Goal: Information Seeking & Learning: Check status

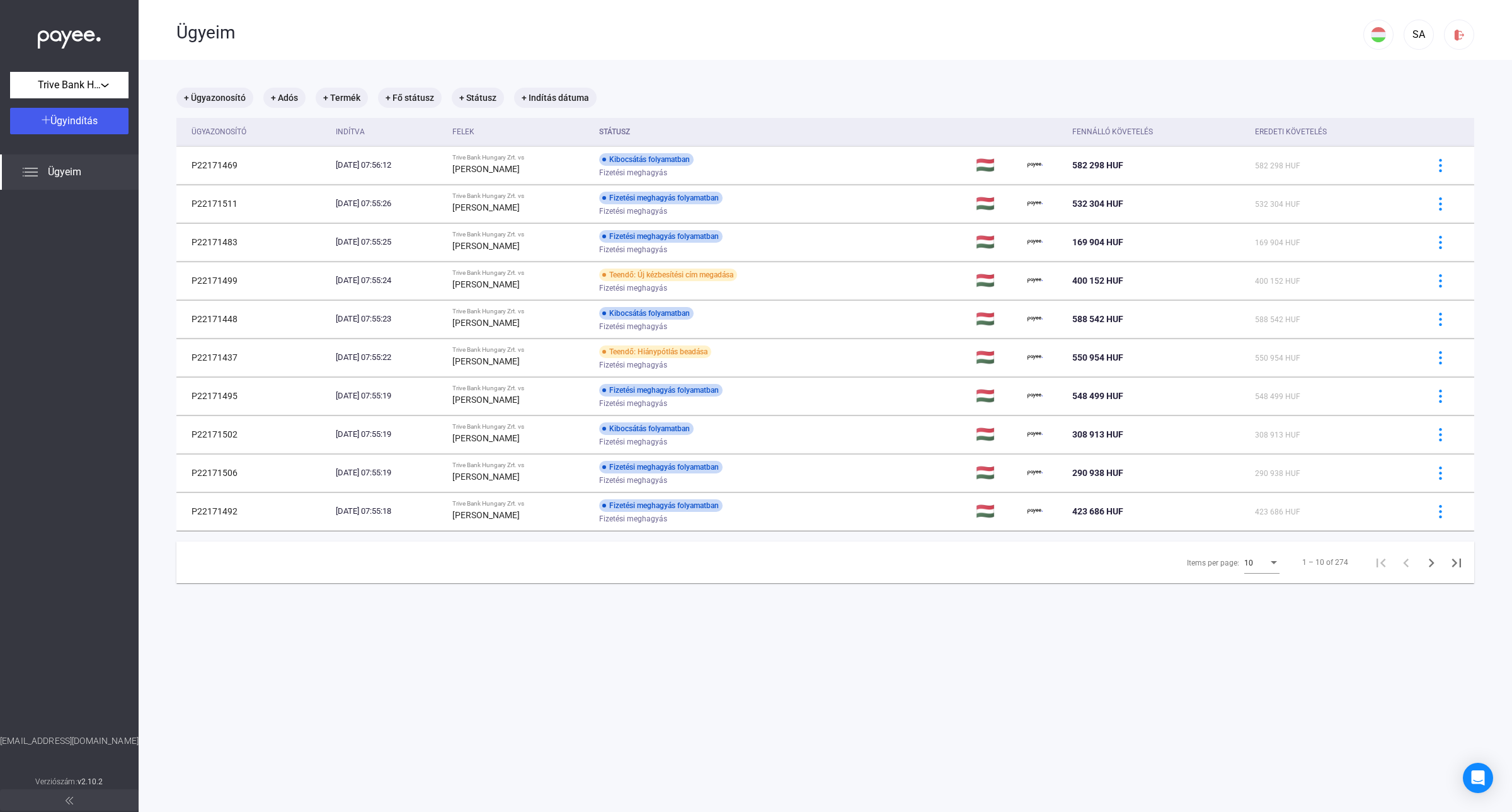
click at [1250, 566] on div "10" at bounding box center [1256, 563] width 24 height 15
click at [1246, 585] on span "25" at bounding box center [1250, 587] width 35 height 15
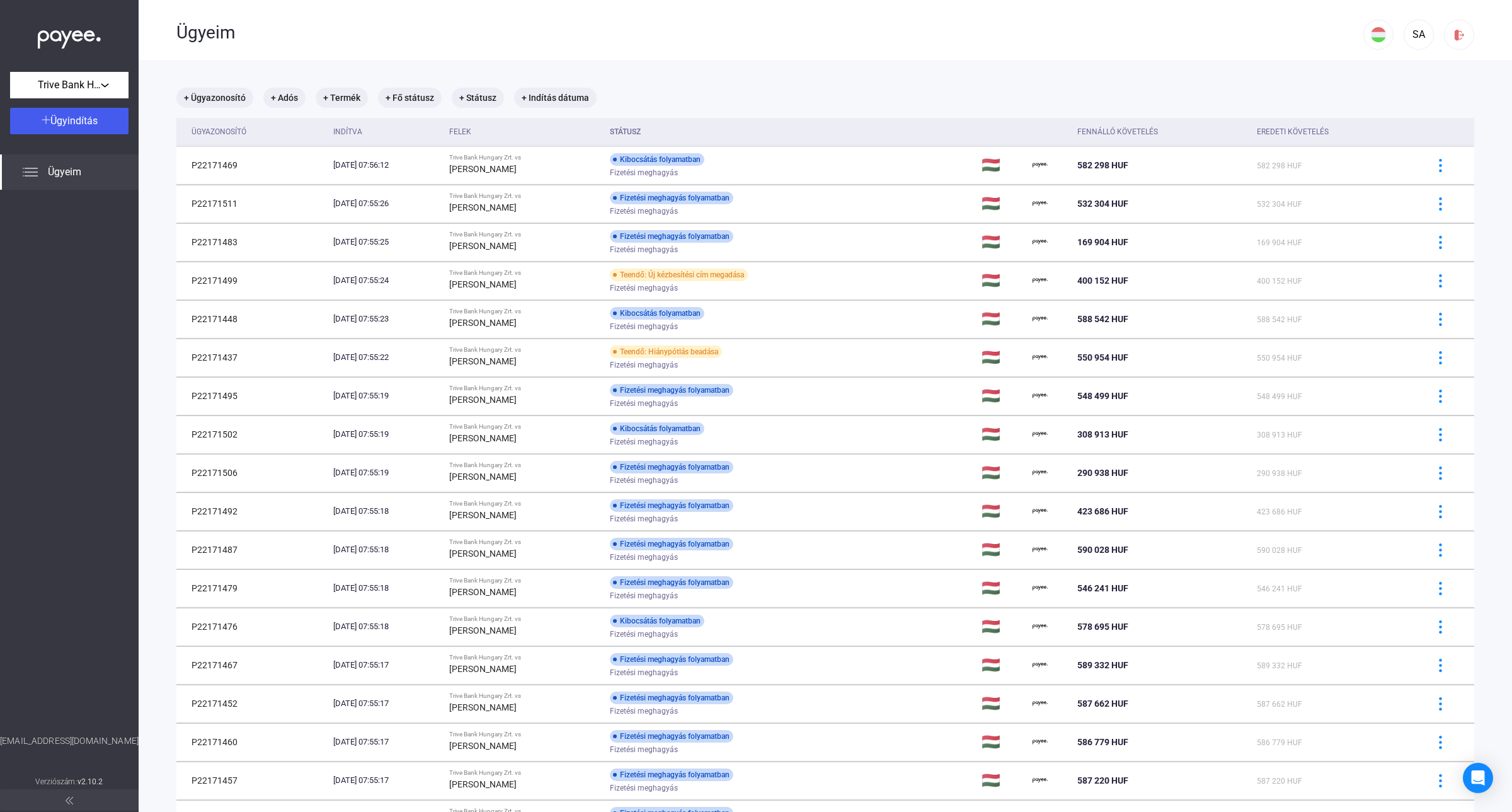
click at [1477, 552] on main "+ Ügyazonosító + Adós + Termék + Fő státusz + Státusz + Indítás dátuma Ügyazono…" at bounding box center [825, 629] width 1373 height 1138
click at [732, 173] on div "Fizetési meghagyás" at bounding box center [710, 173] width 201 height 9
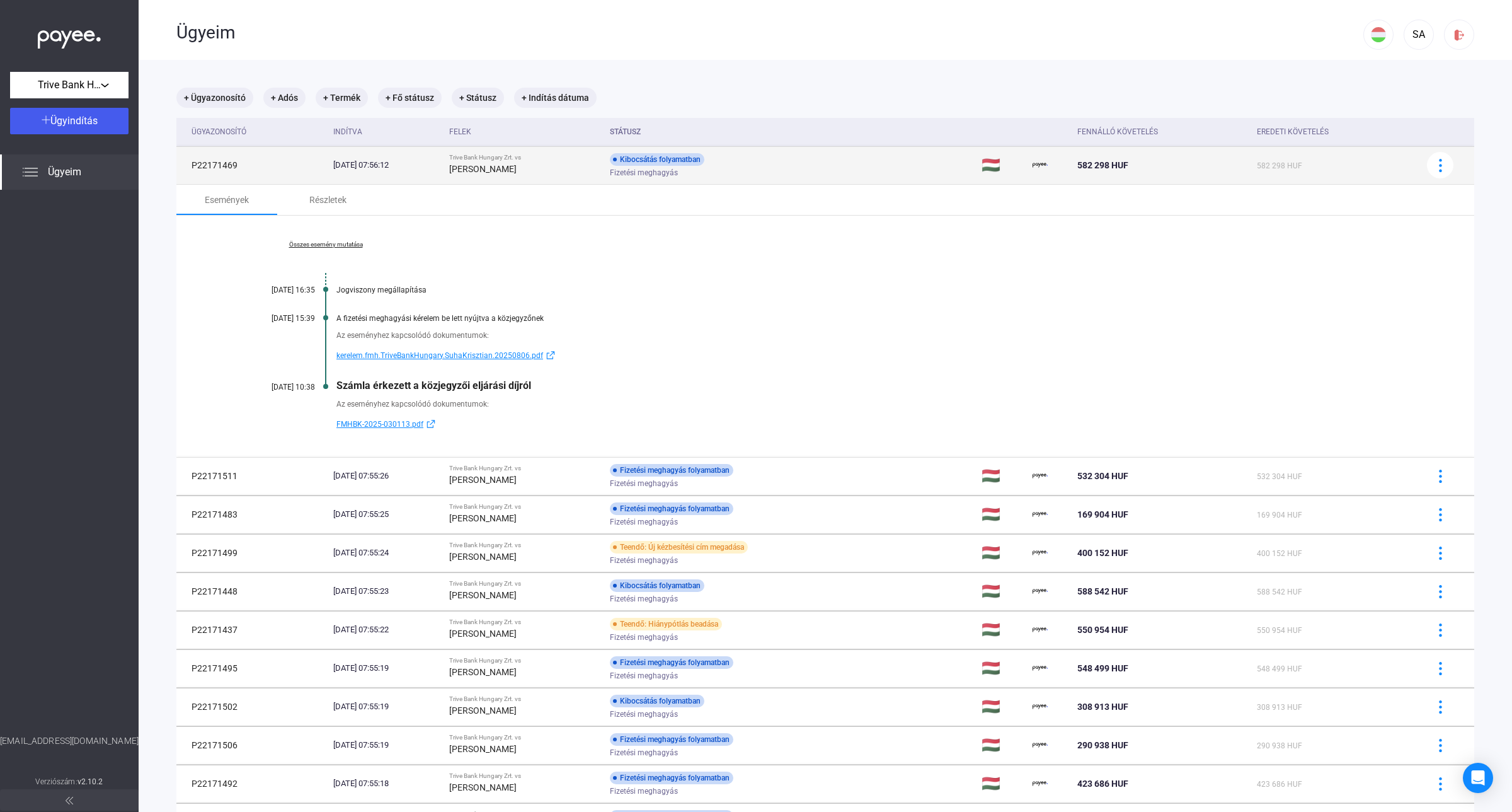
click at [757, 171] on div "Fizetési meghagyás" at bounding box center [710, 173] width 201 height 9
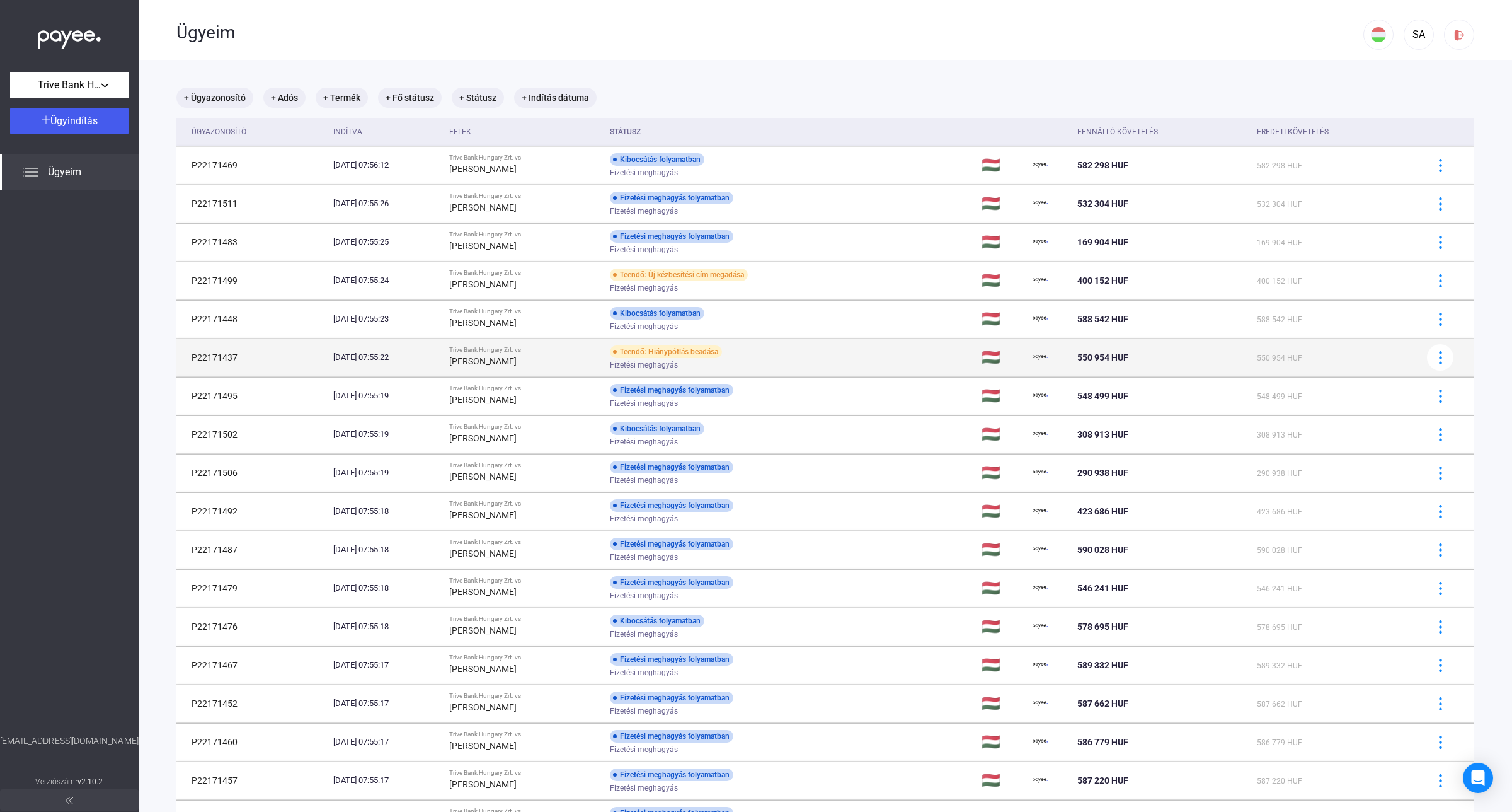
click at [754, 356] on div "Teendő: Hiánypótlás beadása Fizetési meghagyás" at bounding box center [710, 357] width 201 height 24
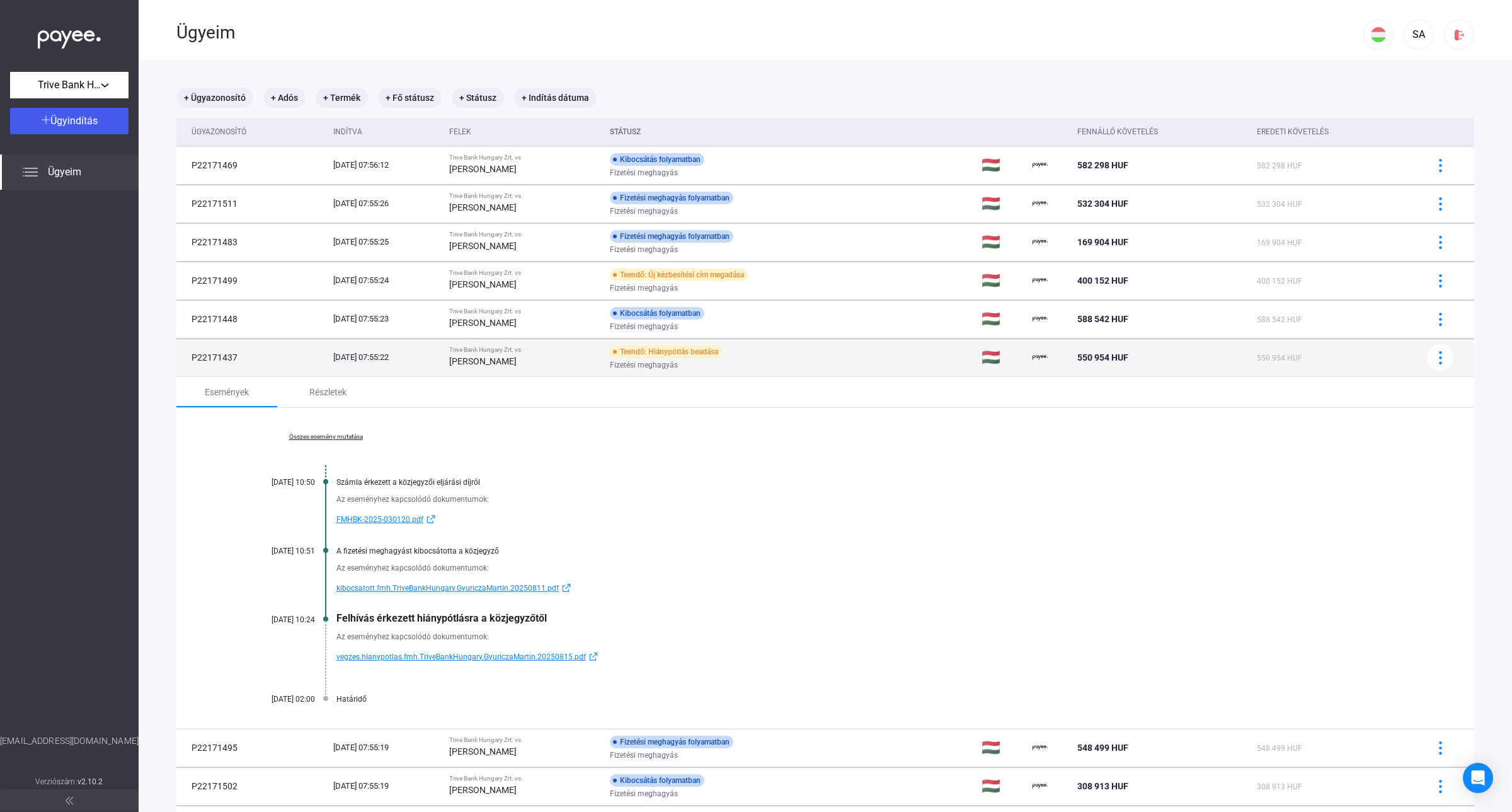
drag, startPoint x: 366, startPoint y: 364, endPoint x: 393, endPoint y: 342, distance: 34.8
click at [367, 364] on td "[DATE] 07:55:22" at bounding box center [386, 357] width 115 height 38
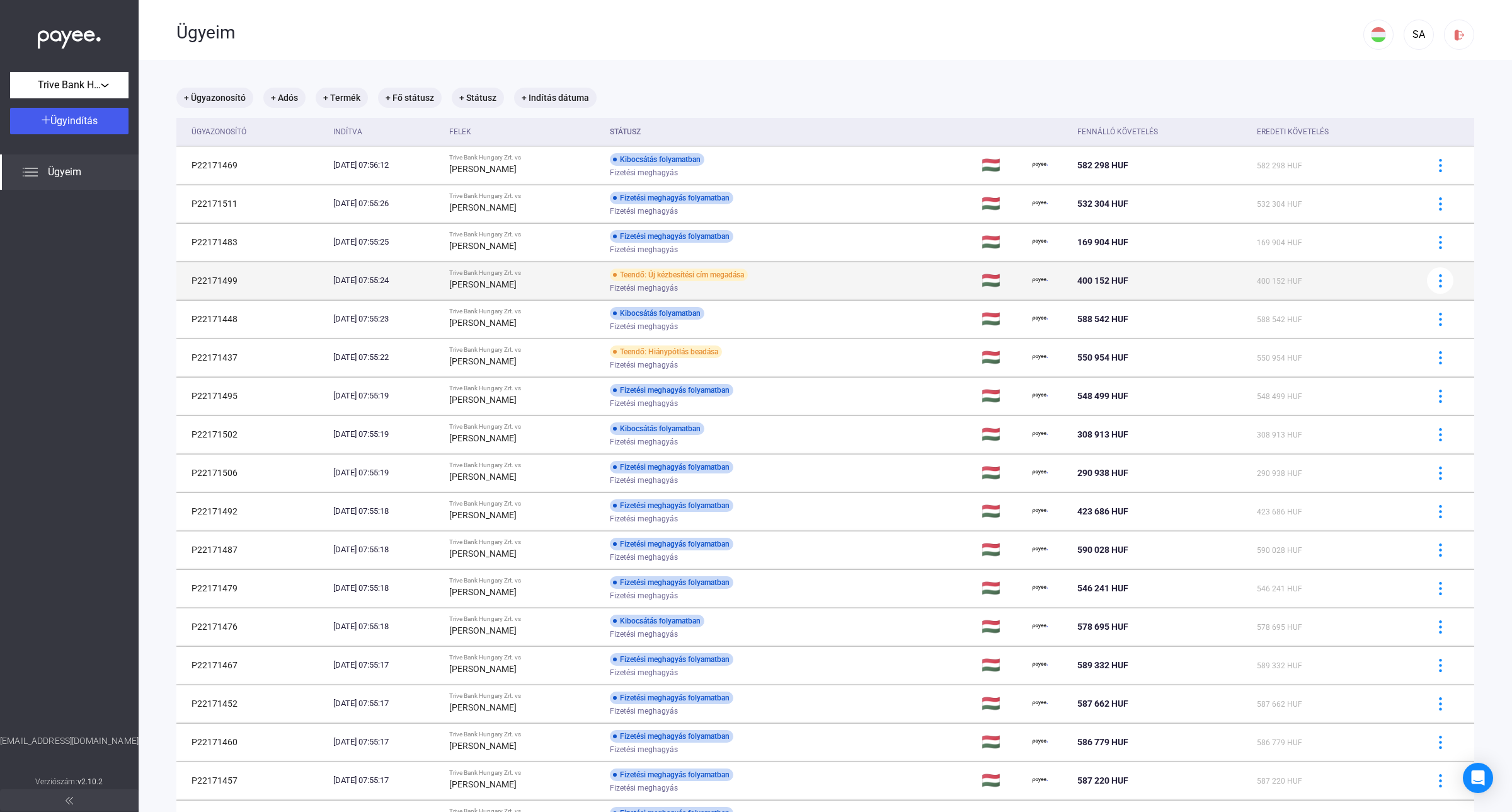
click at [599, 281] on div "[PERSON_NAME]" at bounding box center [525, 284] width 151 height 15
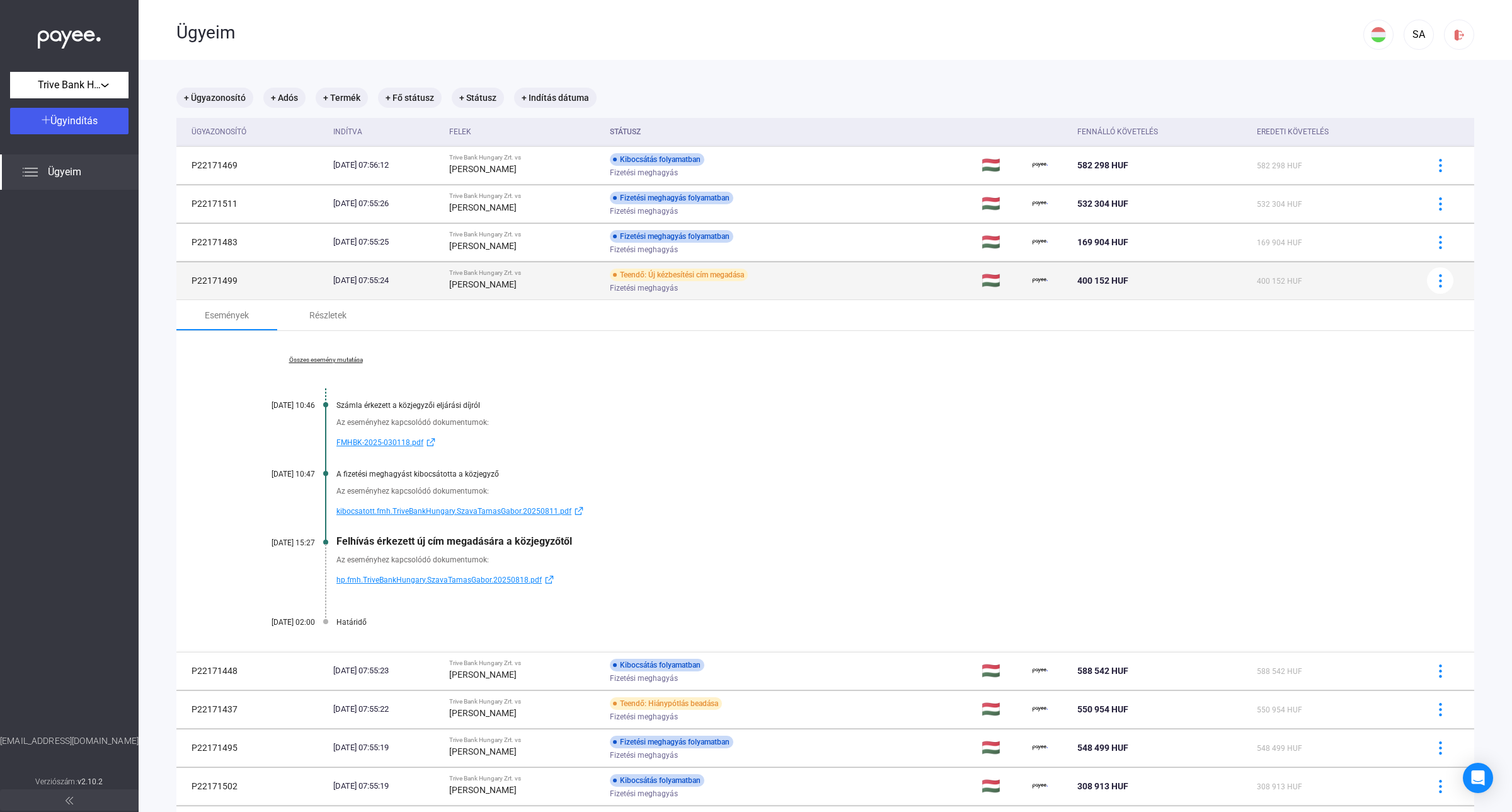
click at [599, 281] on div "[PERSON_NAME]" at bounding box center [525, 284] width 151 height 15
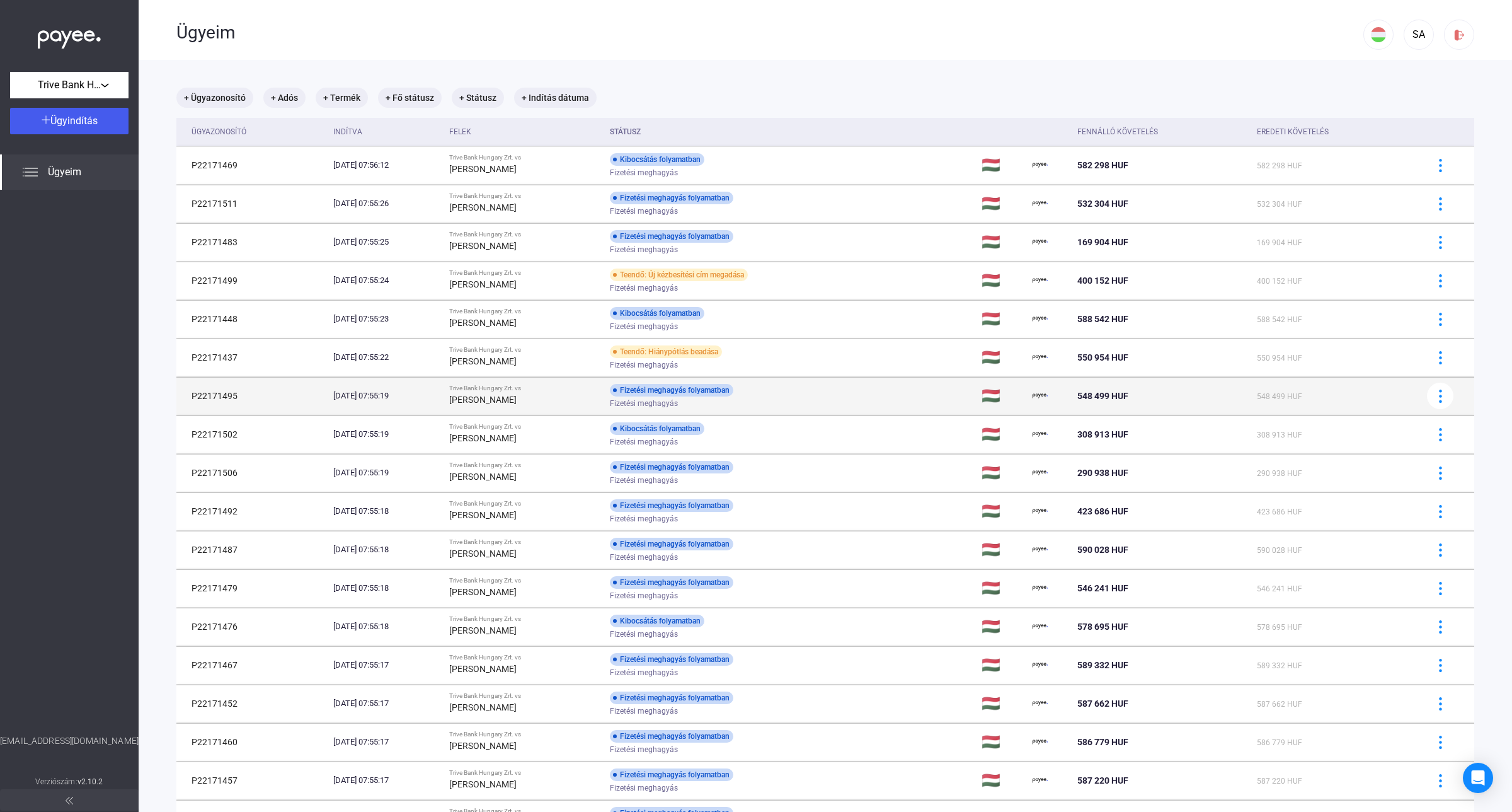
click at [662, 398] on span "Fizetési meghagyás" at bounding box center [644, 403] width 68 height 15
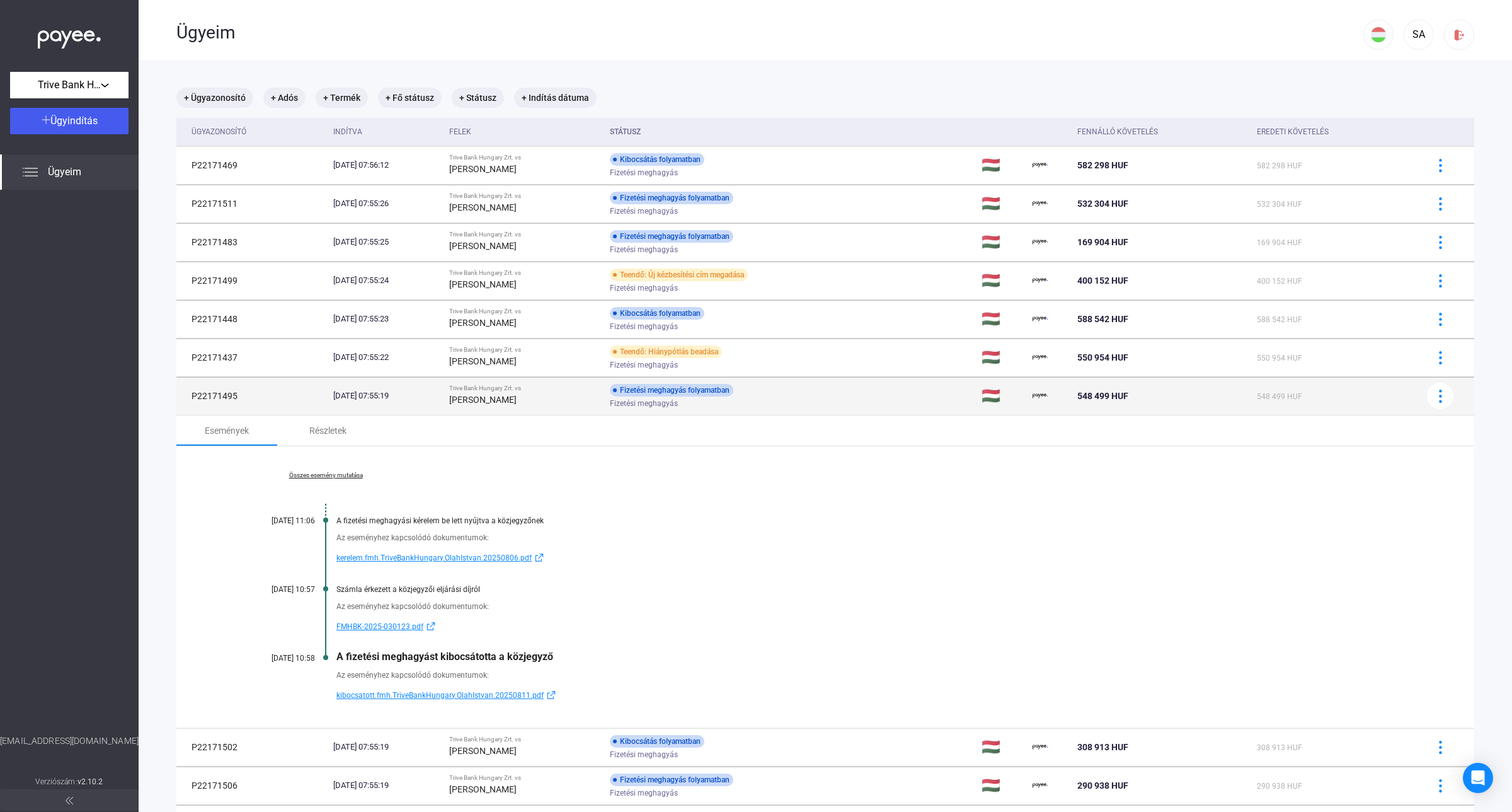
click at [662, 398] on span "Fizetési meghagyás" at bounding box center [644, 403] width 68 height 15
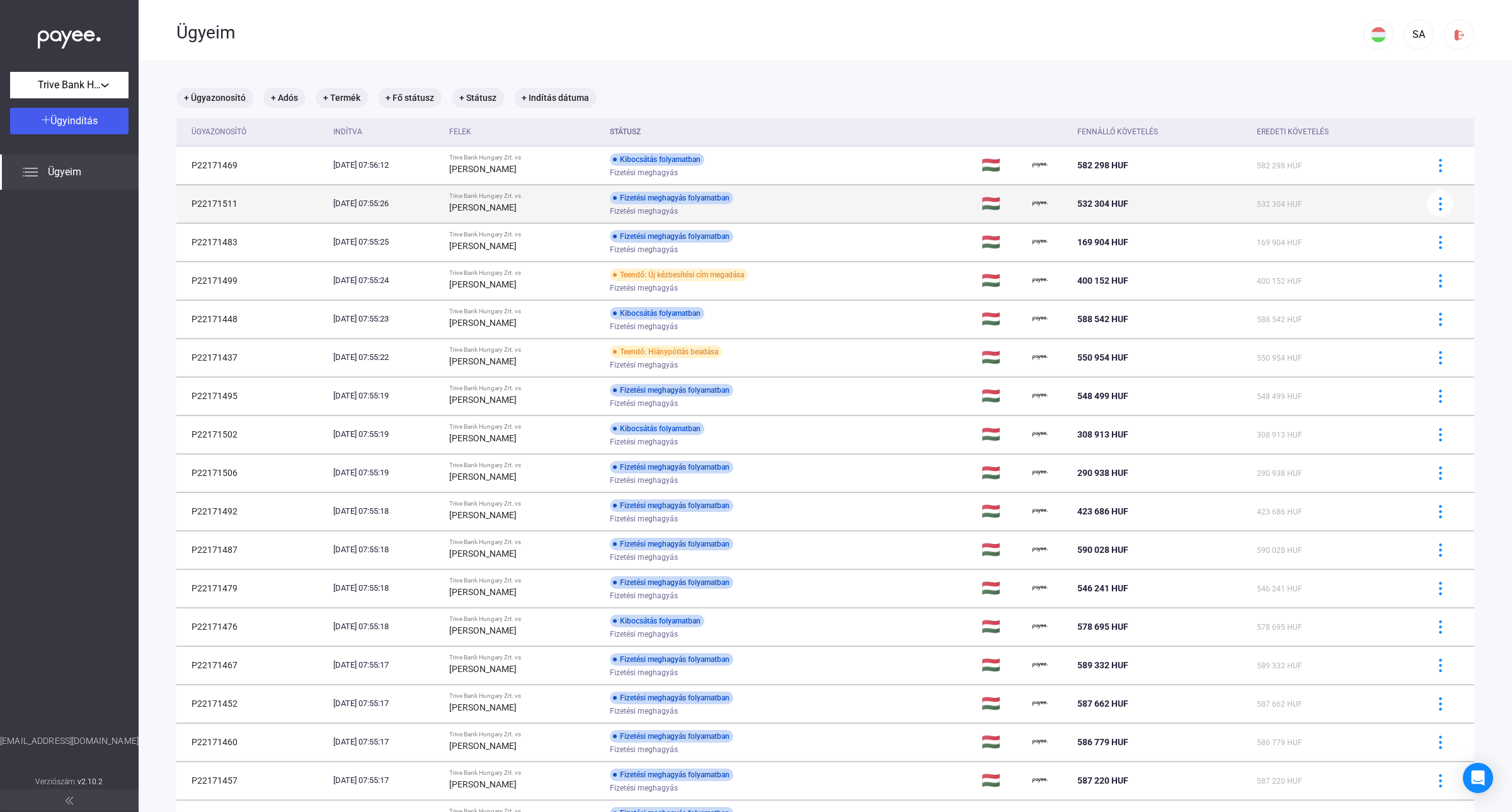
click at [685, 203] on div "Fizetési meghagyás folyamatban" at bounding box center [671, 198] width 124 height 13
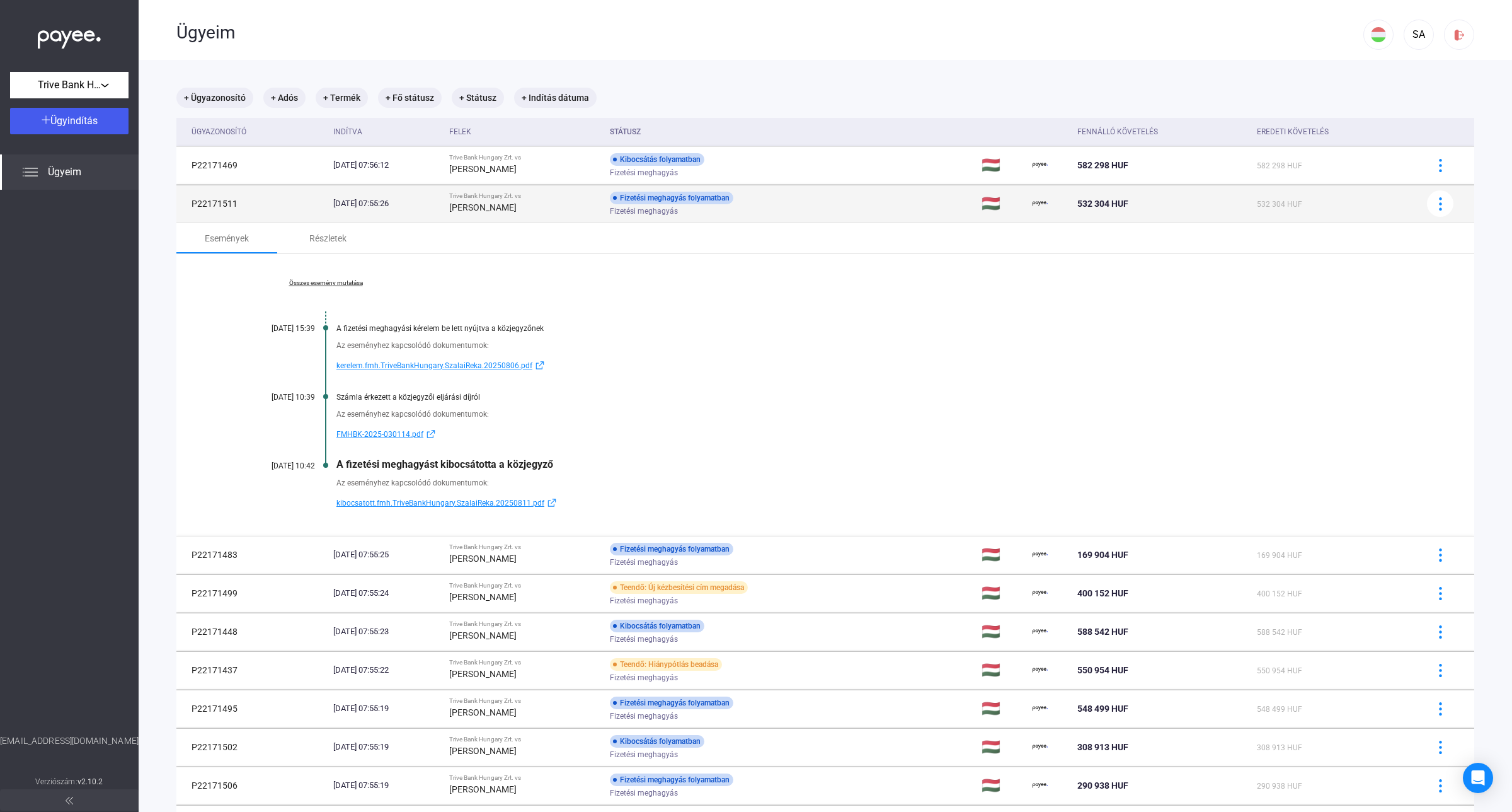
click at [694, 196] on div "Fizetési meghagyás folyamatban" at bounding box center [671, 198] width 124 height 13
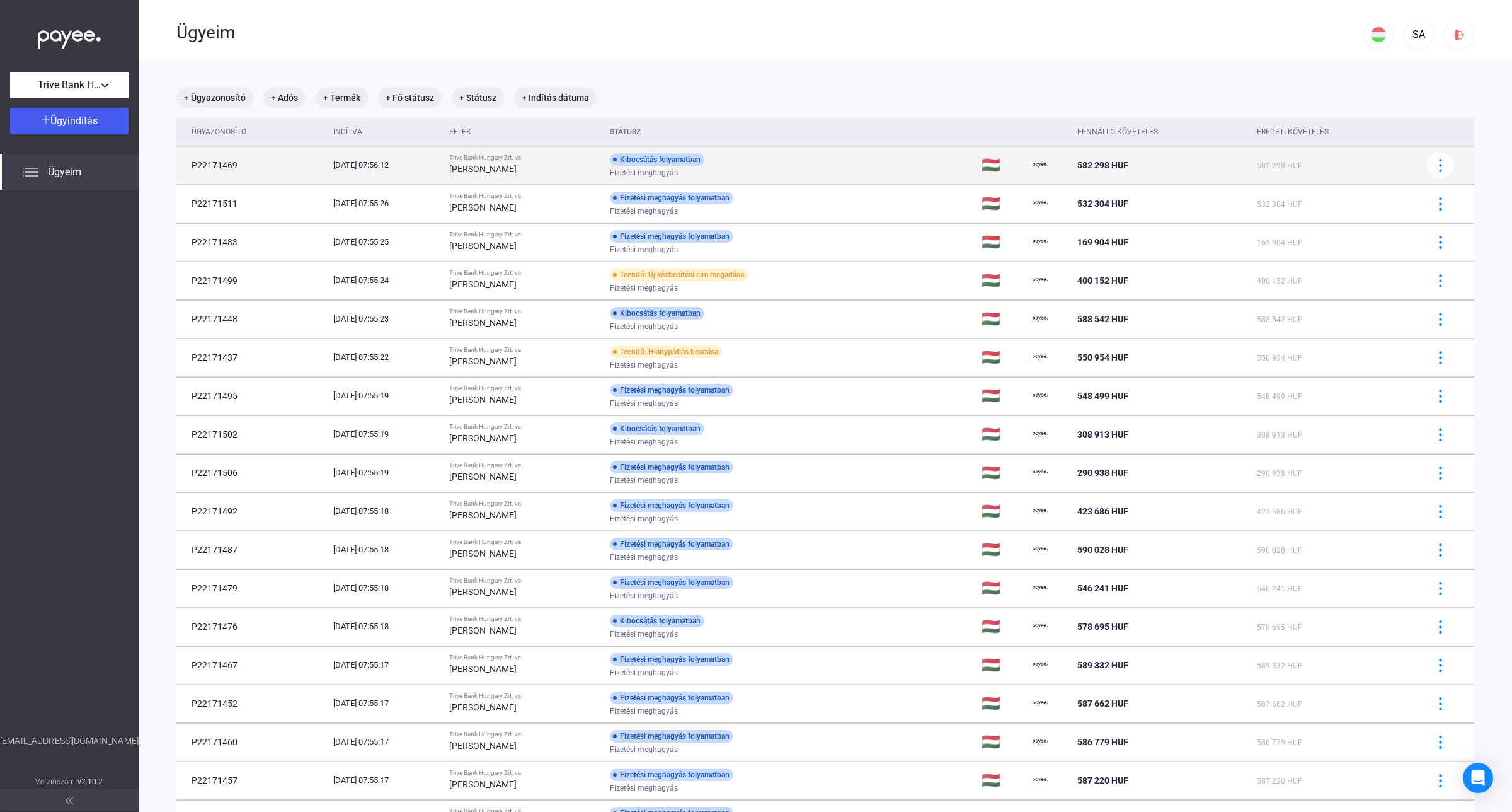
click at [697, 164] on div "Kibocsátás folyamatban" at bounding box center [657, 159] width 94 height 13
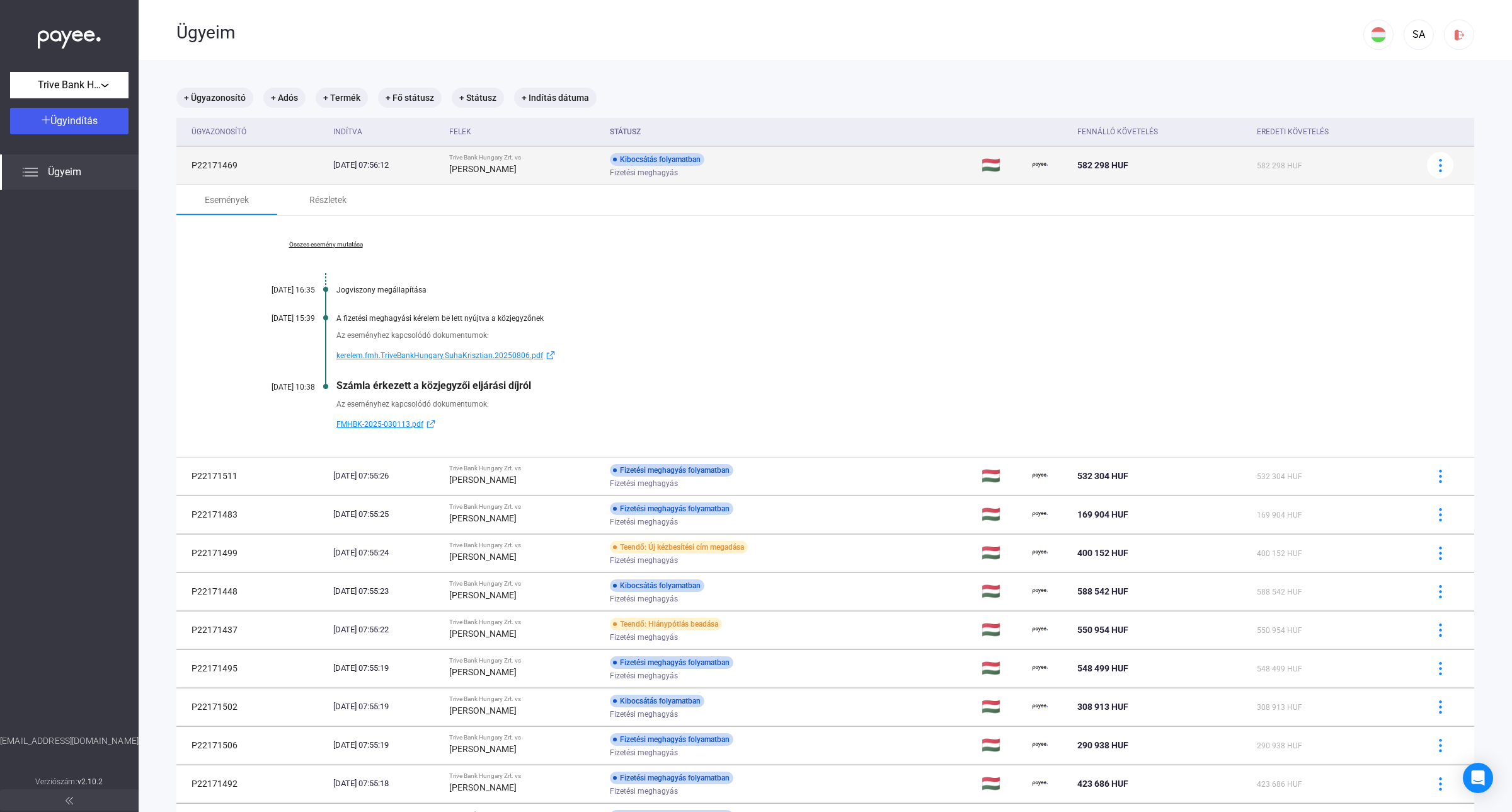
click at [697, 164] on div "Kibocsátás folyamatban" at bounding box center [657, 159] width 94 height 13
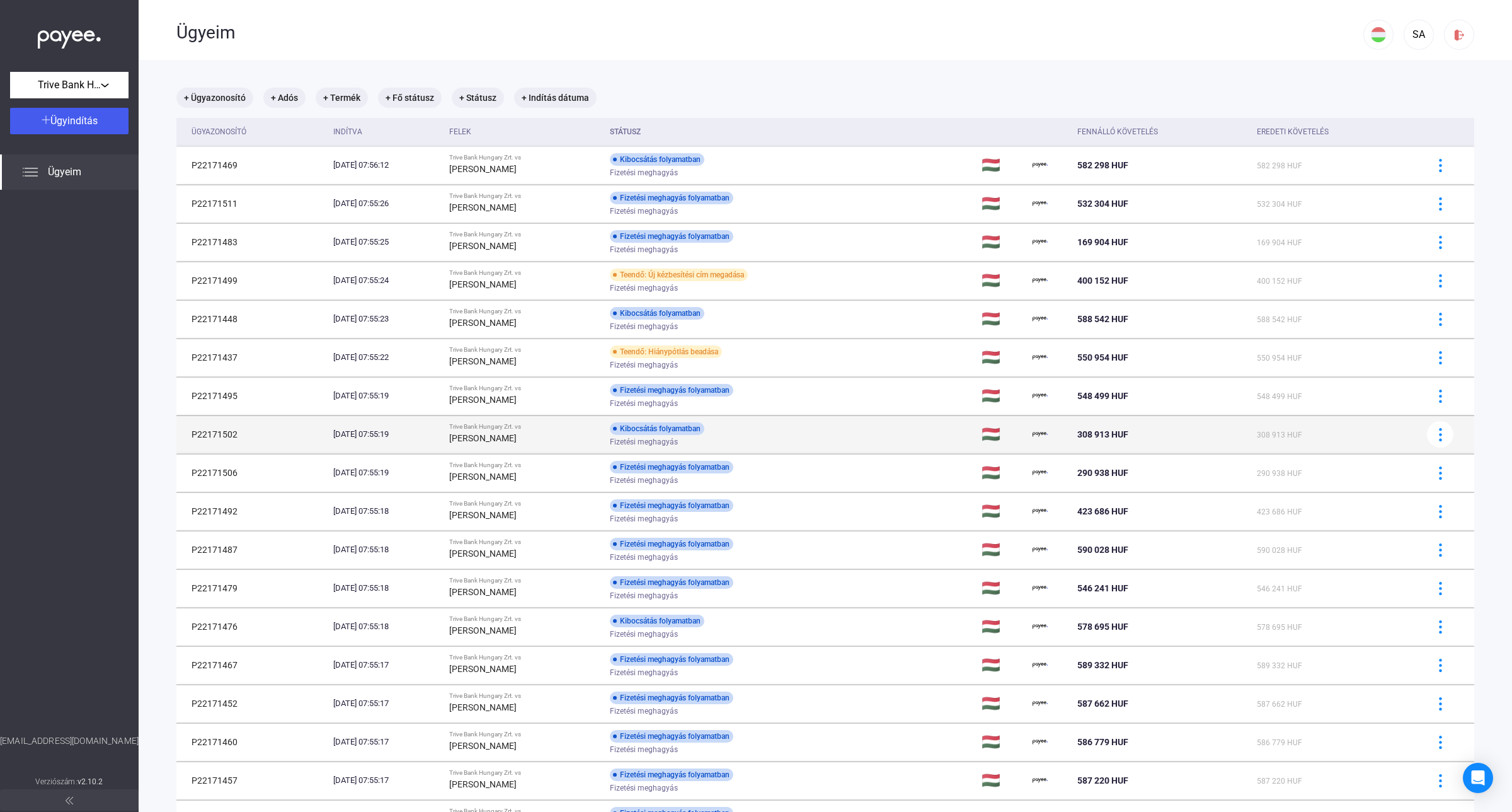
click at [678, 438] on span "Fizetési meghagyás" at bounding box center [644, 442] width 68 height 15
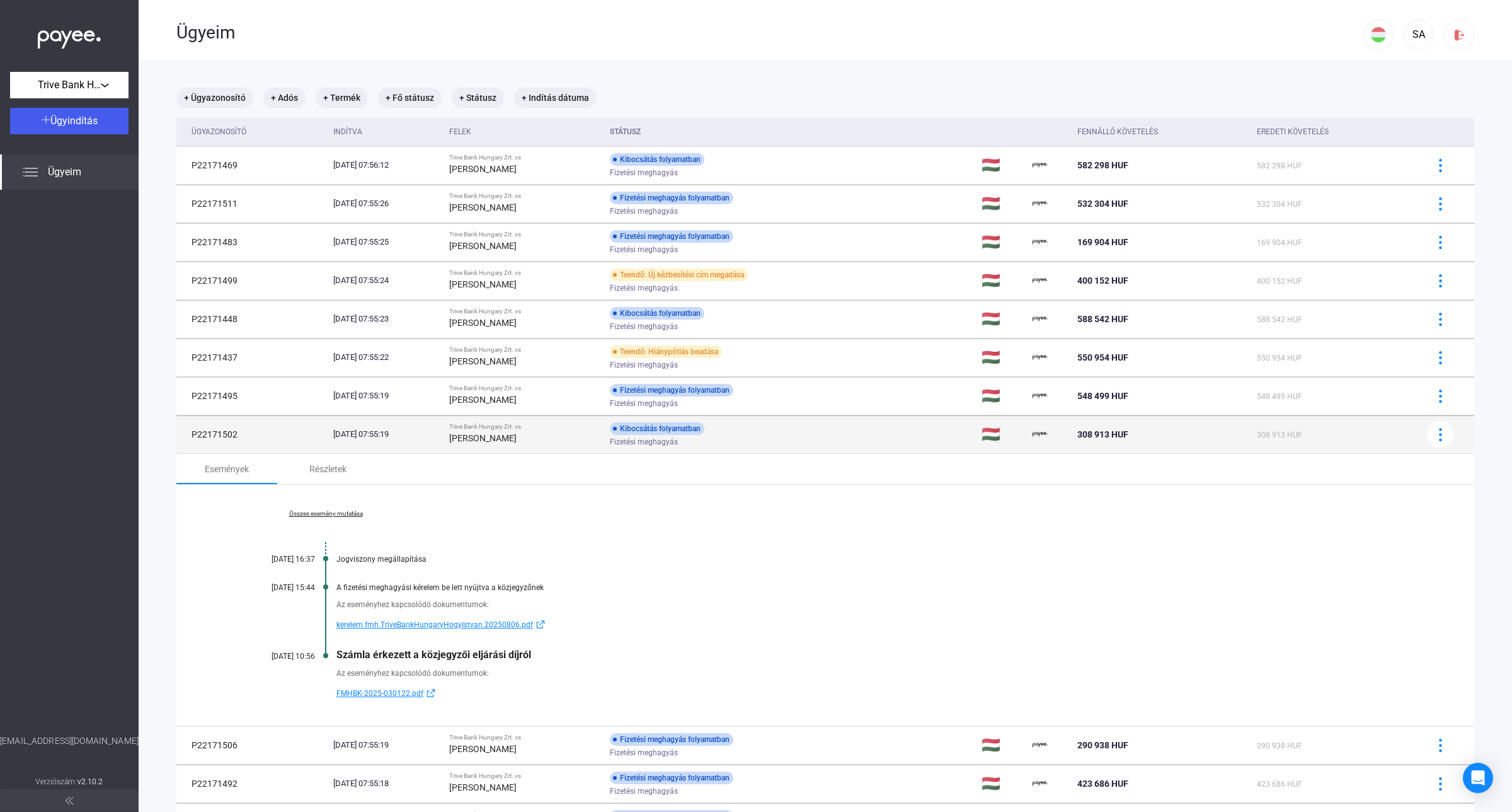
click at [678, 438] on span "Fizetési meghagyás" at bounding box center [644, 442] width 68 height 15
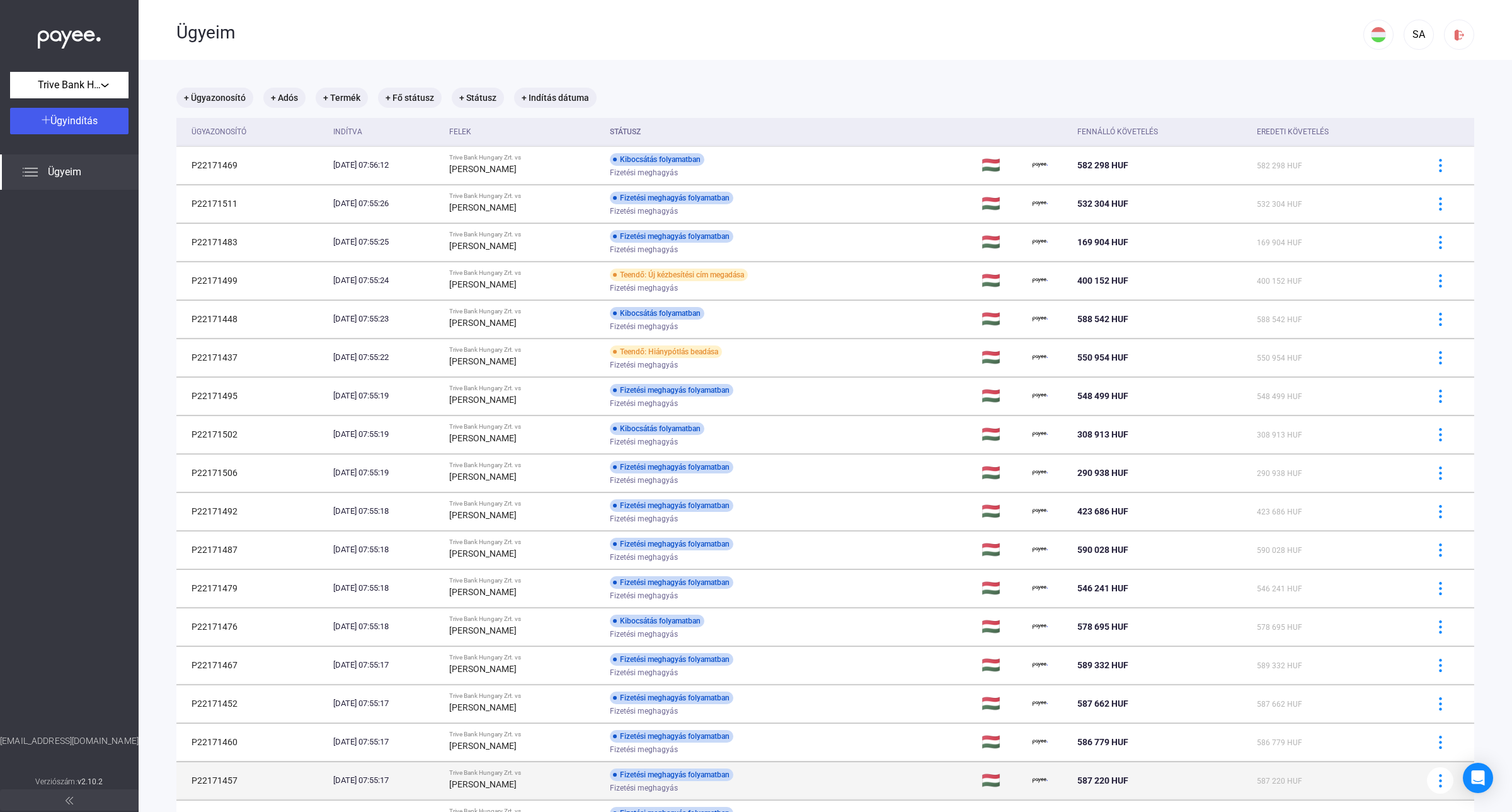
click at [663, 778] on div "Fizetési meghagyás folyamatban" at bounding box center [671, 774] width 124 height 13
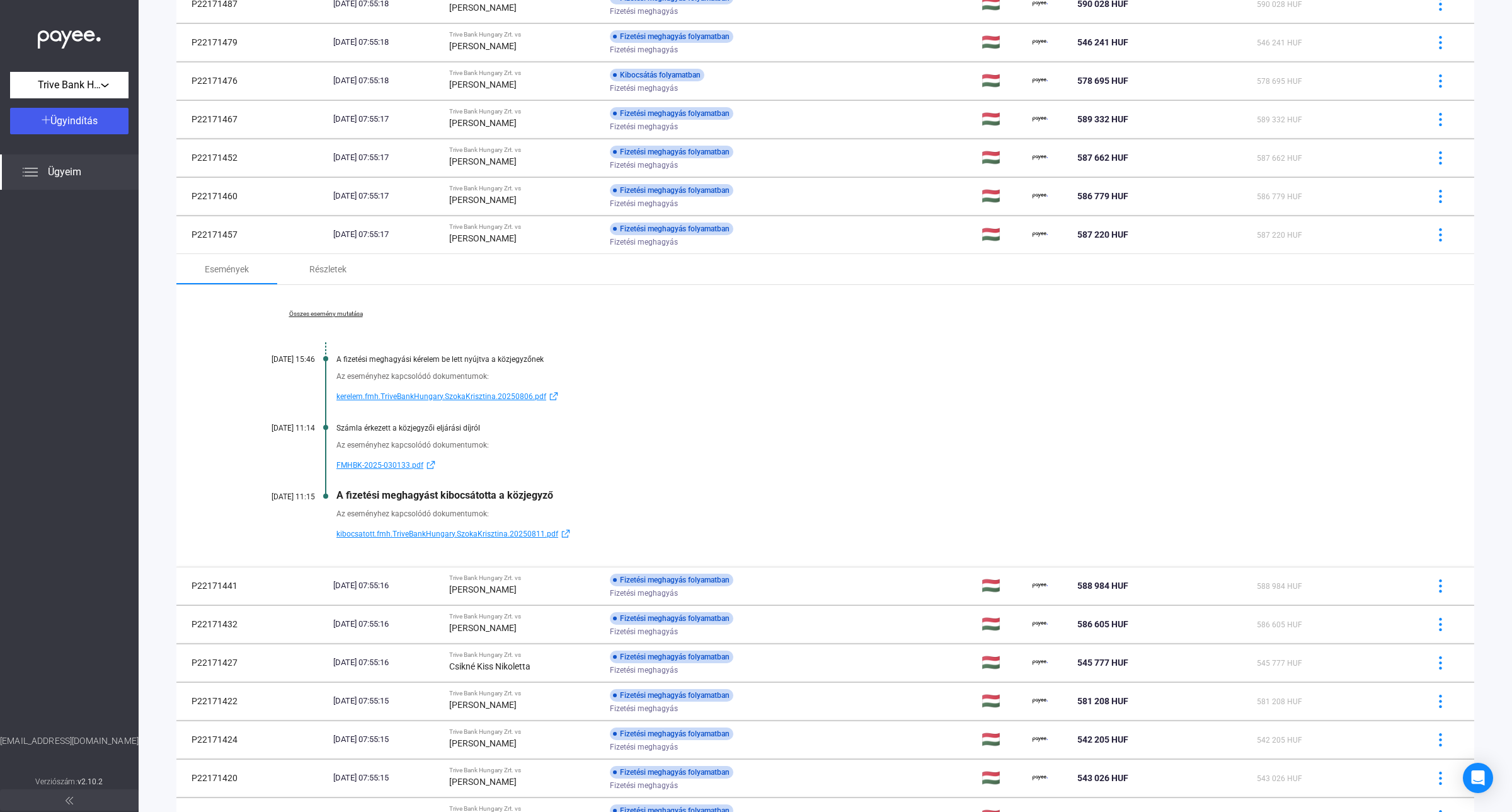
scroll to position [551, 0]
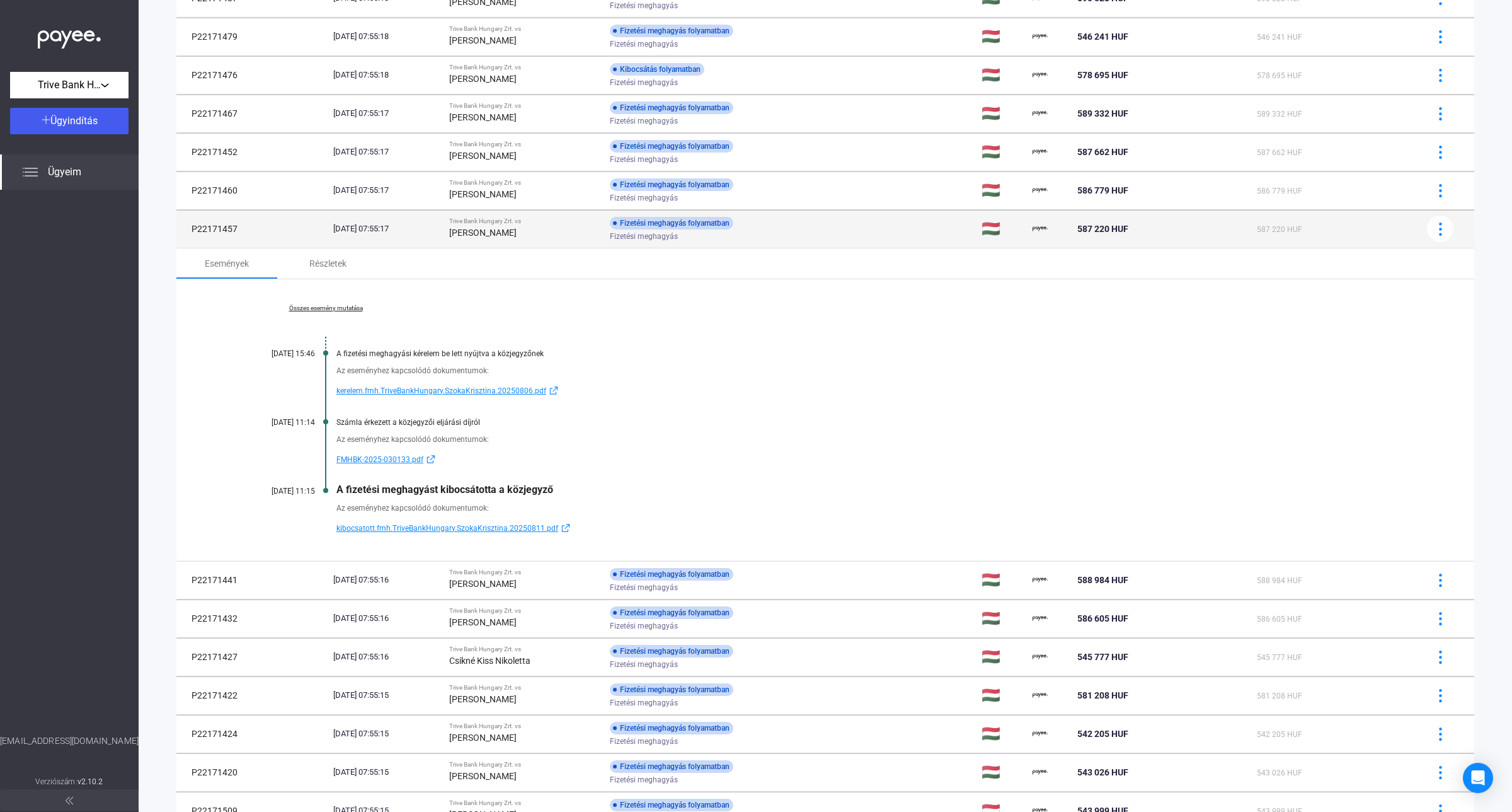
click at [605, 234] on td "Trive Bank Hungary Zrt. vs [PERSON_NAME]" at bounding box center [524, 228] width 161 height 38
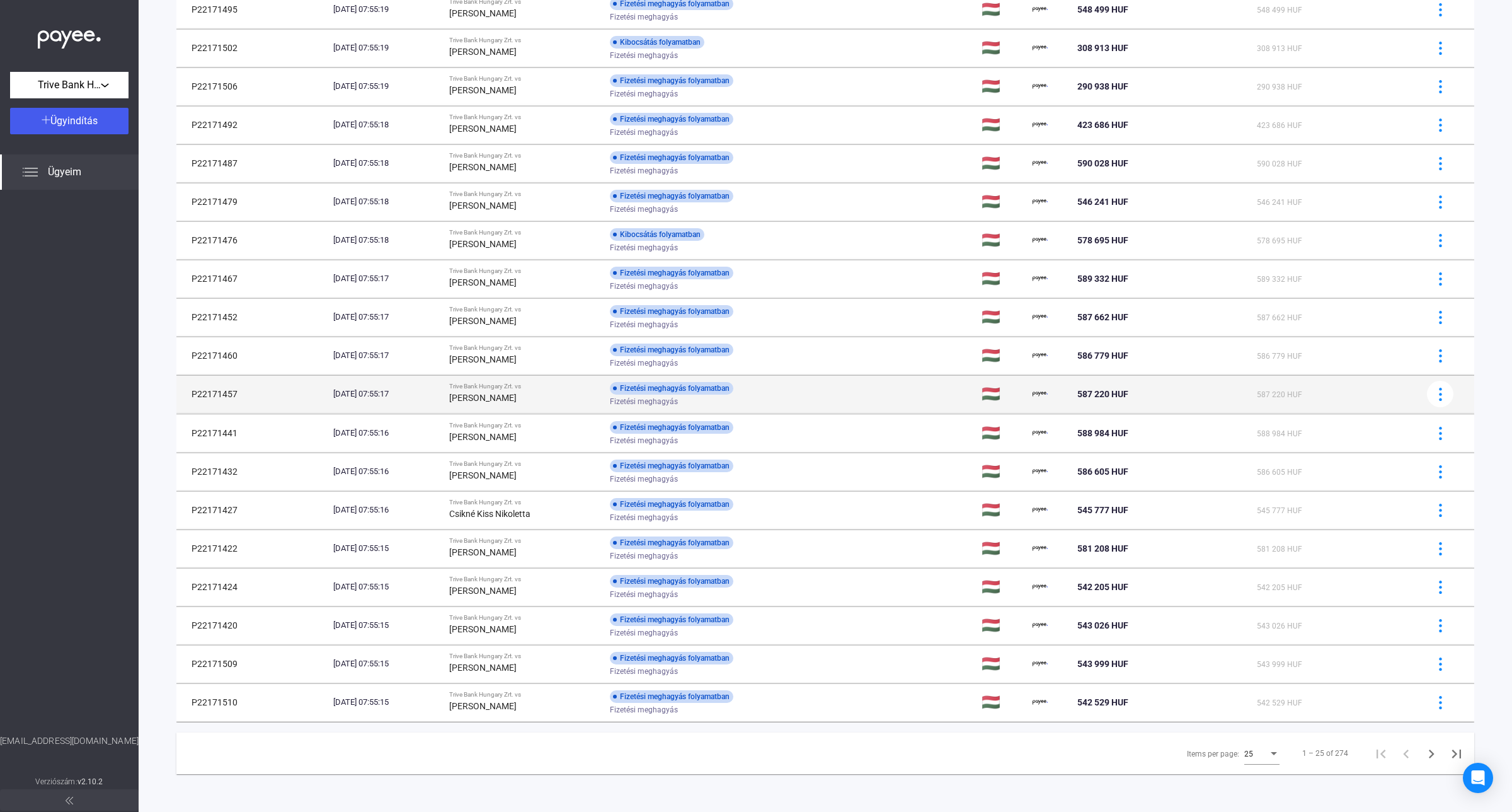
scroll to position [389, 0]
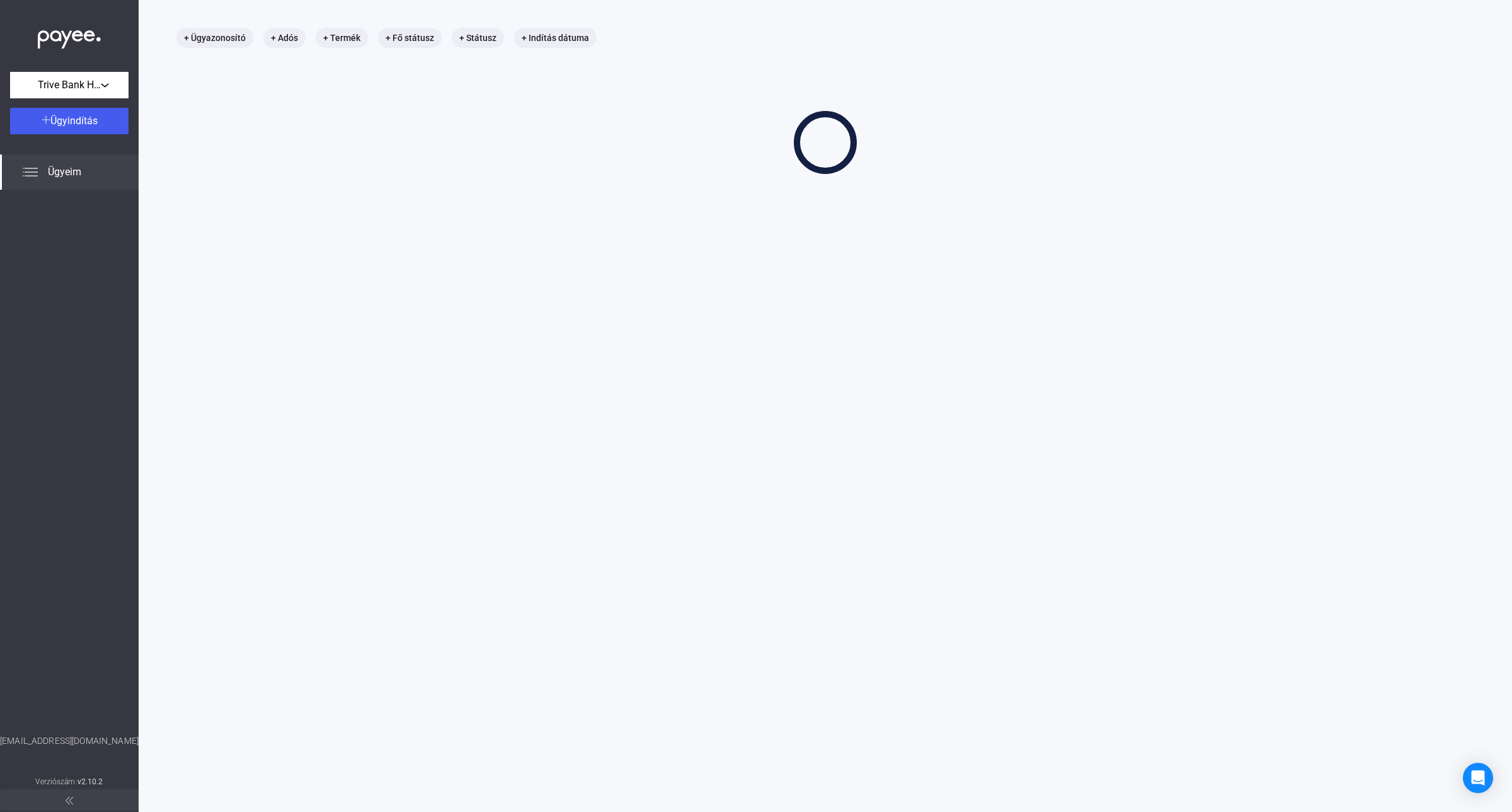
scroll to position [60, 0]
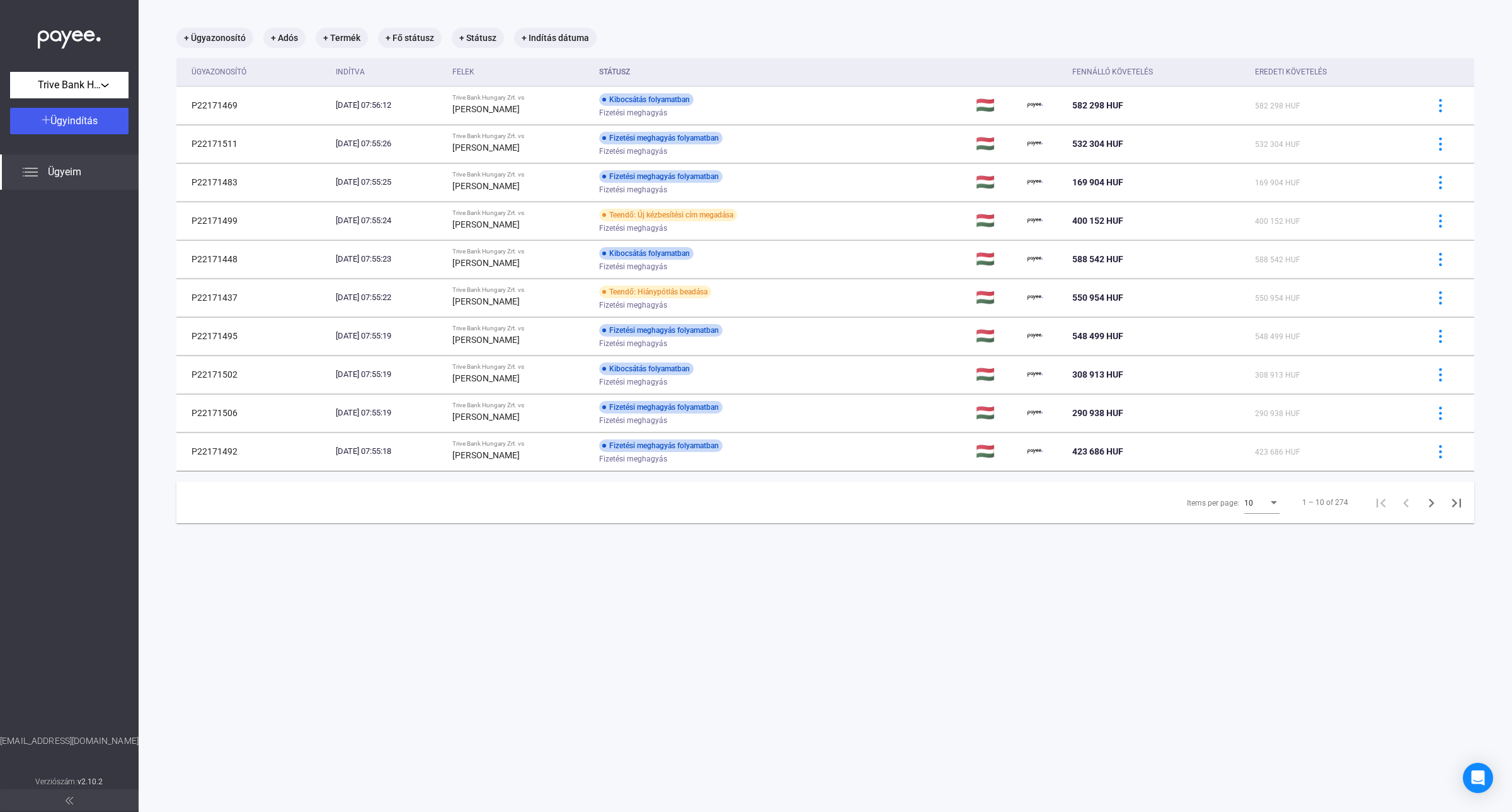
click at [1271, 505] on div "Items per page:" at bounding box center [1274, 503] width 7 height 3
click at [1263, 524] on span "25" at bounding box center [1250, 527] width 35 height 15
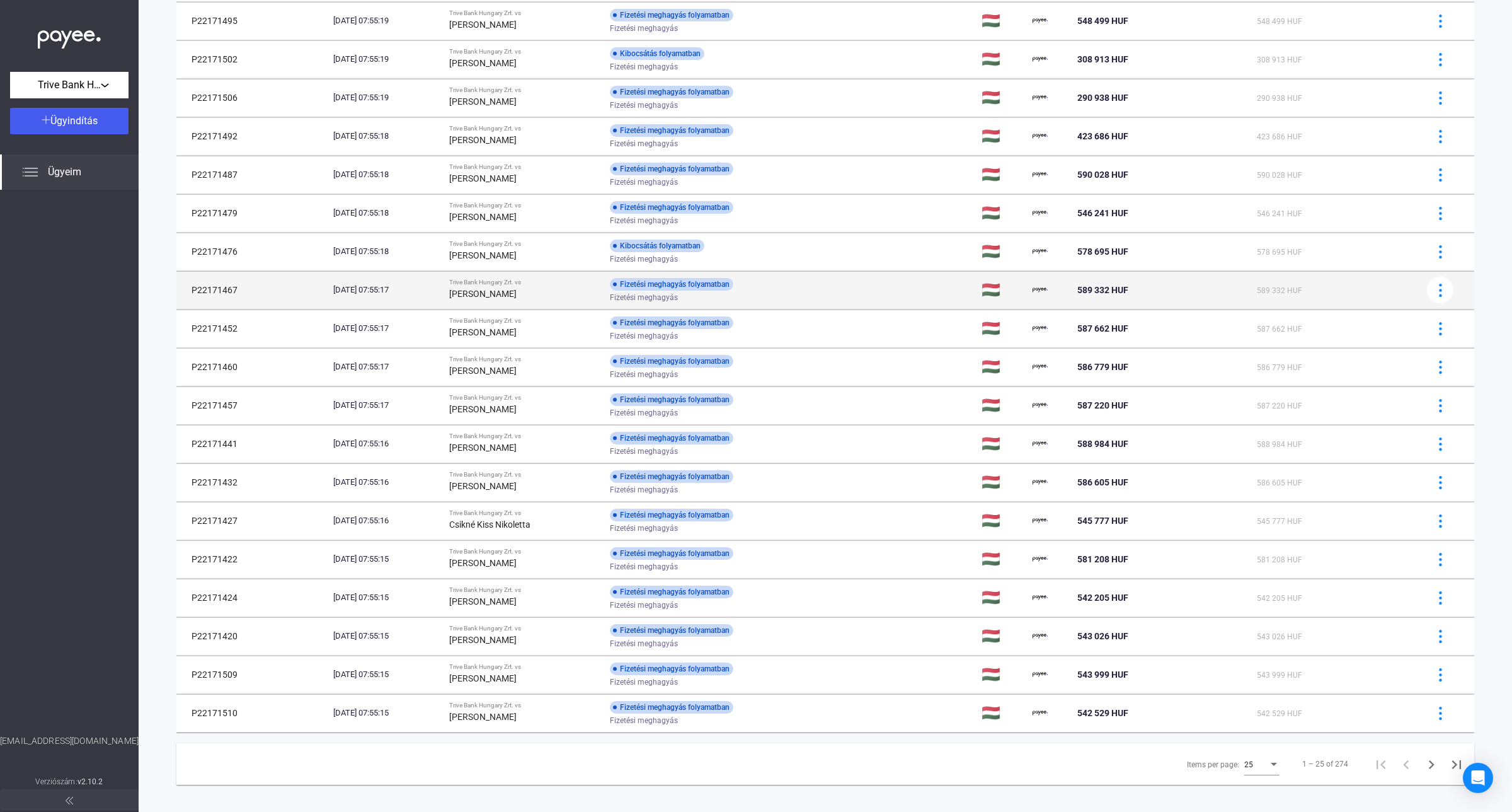
scroll to position [389, 0]
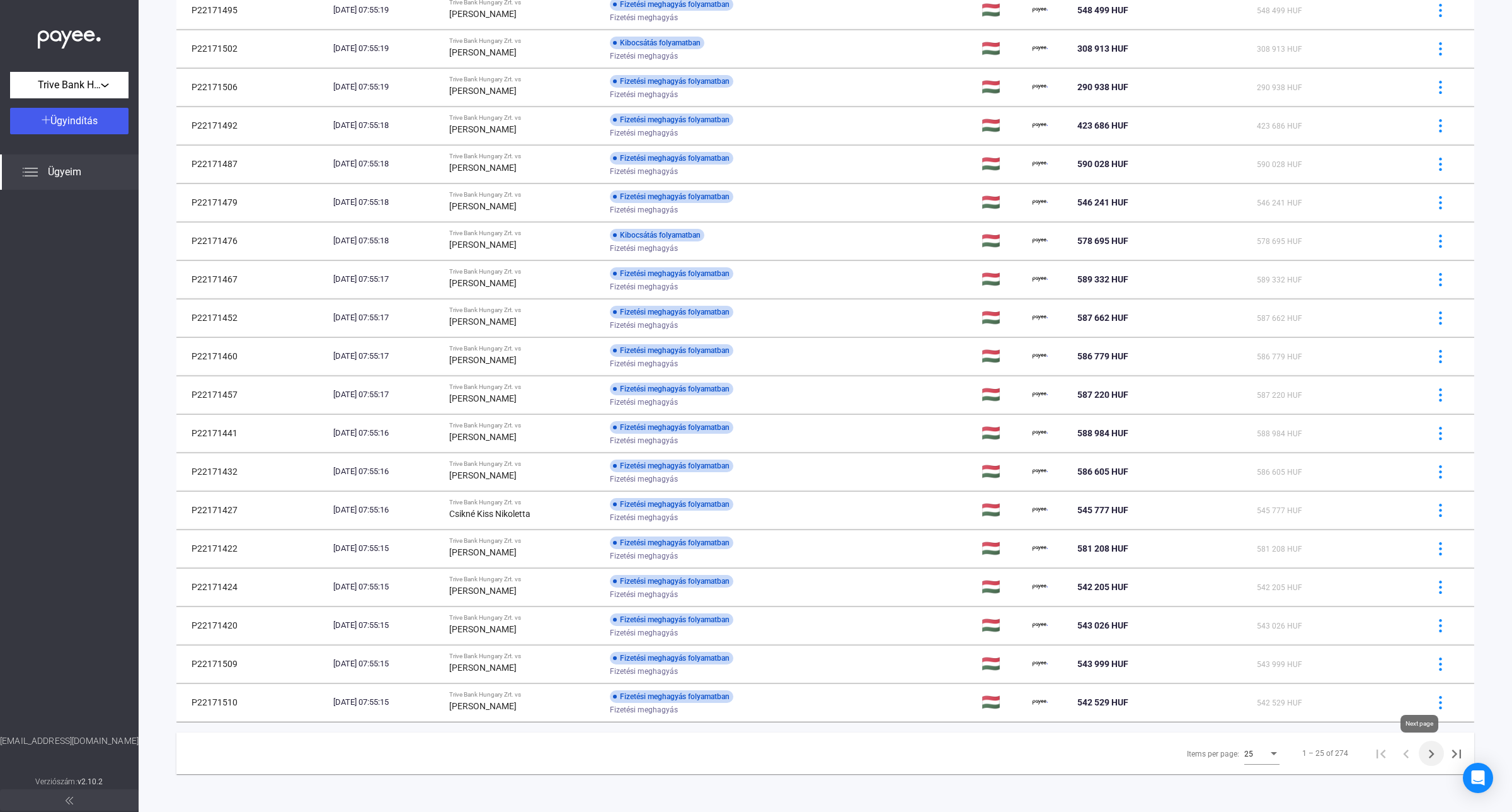
click at [1429, 755] on icon "Next page" at bounding box center [1431, 753] width 6 height 9
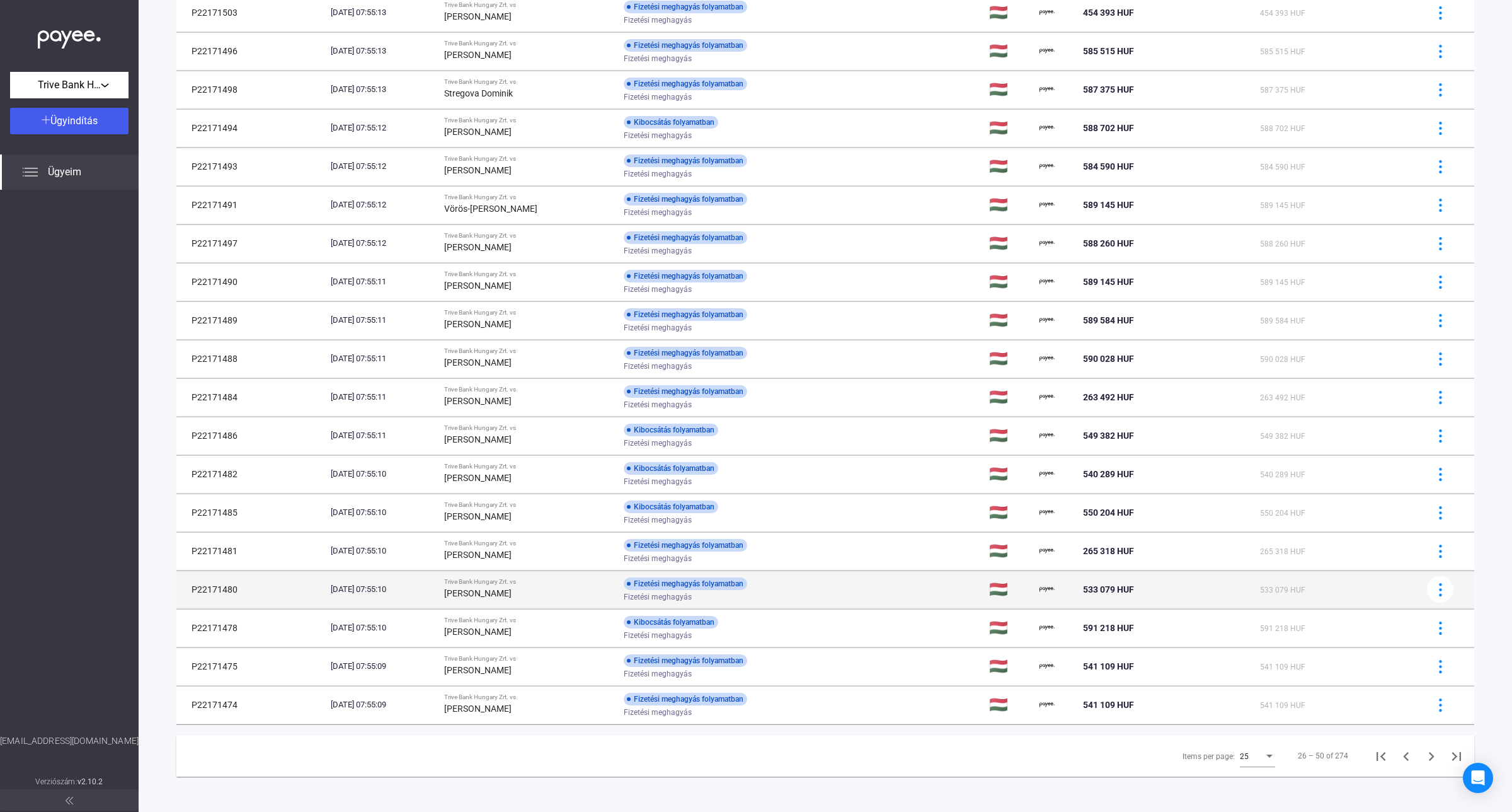
scroll to position [389, 0]
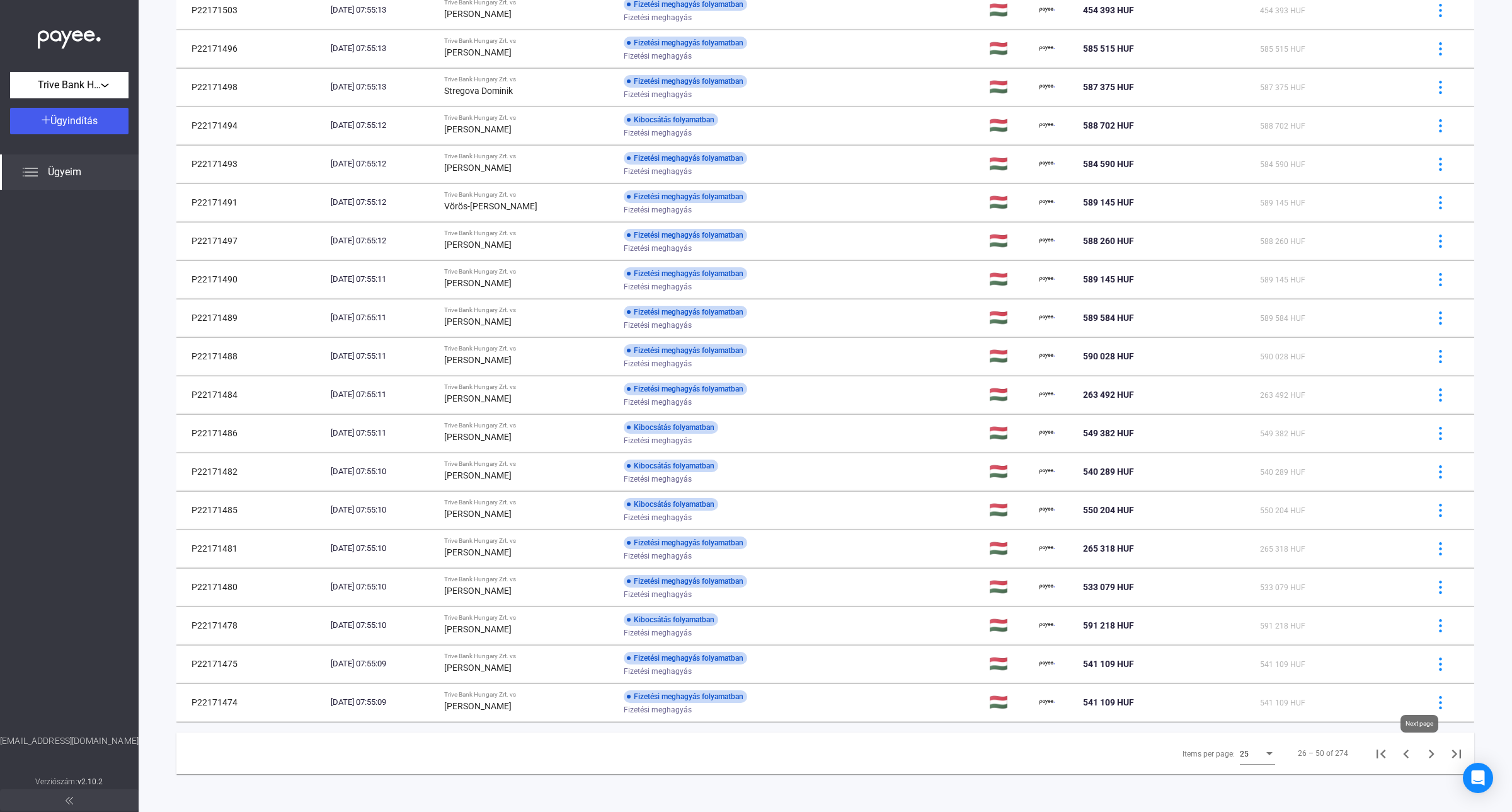
click at [1429, 757] on icon "Next page" at bounding box center [1431, 753] width 6 height 9
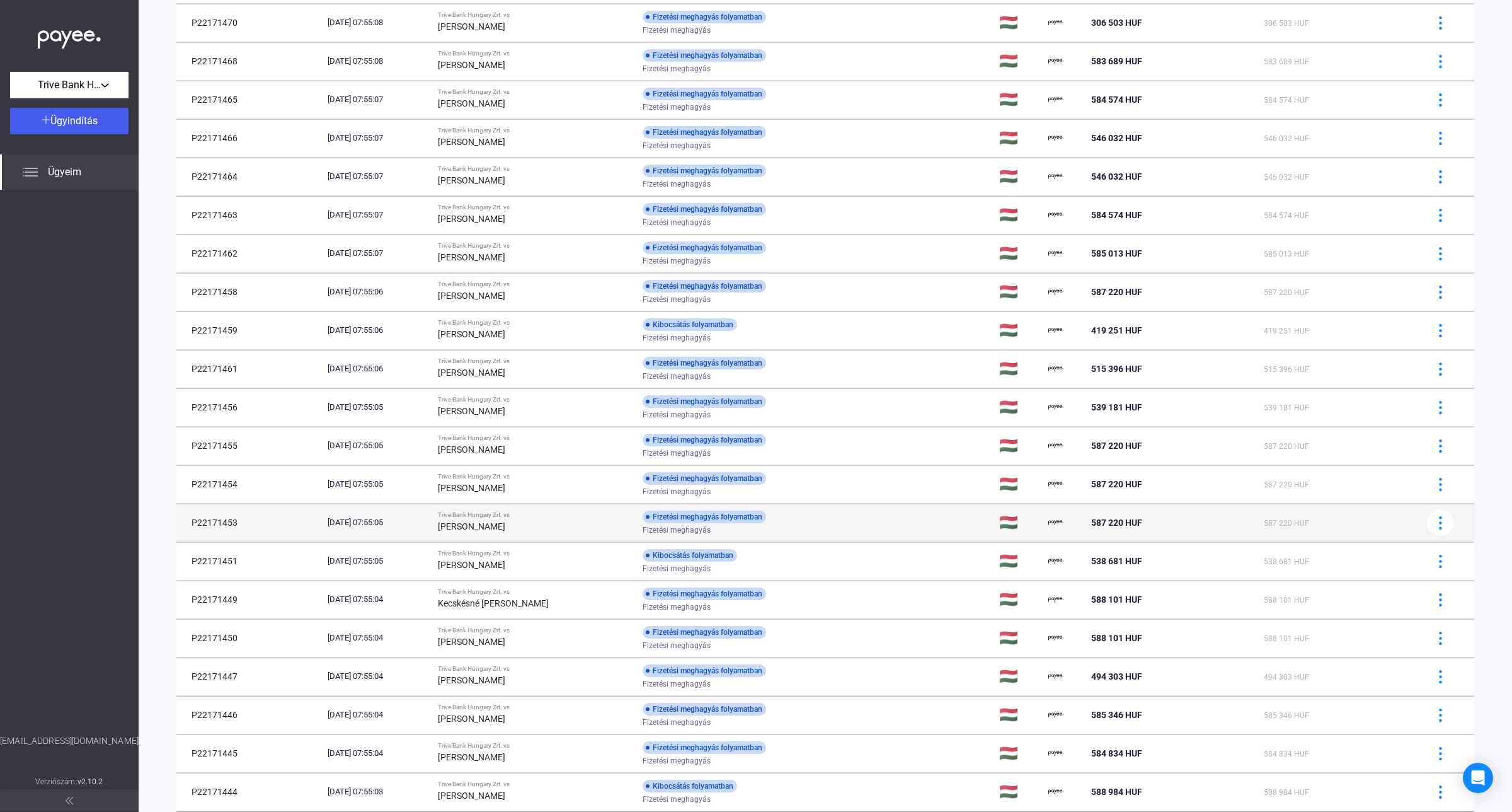
scroll to position [375, 0]
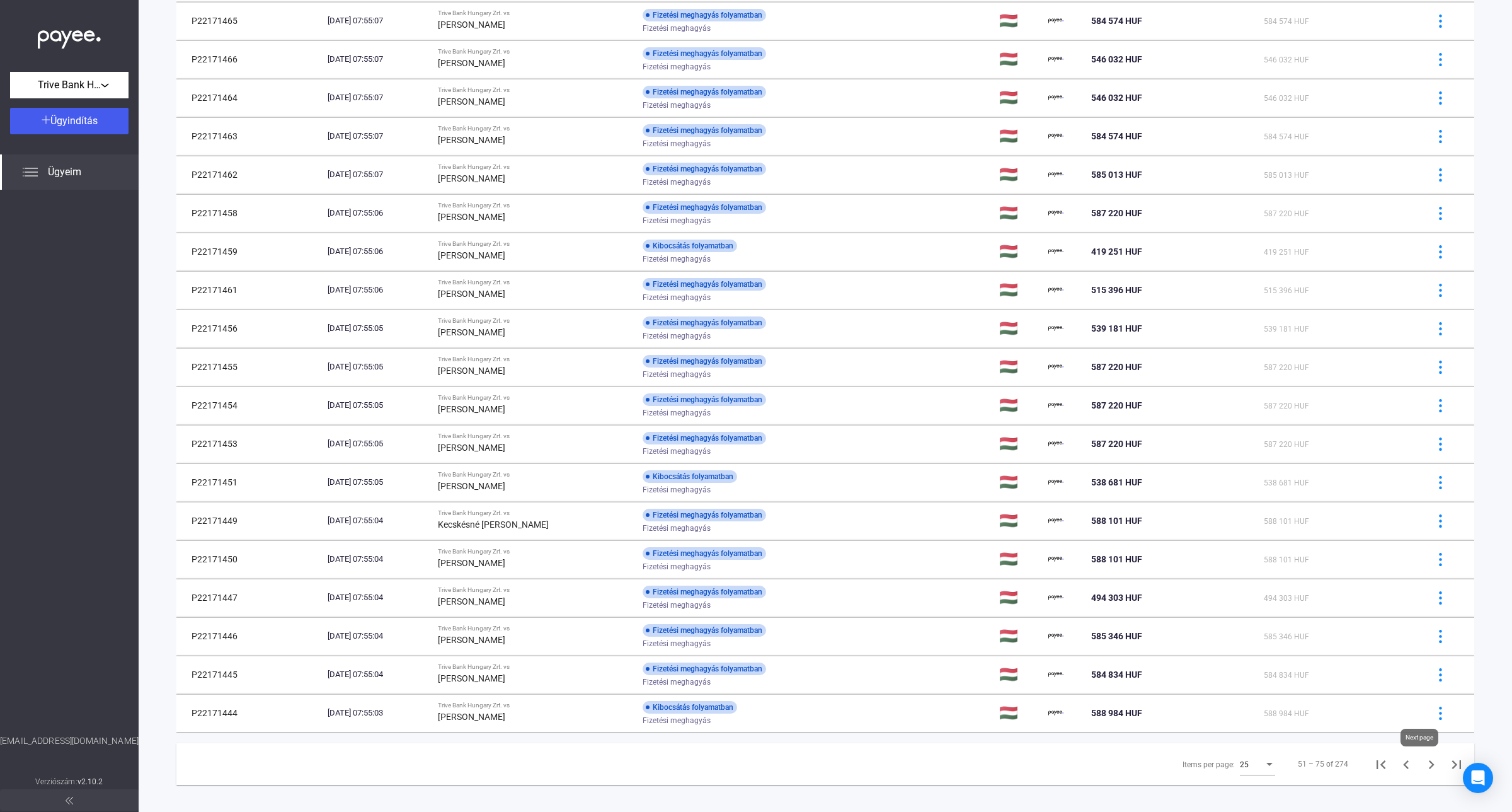
click at [1422, 764] on icon "Next page" at bounding box center [1431, 764] width 18 height 18
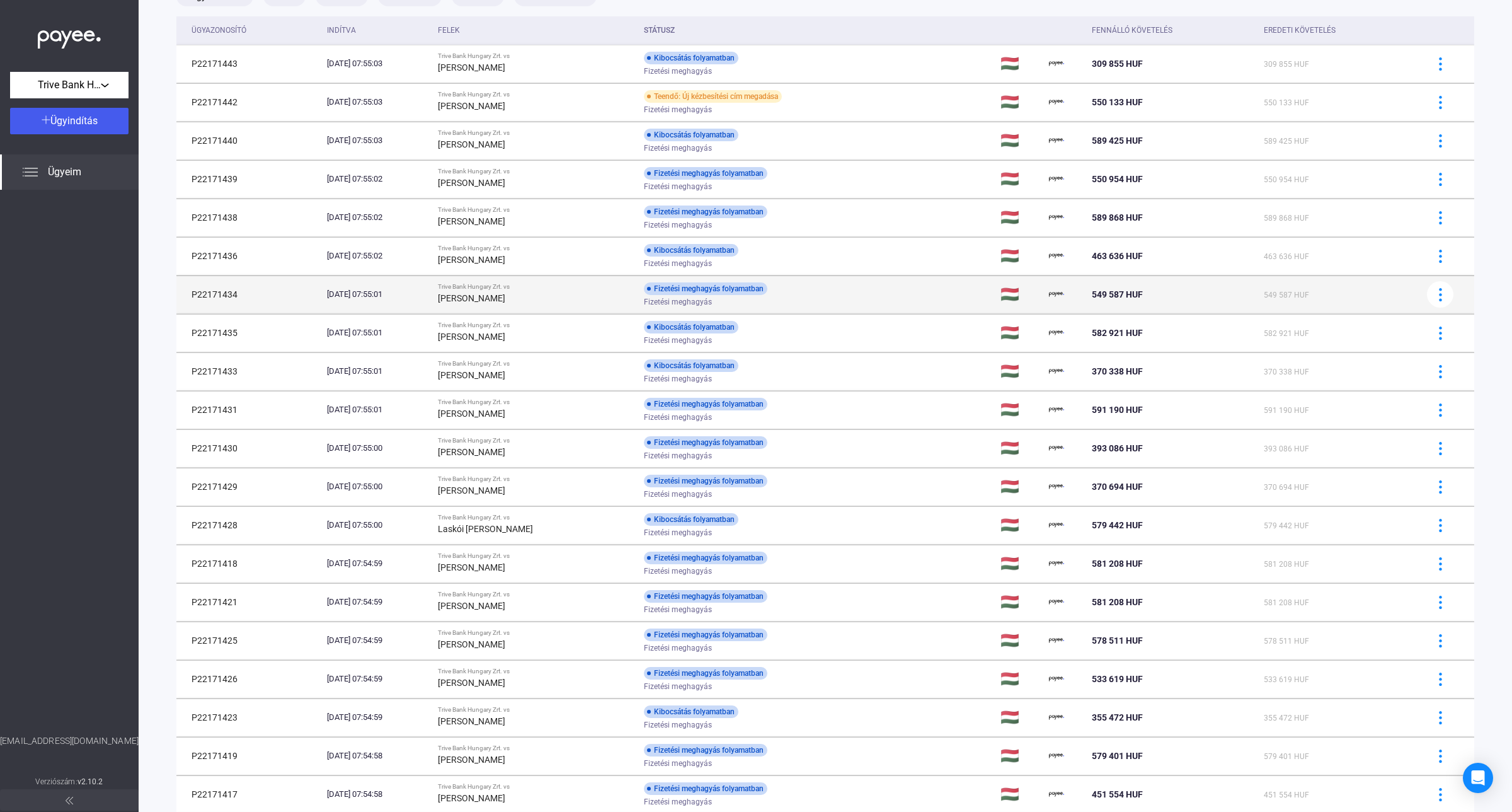
scroll to position [139, 0]
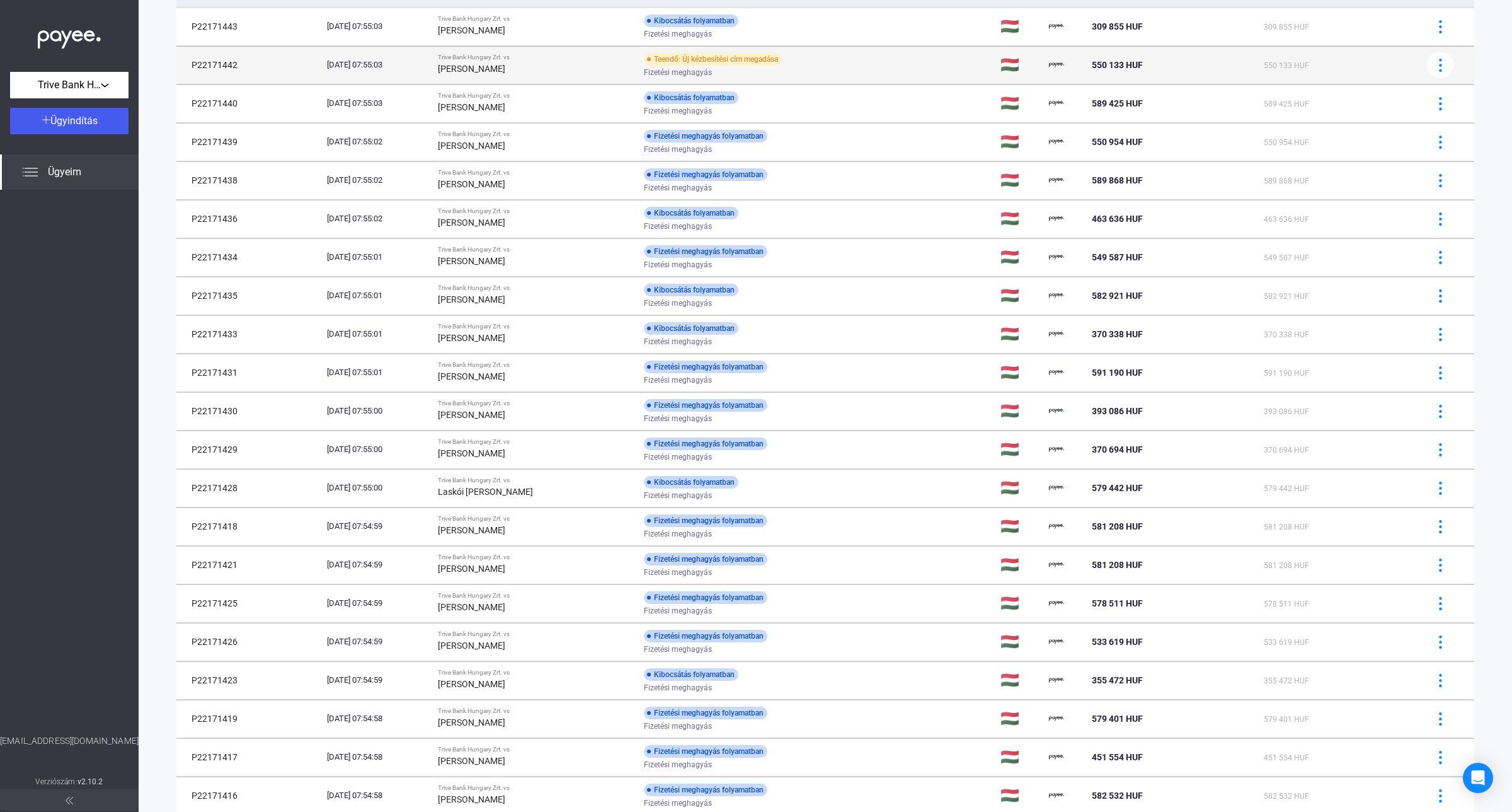
click at [782, 61] on div "Teendő: Új kézbesítési cím megadása" at bounding box center [712, 59] width 138 height 13
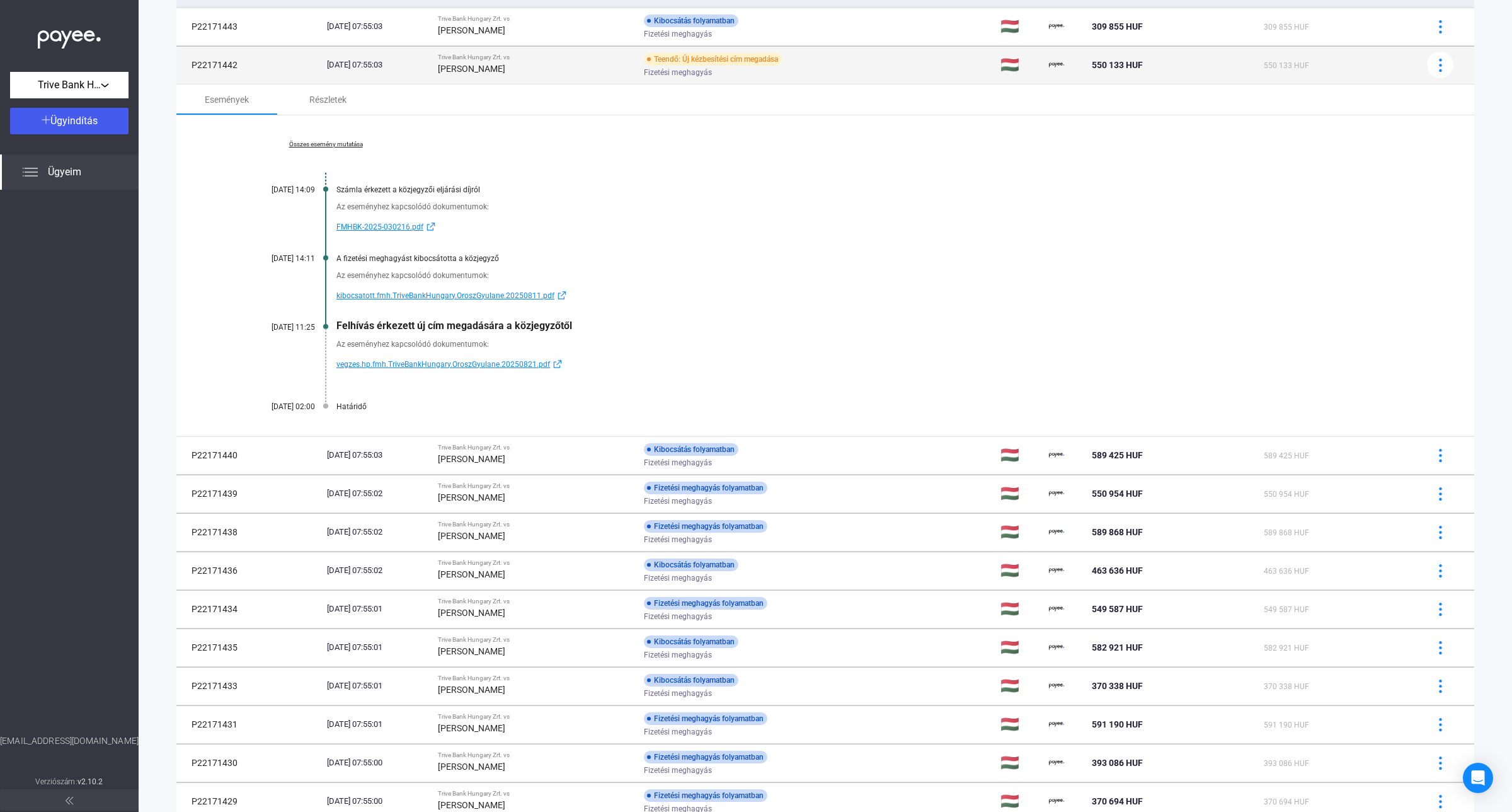
click at [782, 61] on div "Teendő: Új kézbesítési cím megadása" at bounding box center [712, 59] width 138 height 13
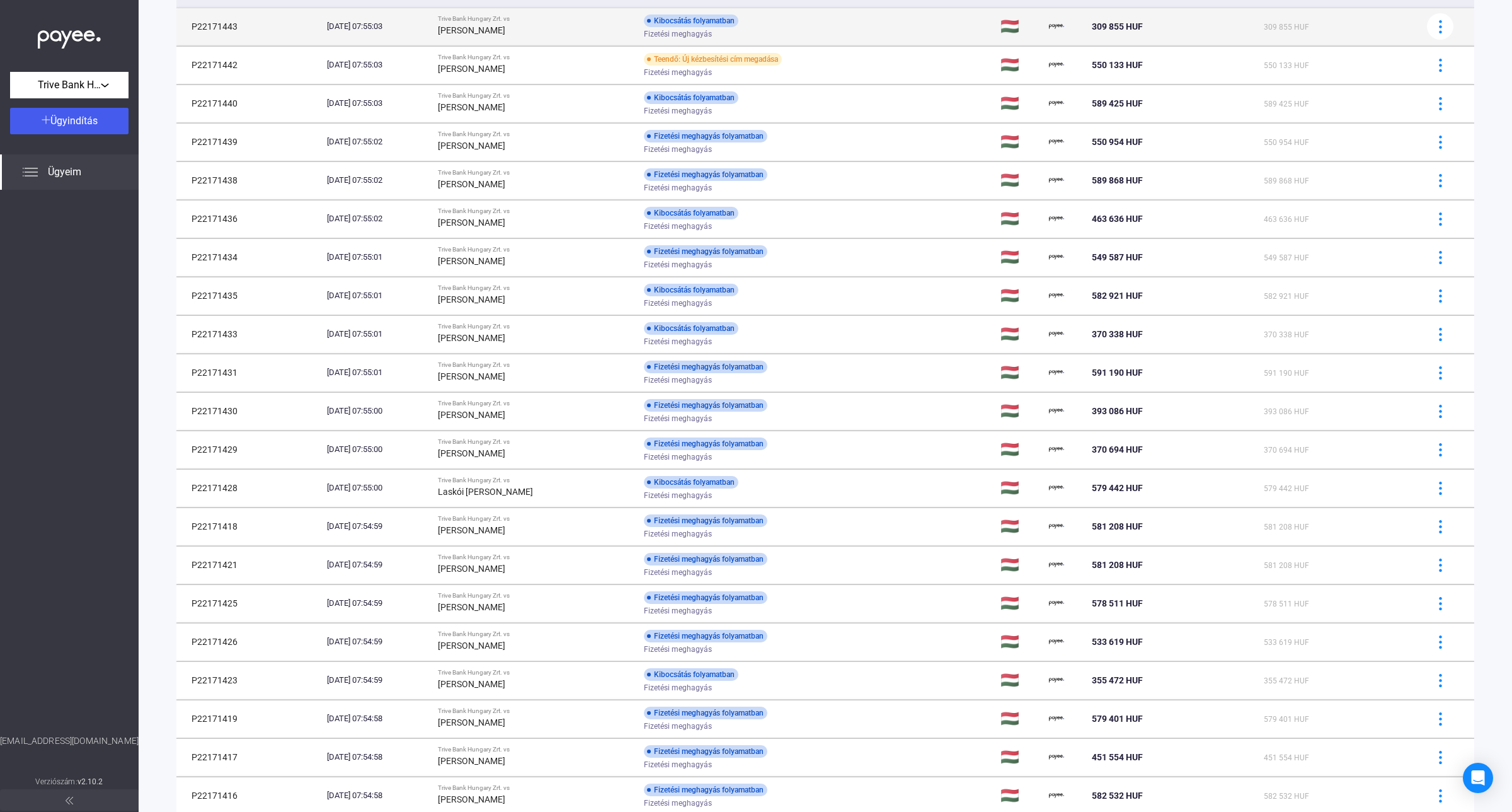
click at [692, 30] on span "Fizetési meghagyás" at bounding box center [677, 34] width 68 height 15
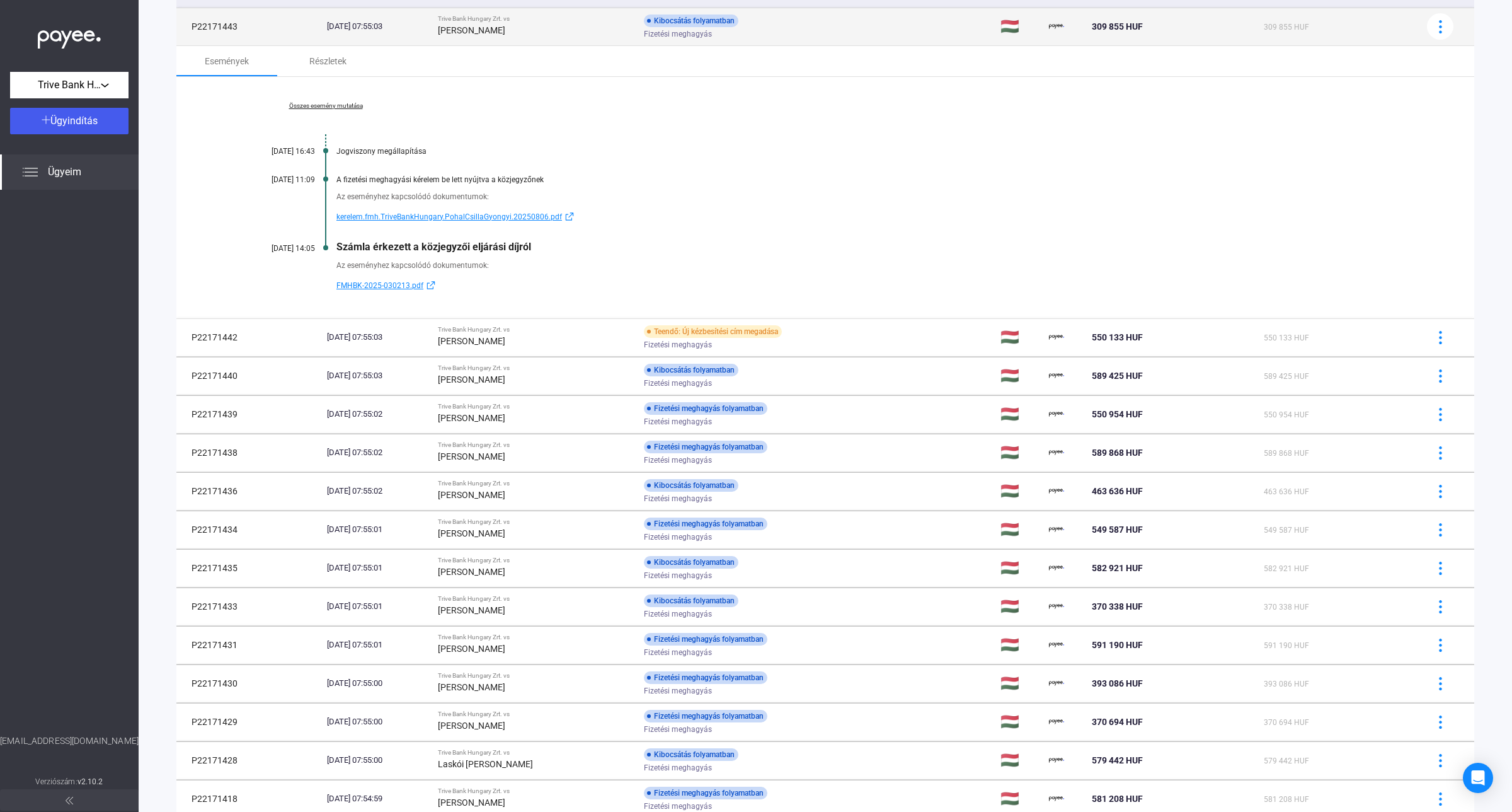
click at [692, 30] on span "Fizetési meghagyás" at bounding box center [677, 34] width 68 height 15
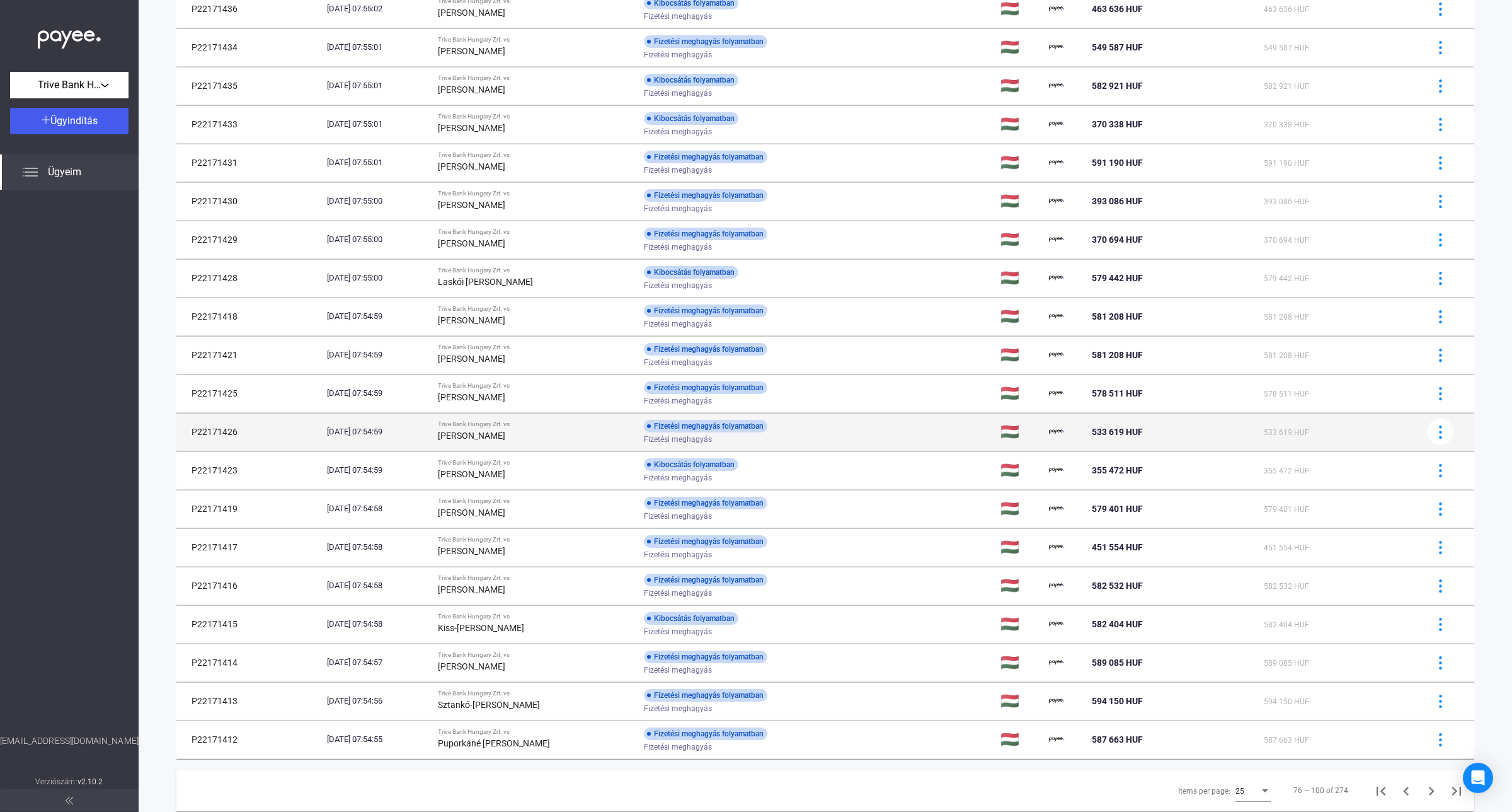
scroll to position [389, 0]
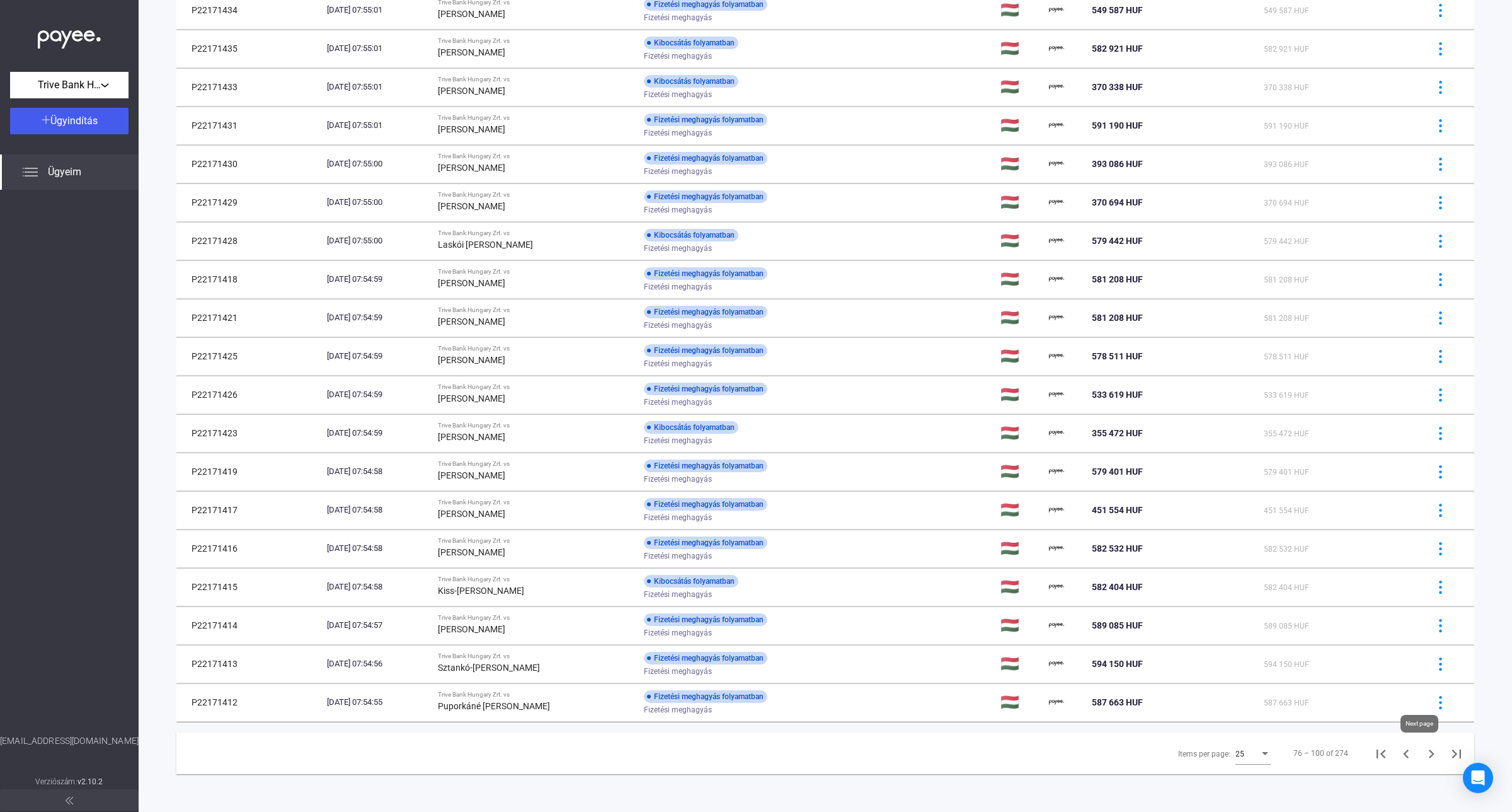
click at [1422, 757] on icon "Next page" at bounding box center [1431, 754] width 18 height 18
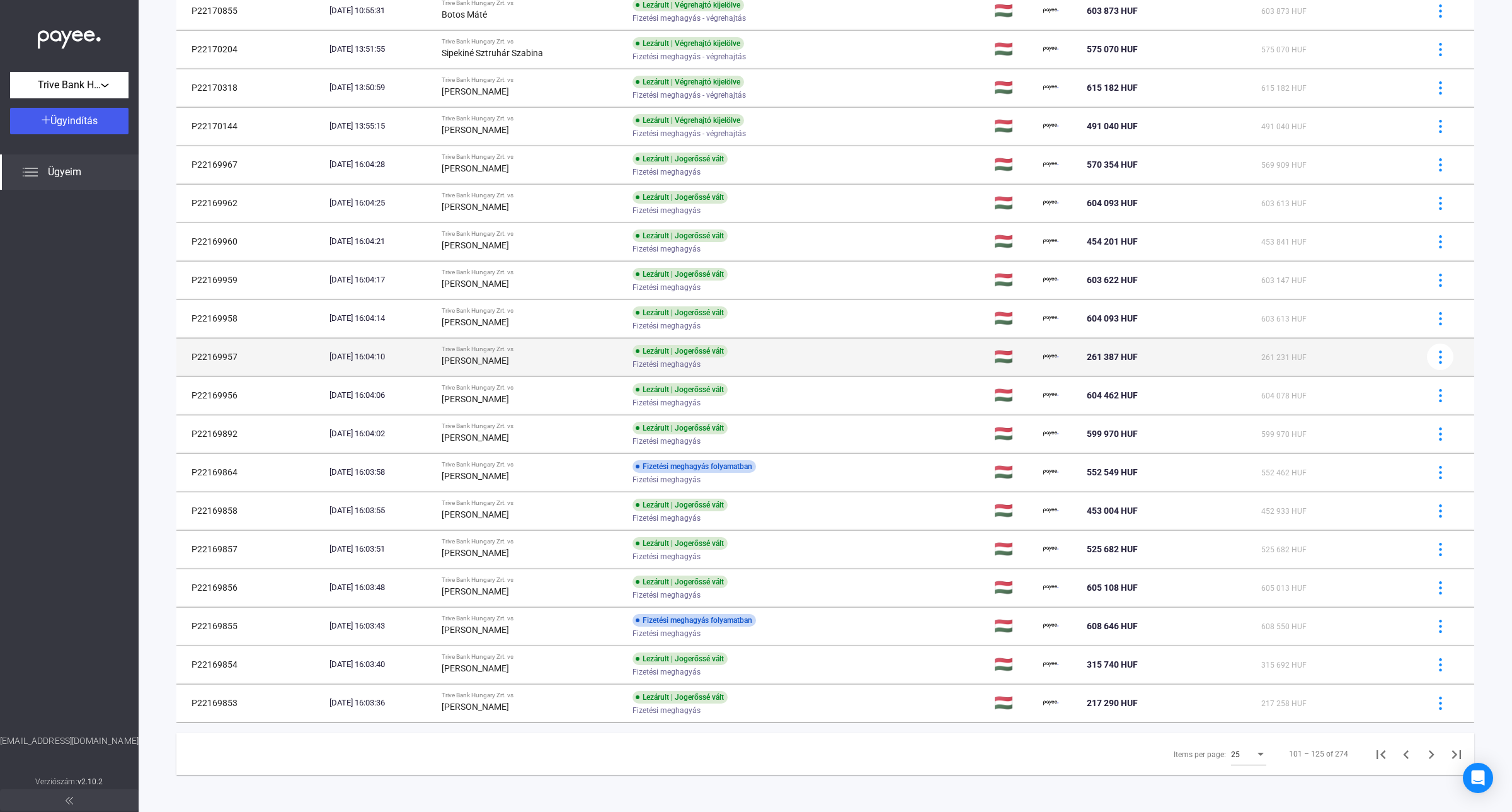
scroll to position [389, 0]
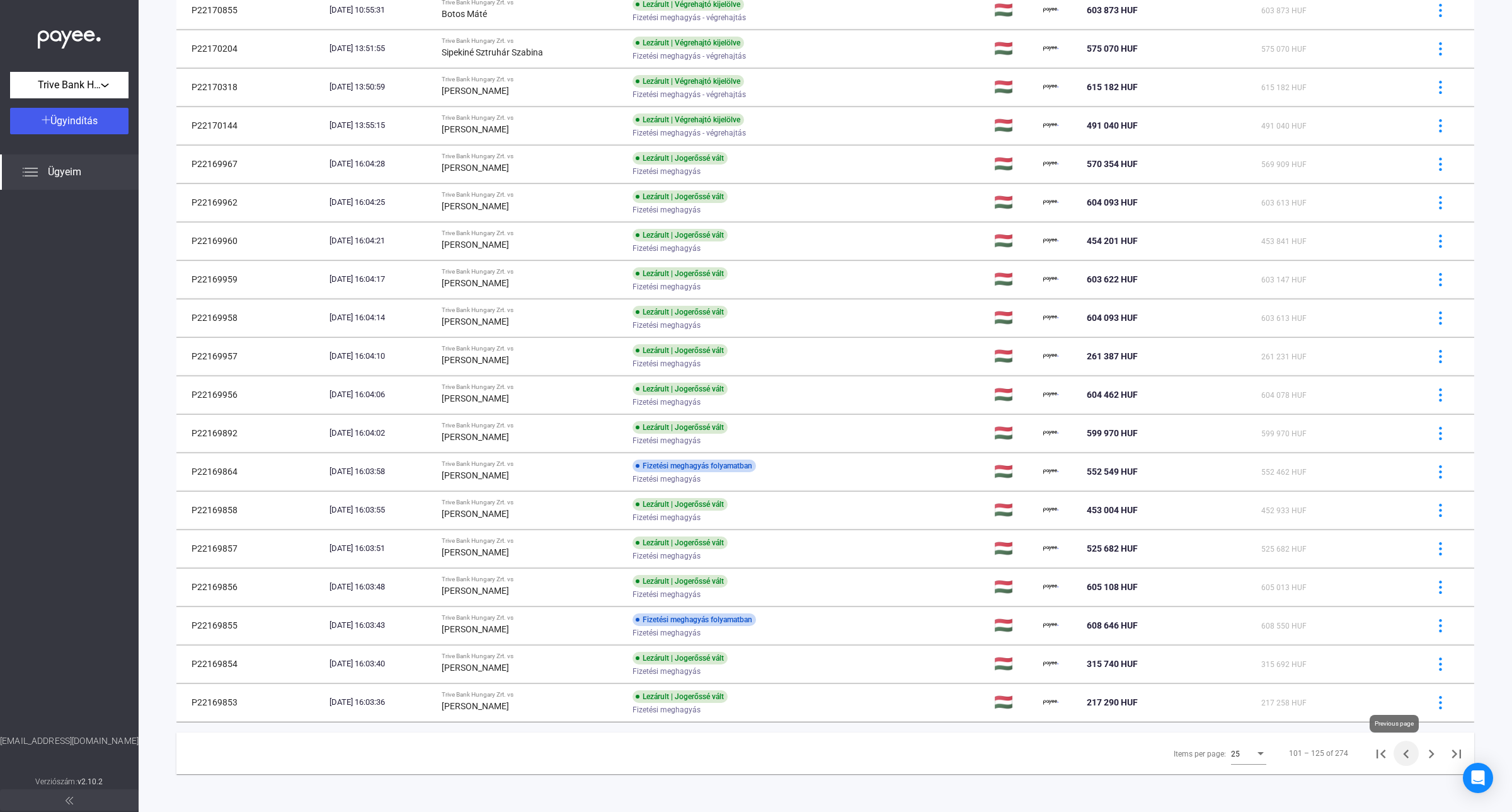
click at [1397, 758] on icon "Previous page" at bounding box center [1406, 754] width 18 height 18
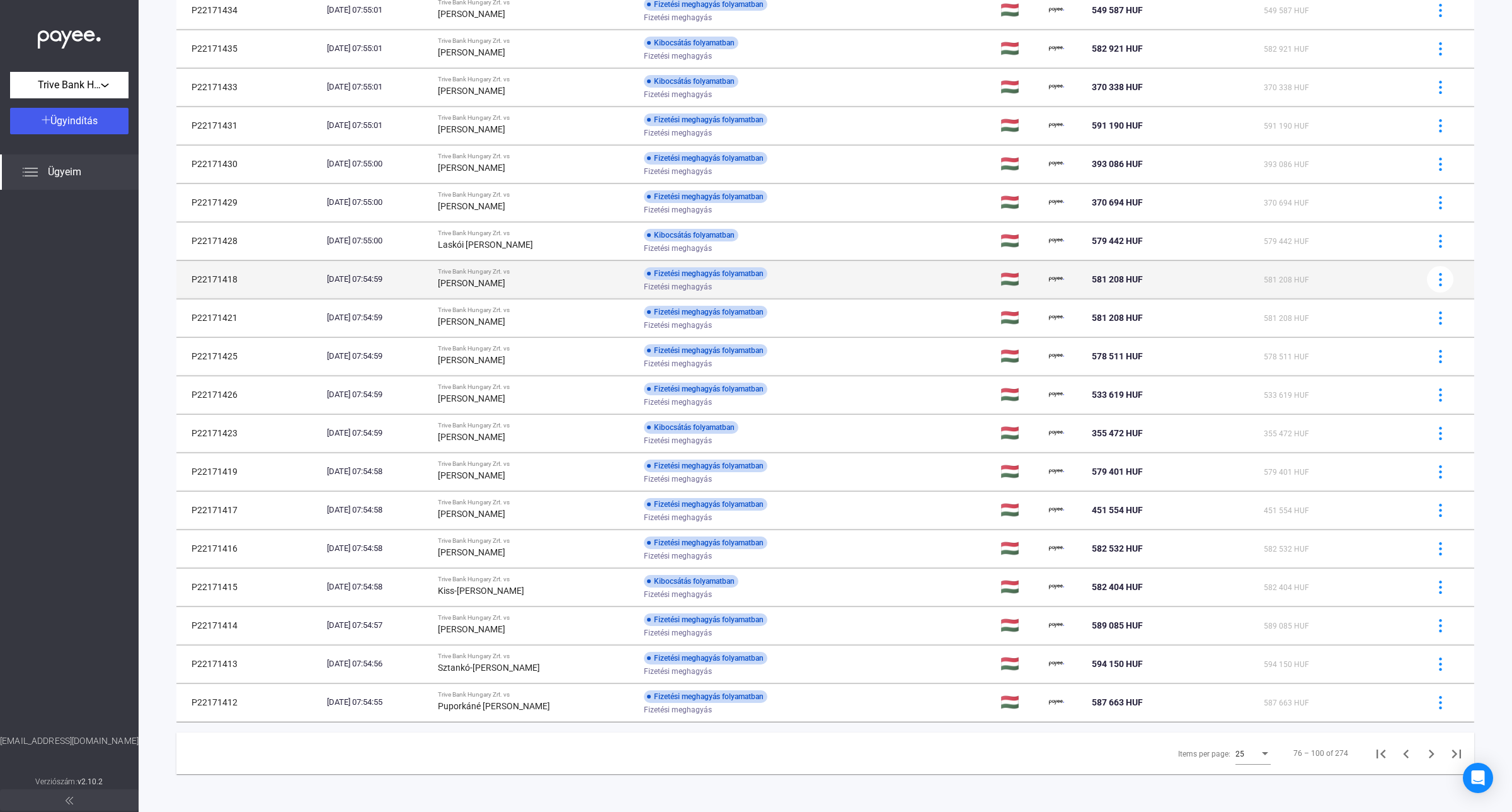
scroll to position [389, 0]
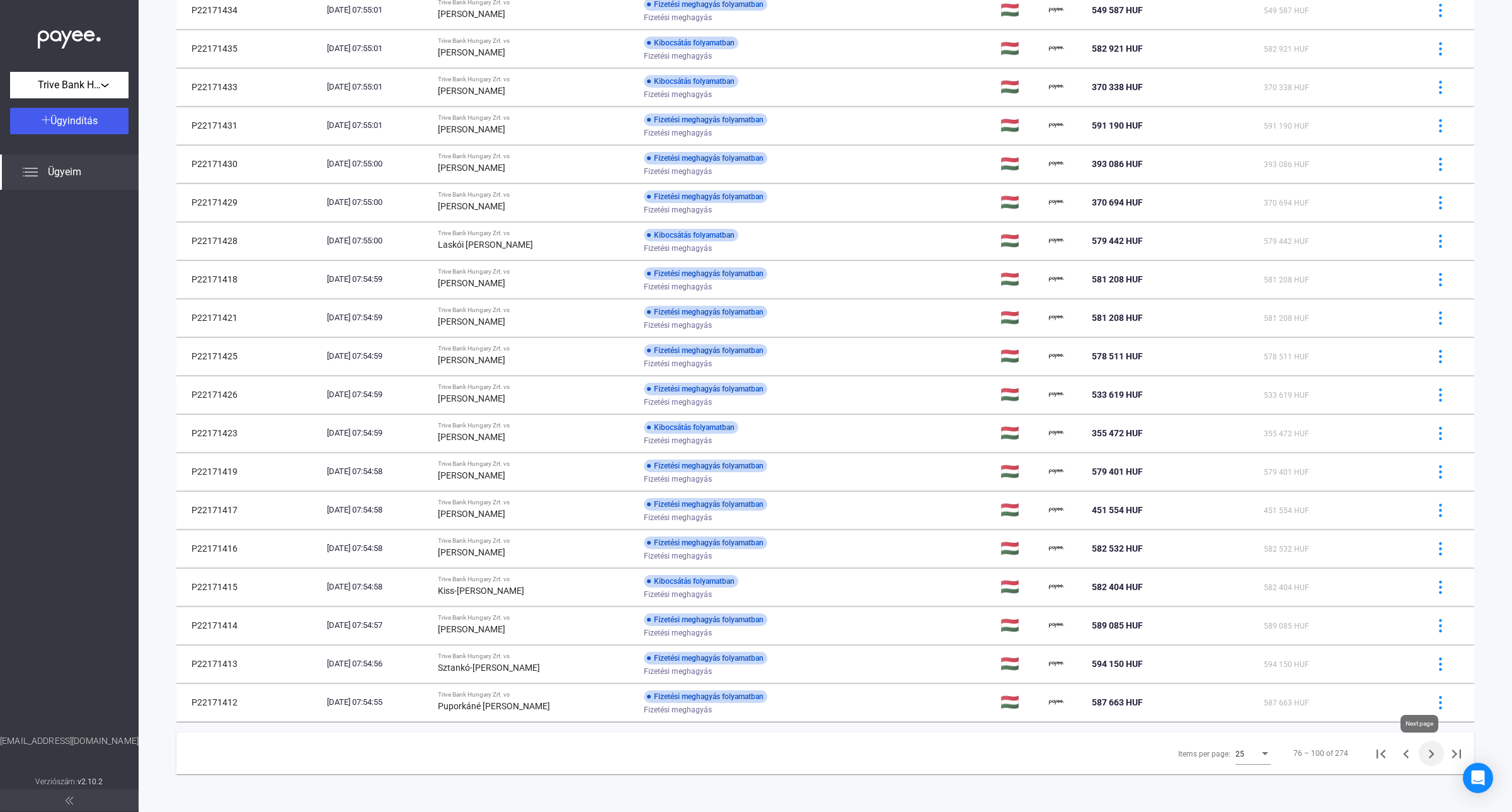
click at [1424, 753] on icon "Next page" at bounding box center [1431, 754] width 18 height 18
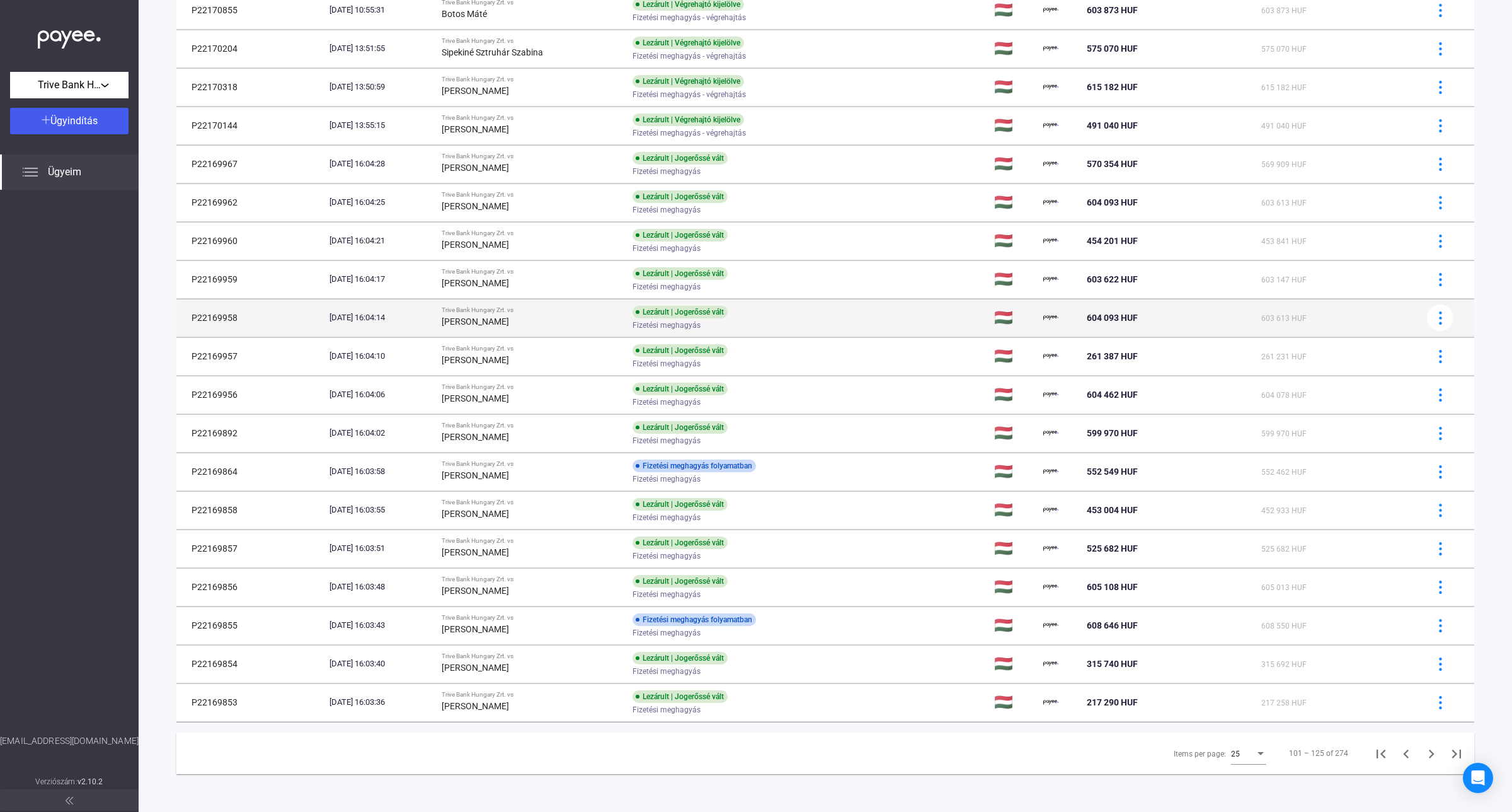
scroll to position [389, 0]
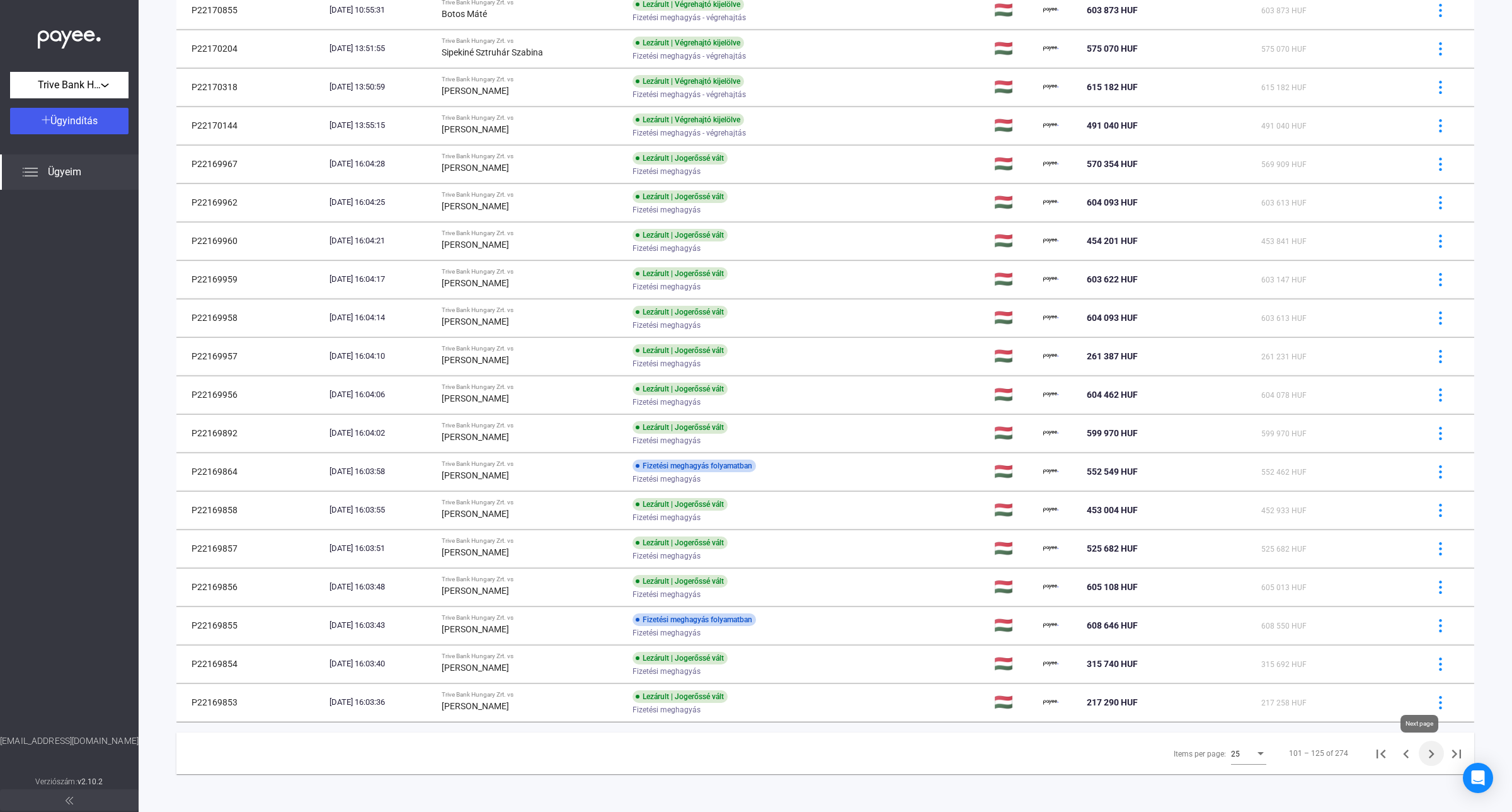
click at [1423, 754] on icon "Next page" at bounding box center [1431, 754] width 18 height 18
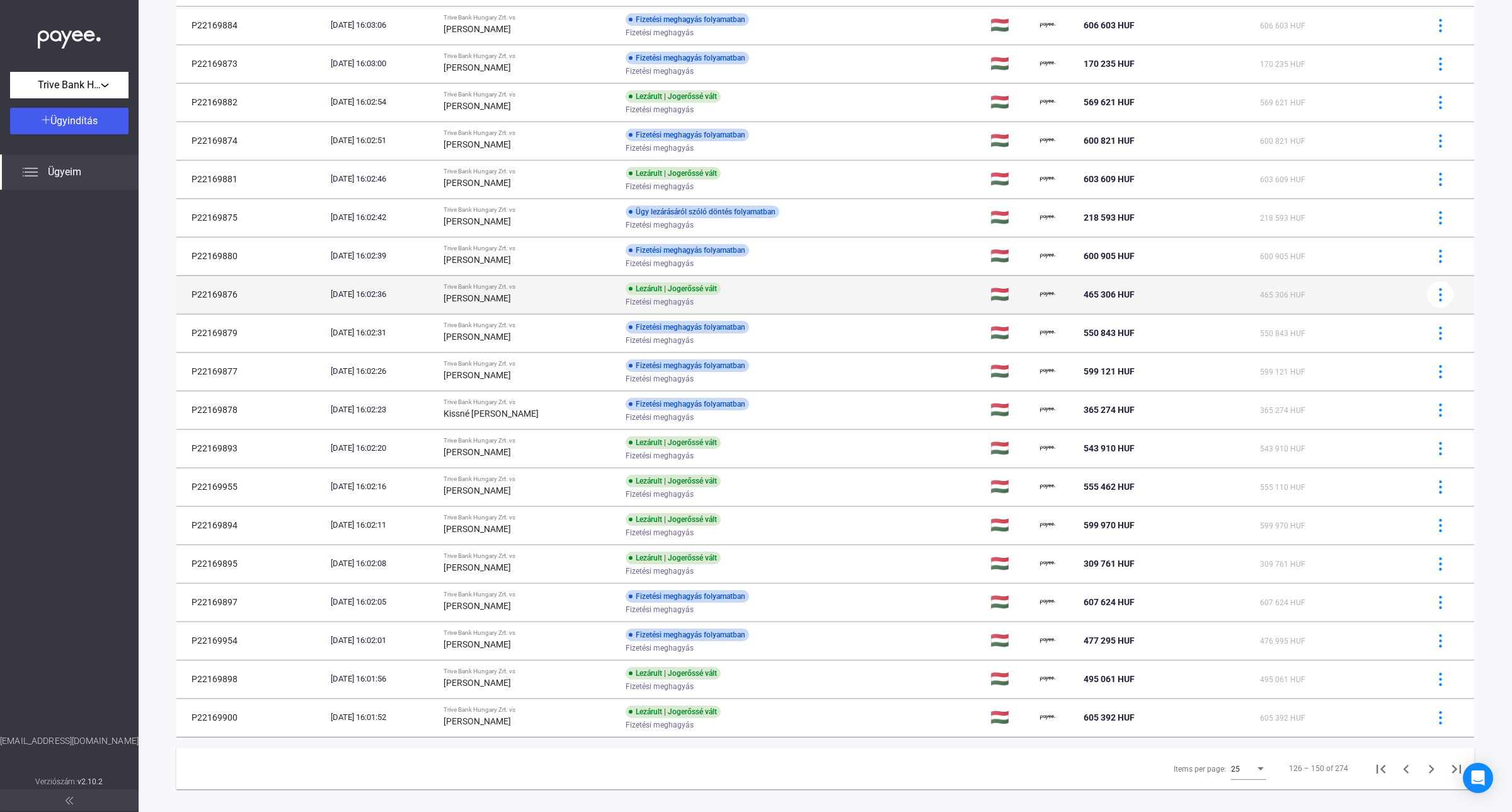
scroll to position [375, 0]
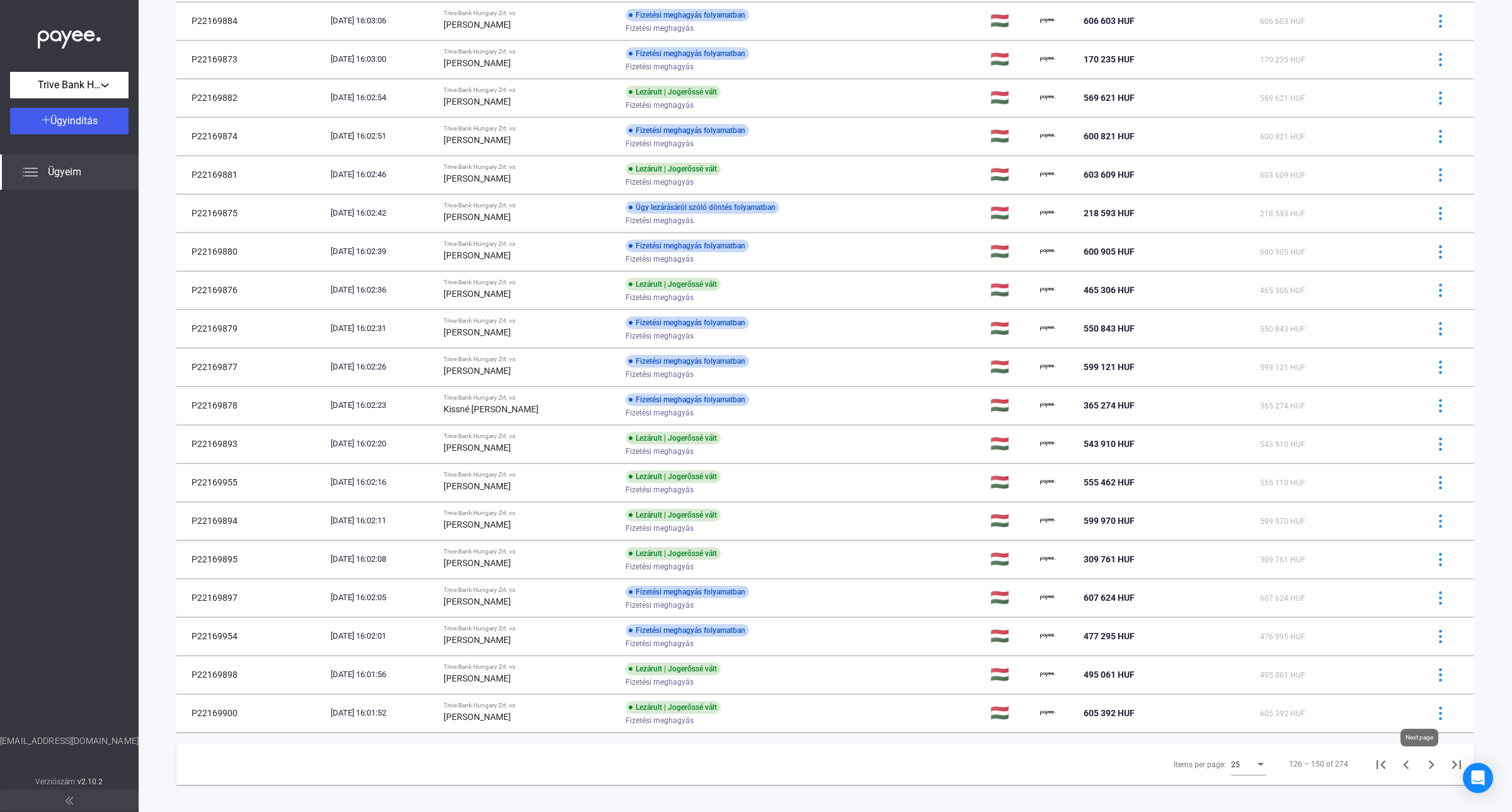
click at [1422, 766] on icon "Next page" at bounding box center [1431, 764] width 18 height 18
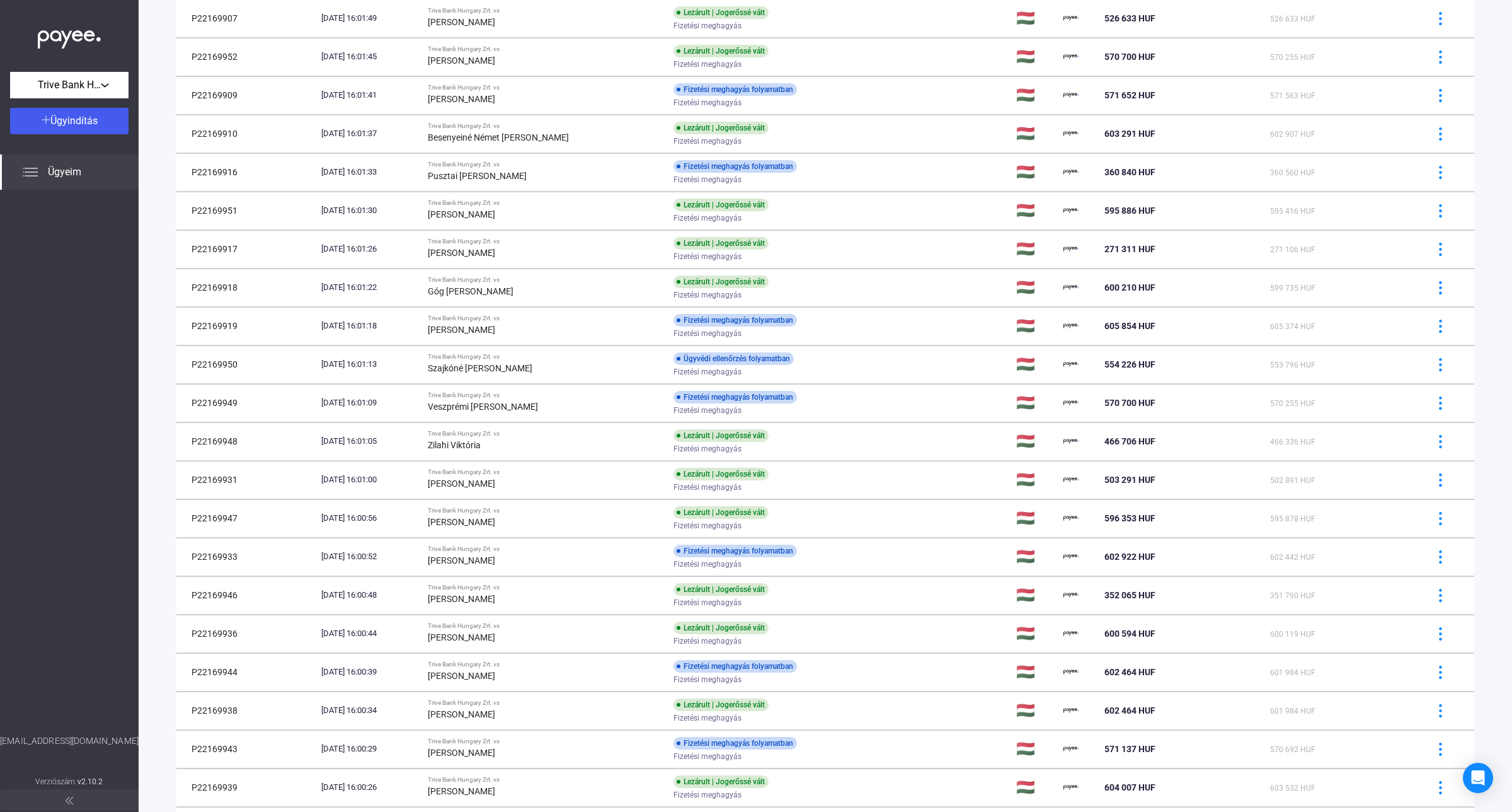
scroll to position [389, 0]
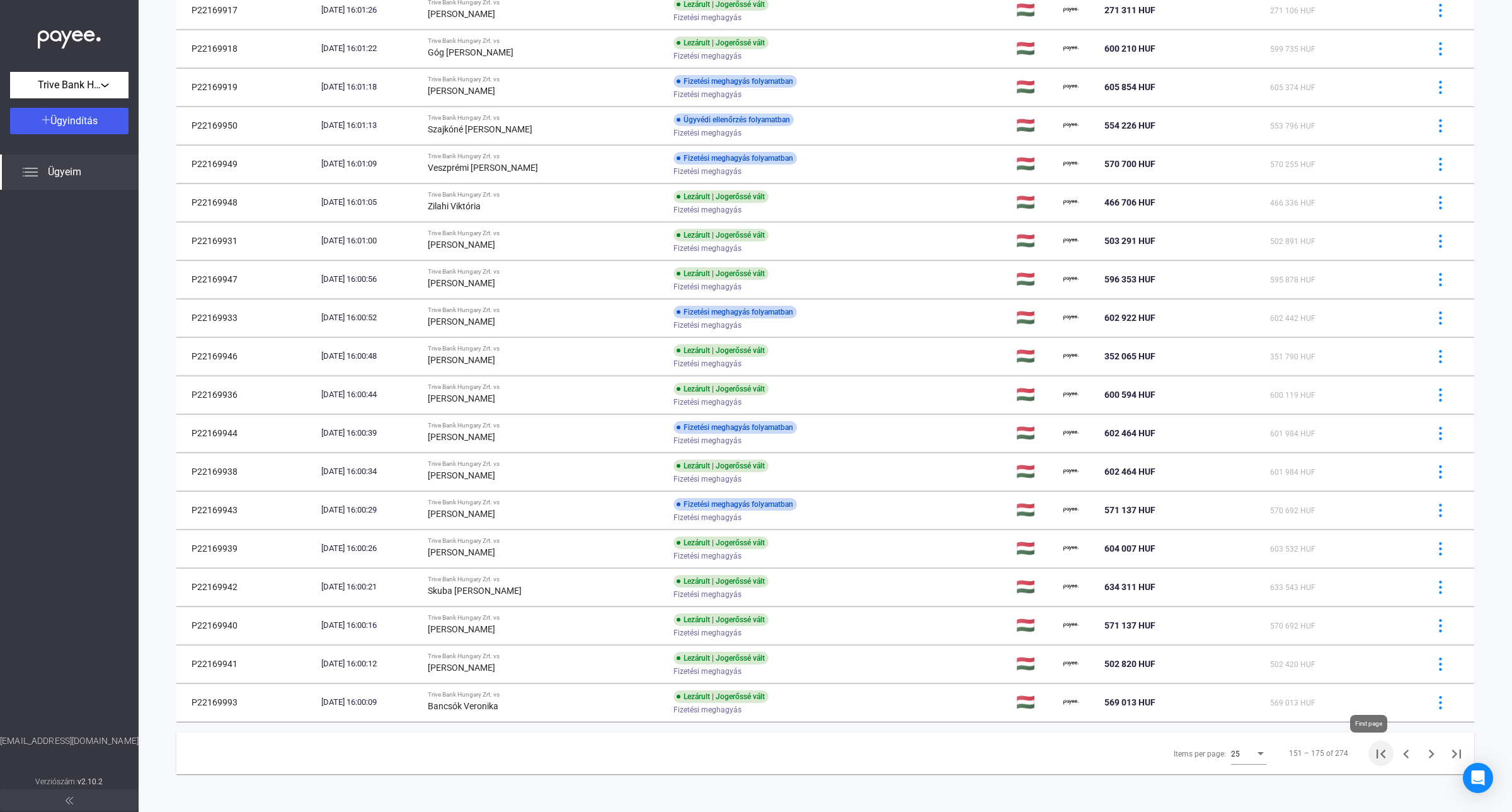
click at [1372, 762] on icon "First page" at bounding box center [1380, 754] width 18 height 18
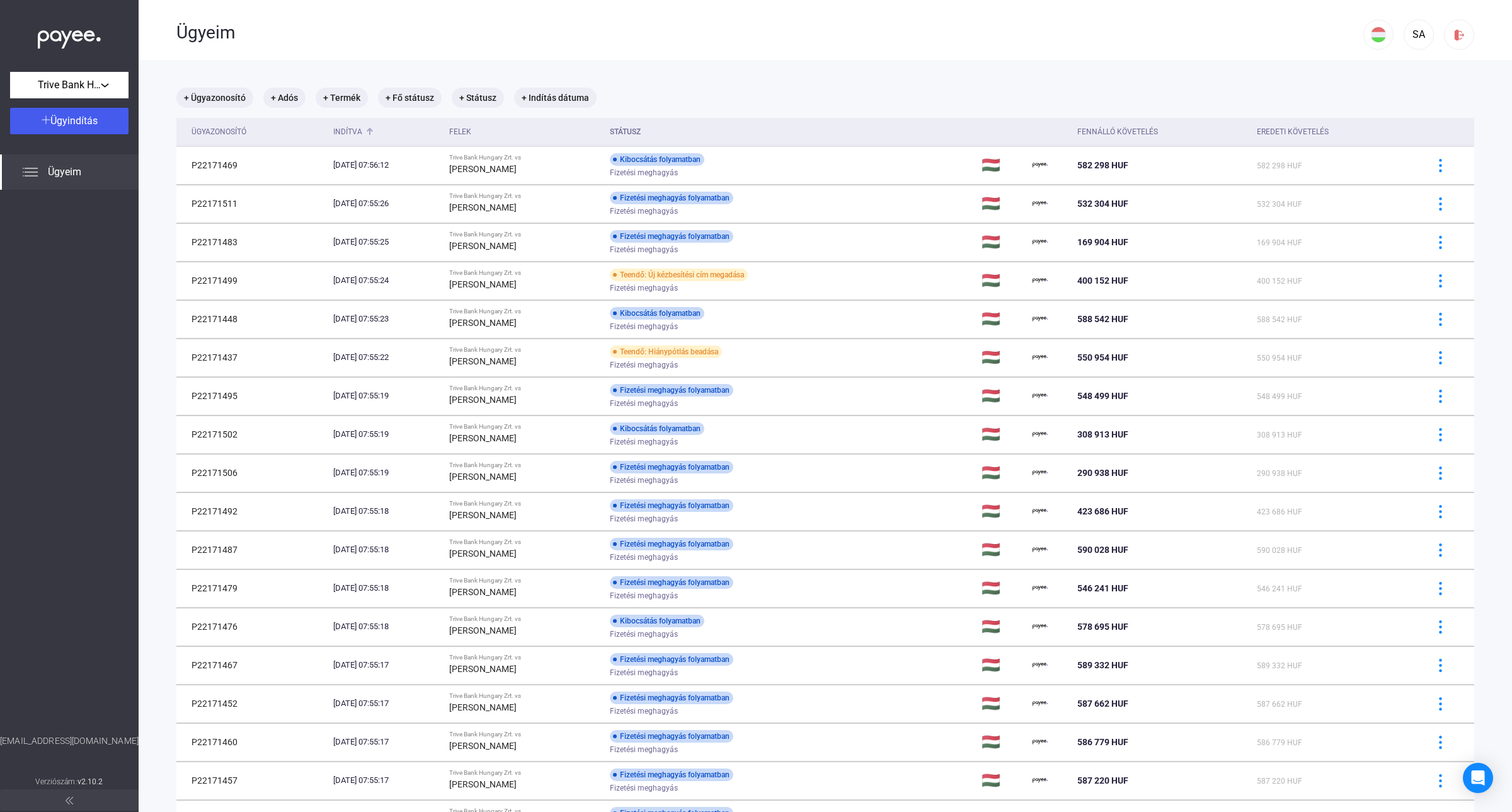
click at [345, 130] on div "Indítva" at bounding box center [348, 132] width 29 height 15
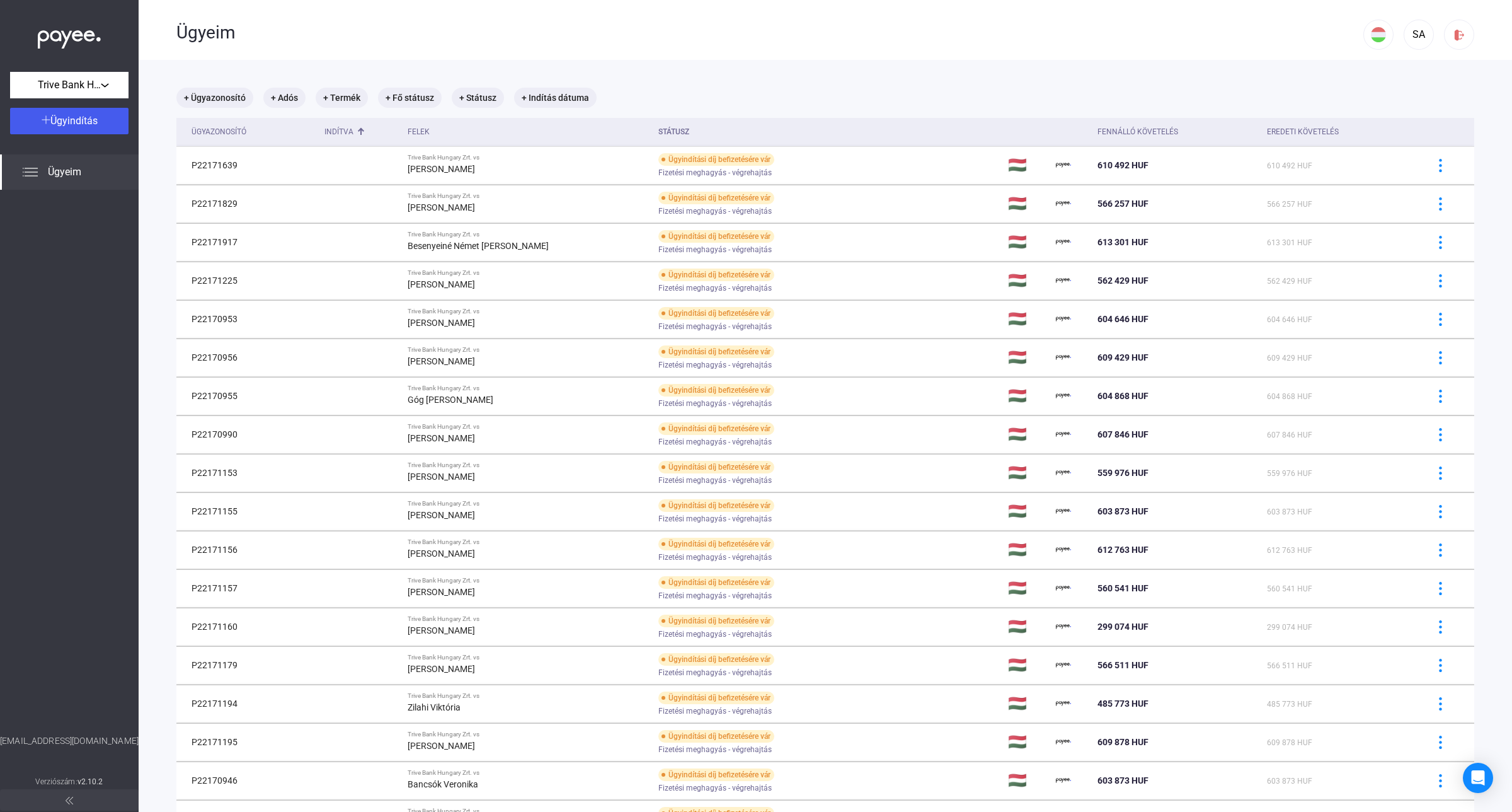
click at [365, 132] on div at bounding box center [360, 132] width 7 height 7
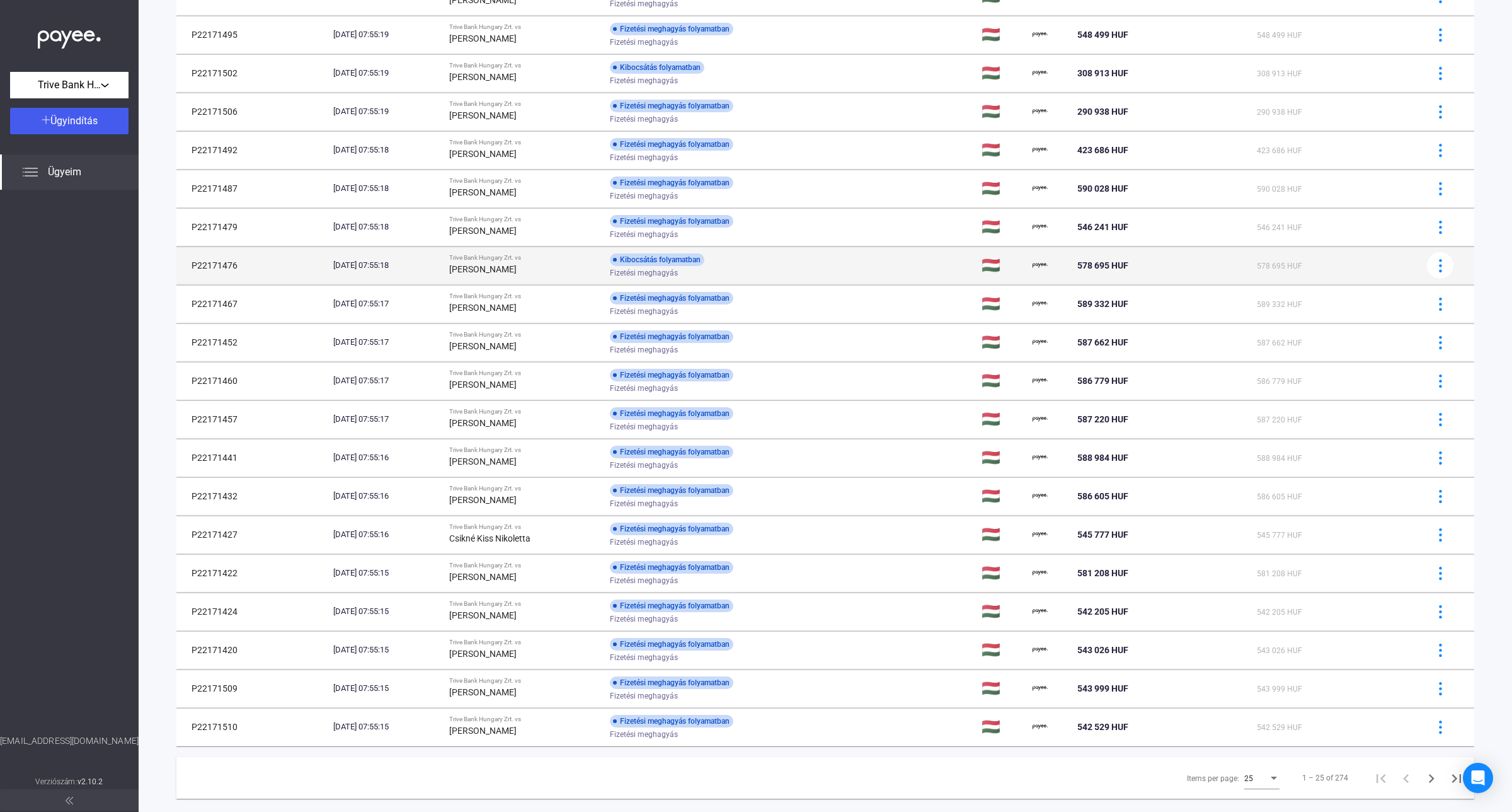
scroll to position [389, 0]
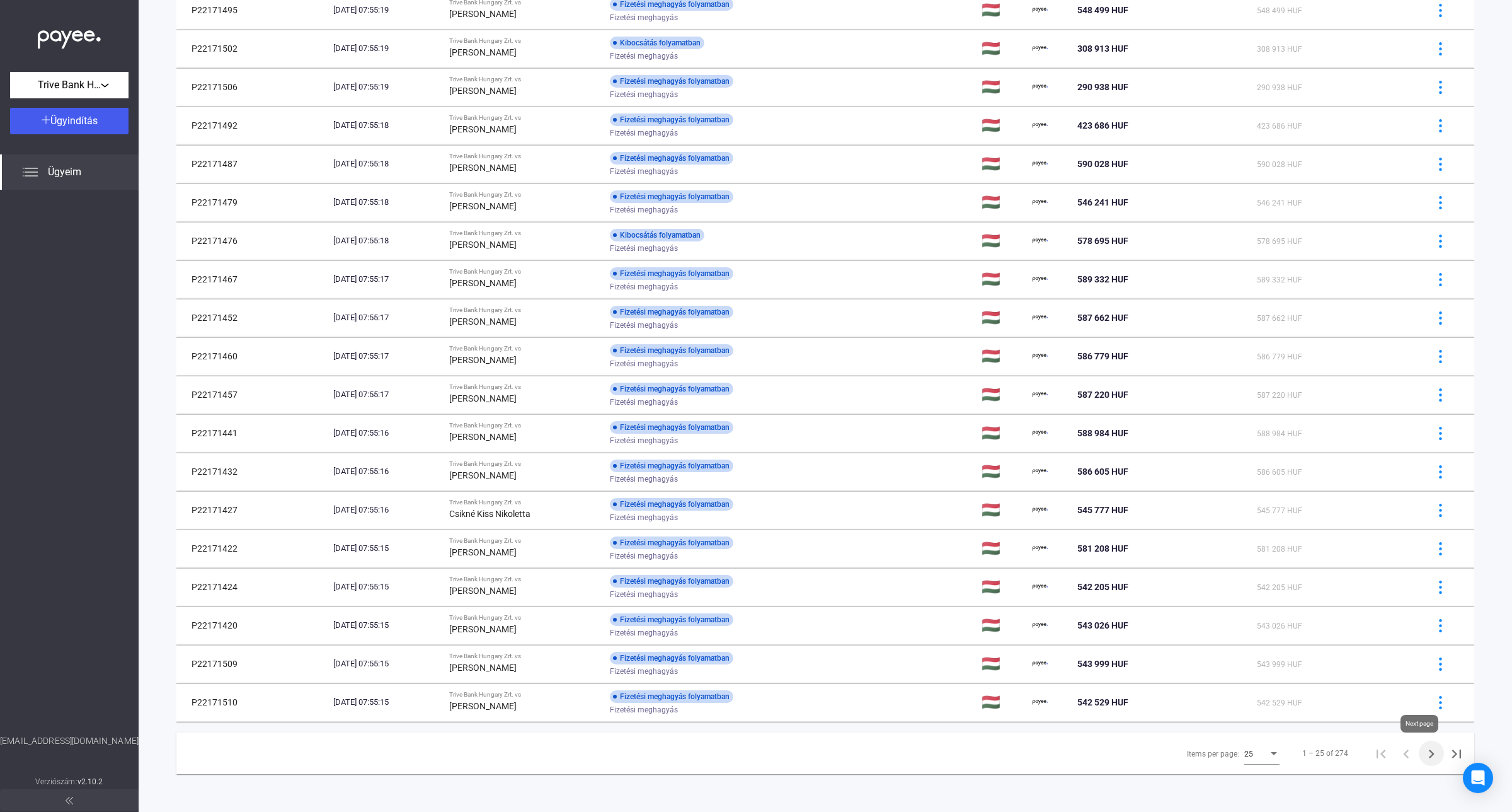
click at [1422, 758] on icon "Next page" at bounding box center [1431, 754] width 18 height 18
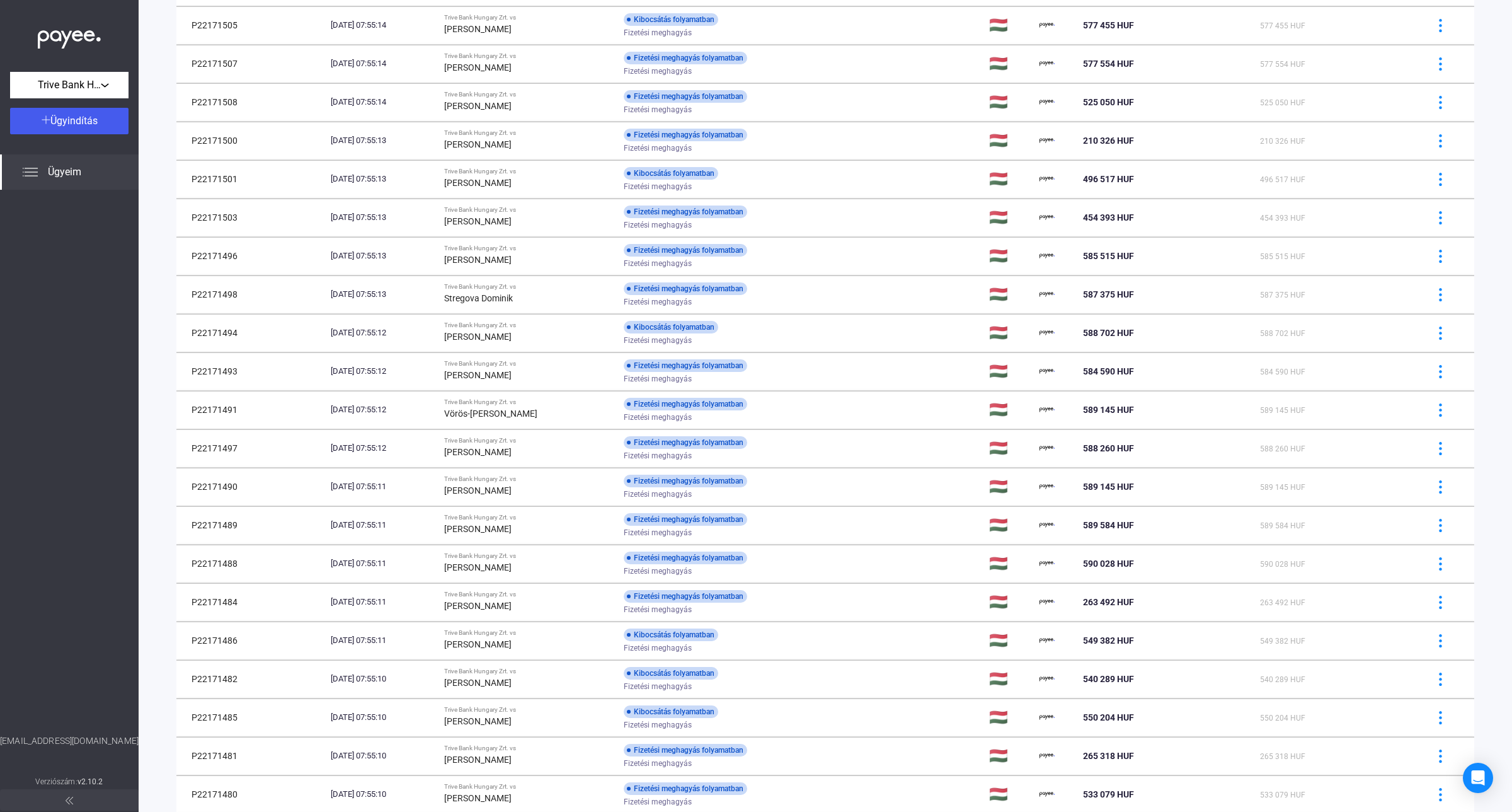
scroll to position [375, 0]
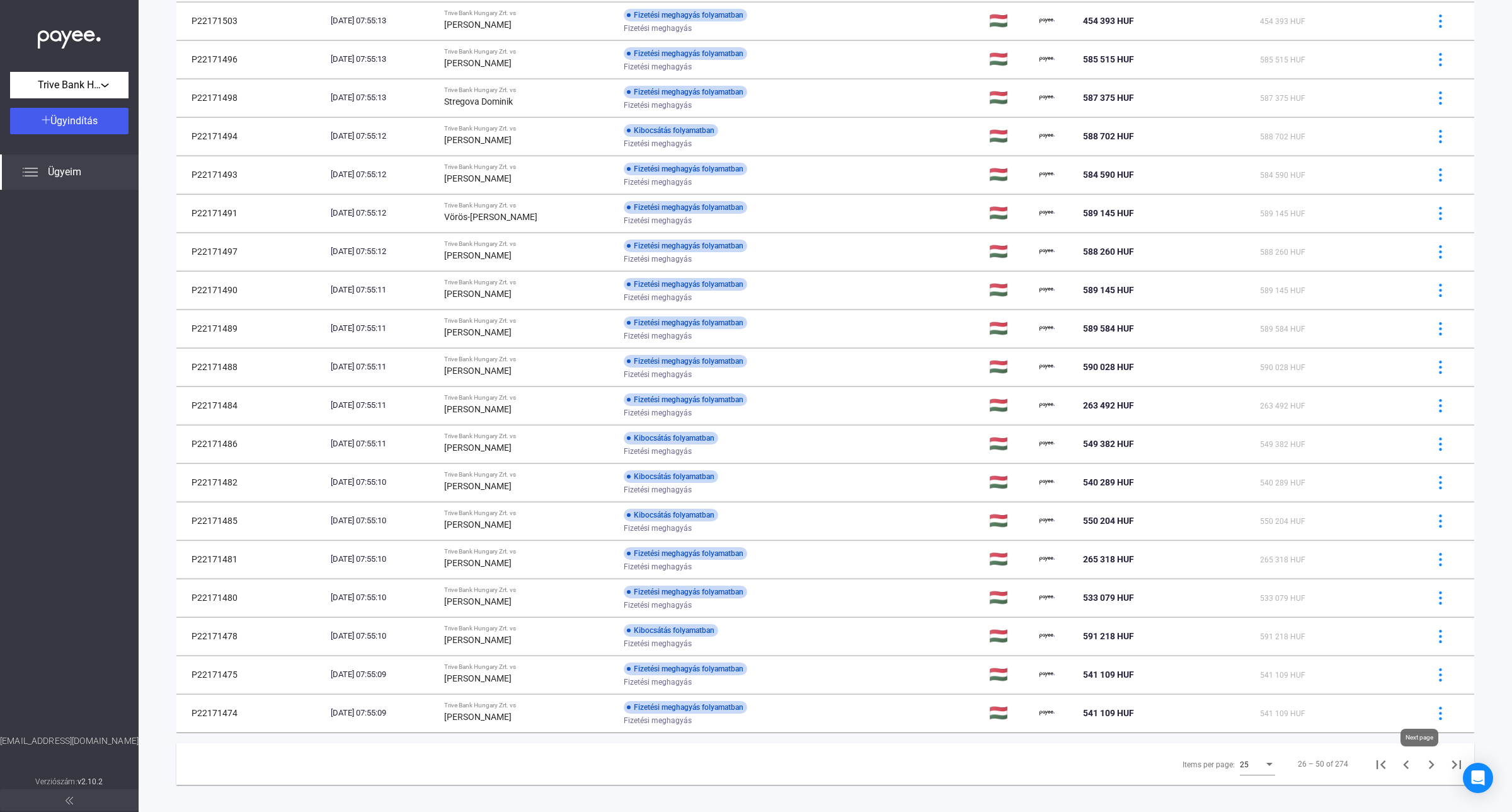
click at [1422, 770] on icon "Next page" at bounding box center [1431, 764] width 18 height 18
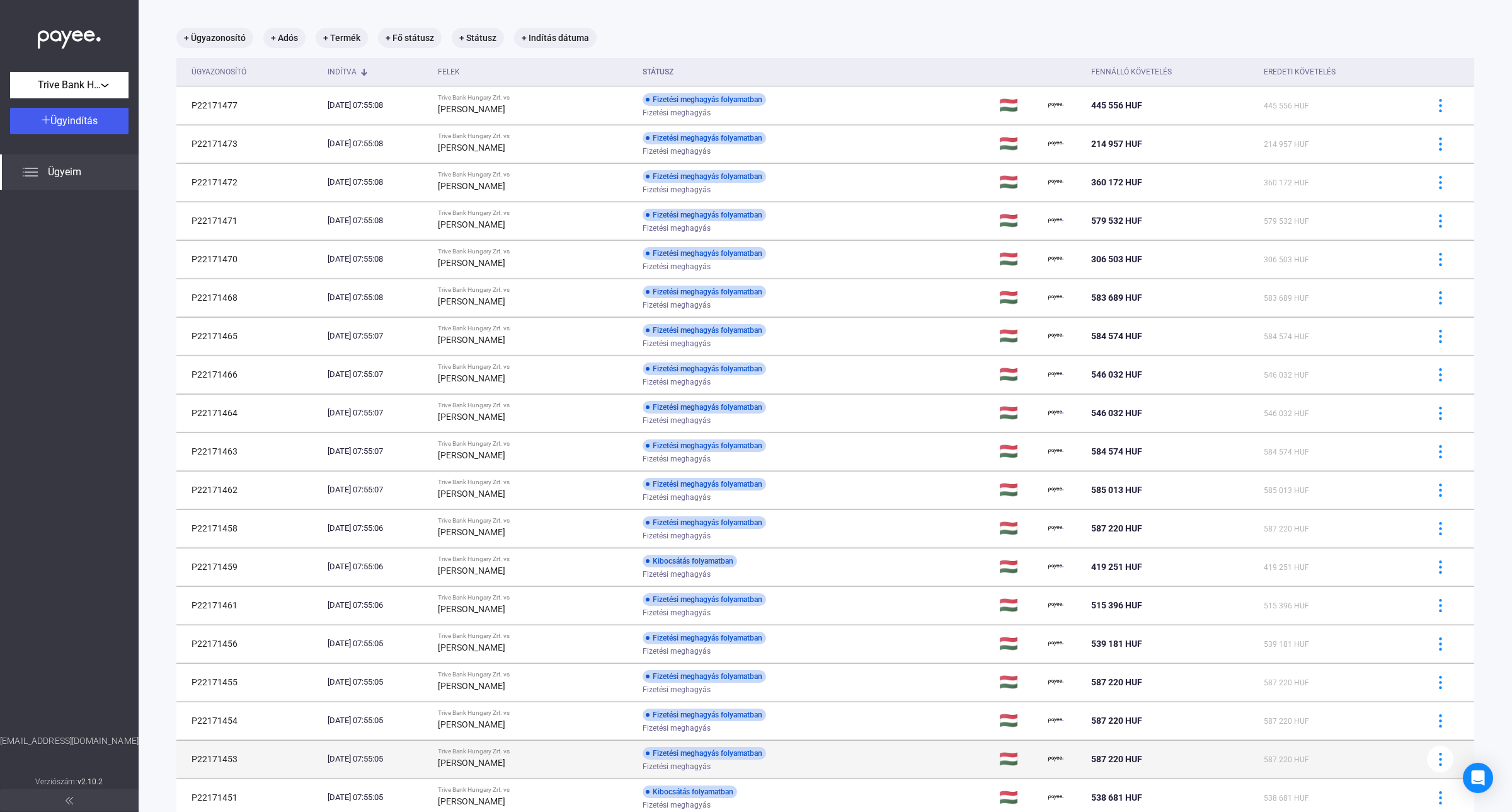
scroll to position [389, 0]
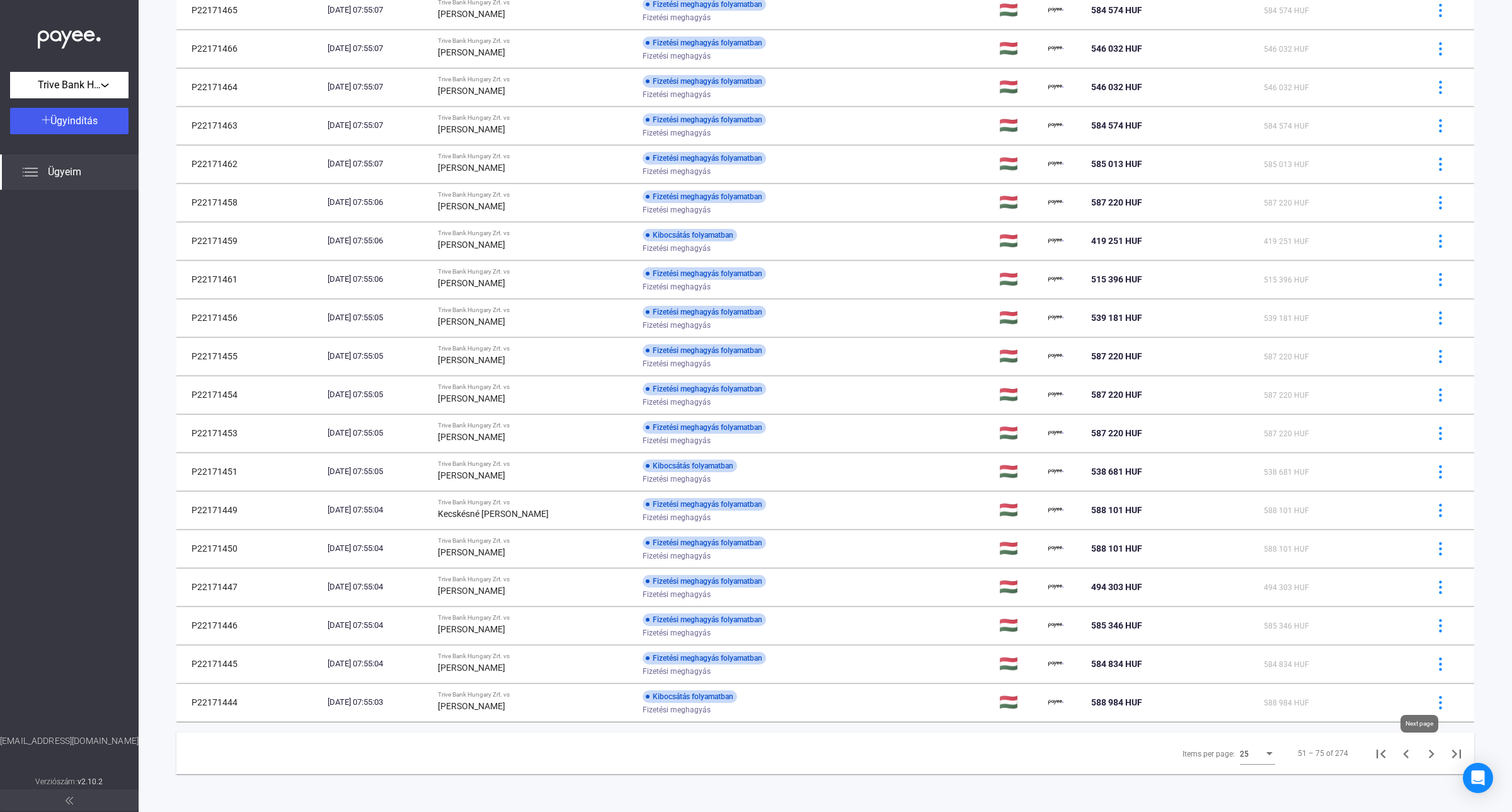
click at [1422, 753] on icon "Next page" at bounding box center [1431, 754] width 18 height 18
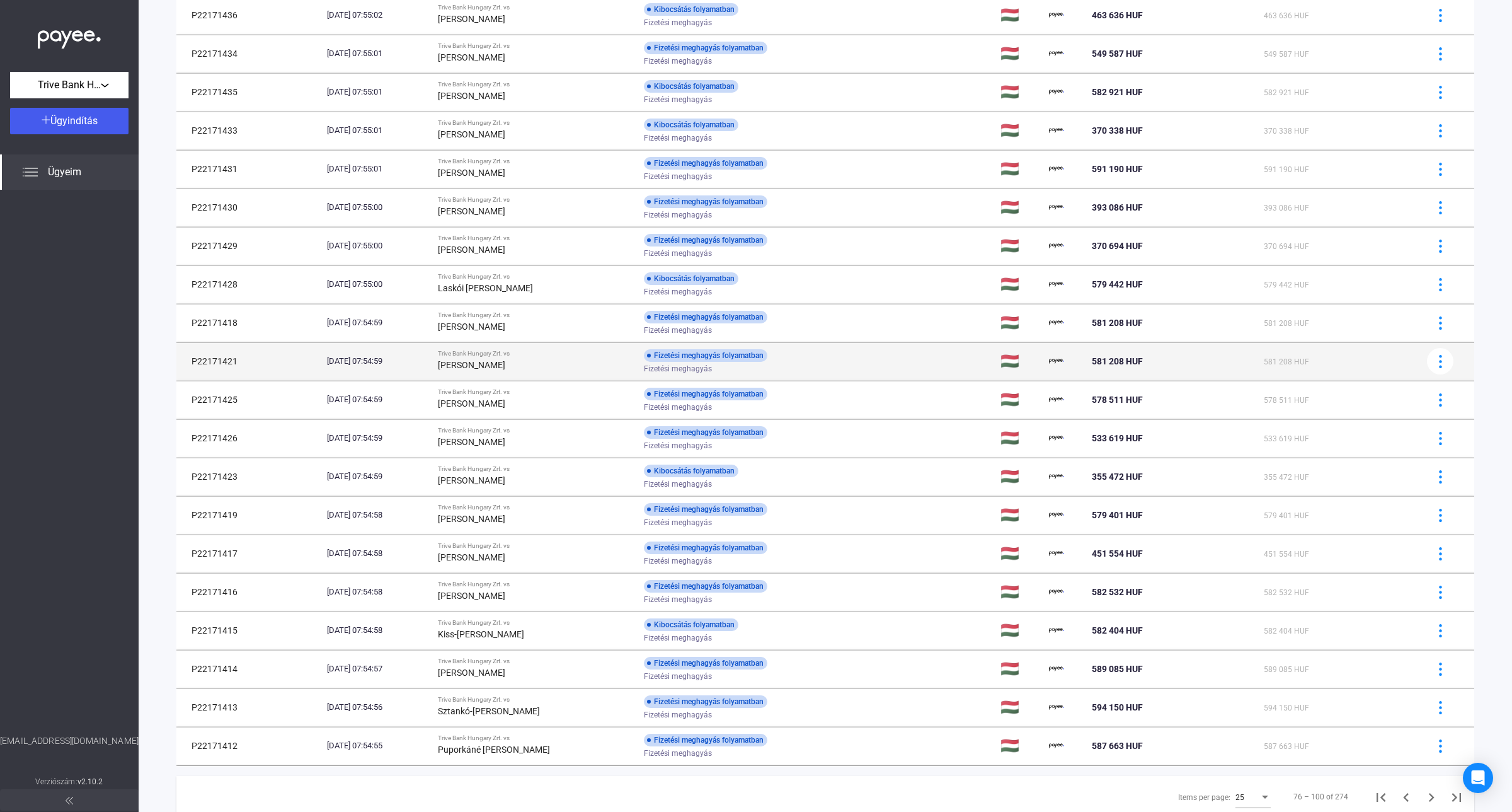
scroll to position [389, 0]
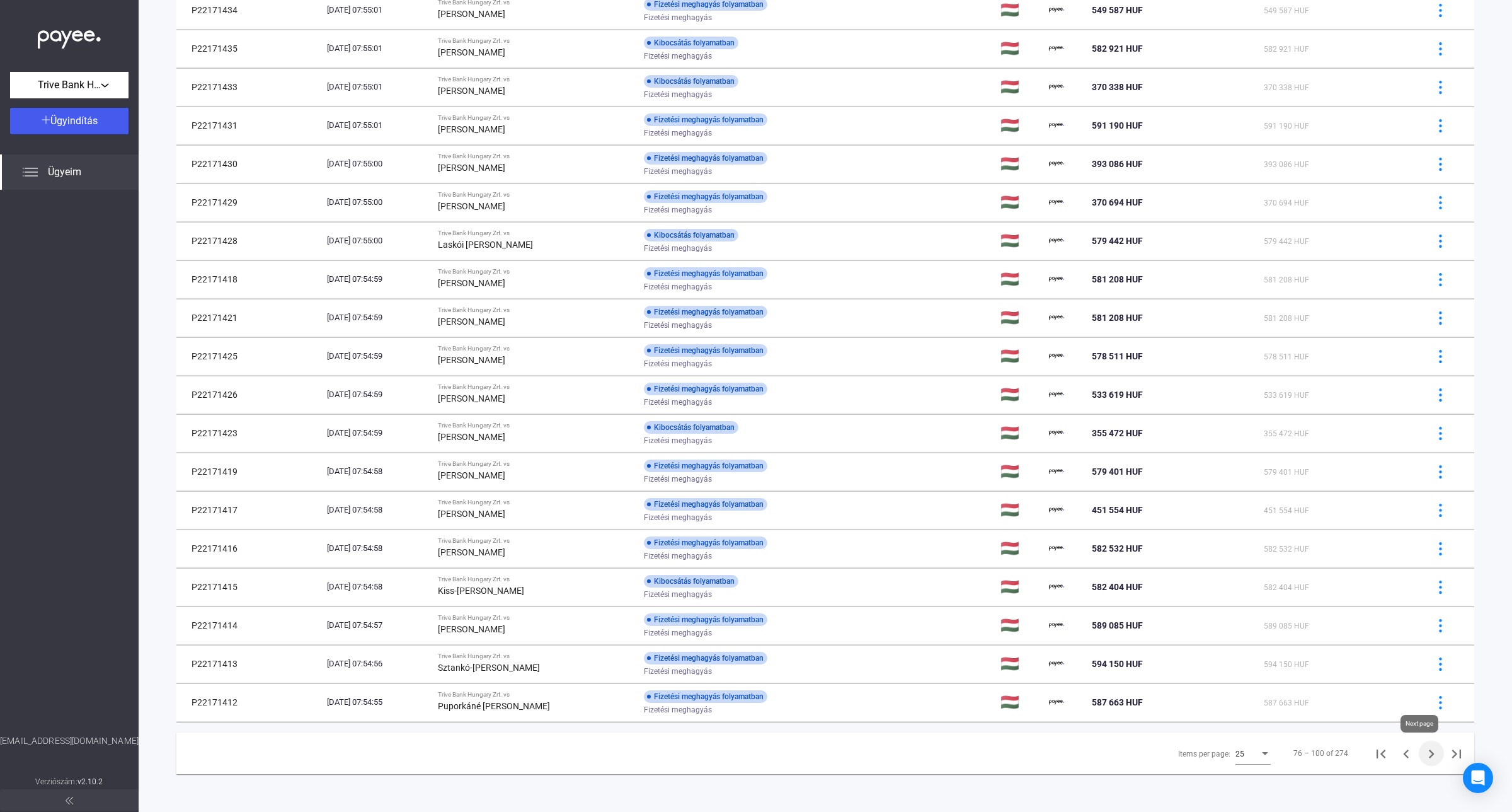
click at [1422, 752] on icon "Next page" at bounding box center [1431, 754] width 18 height 18
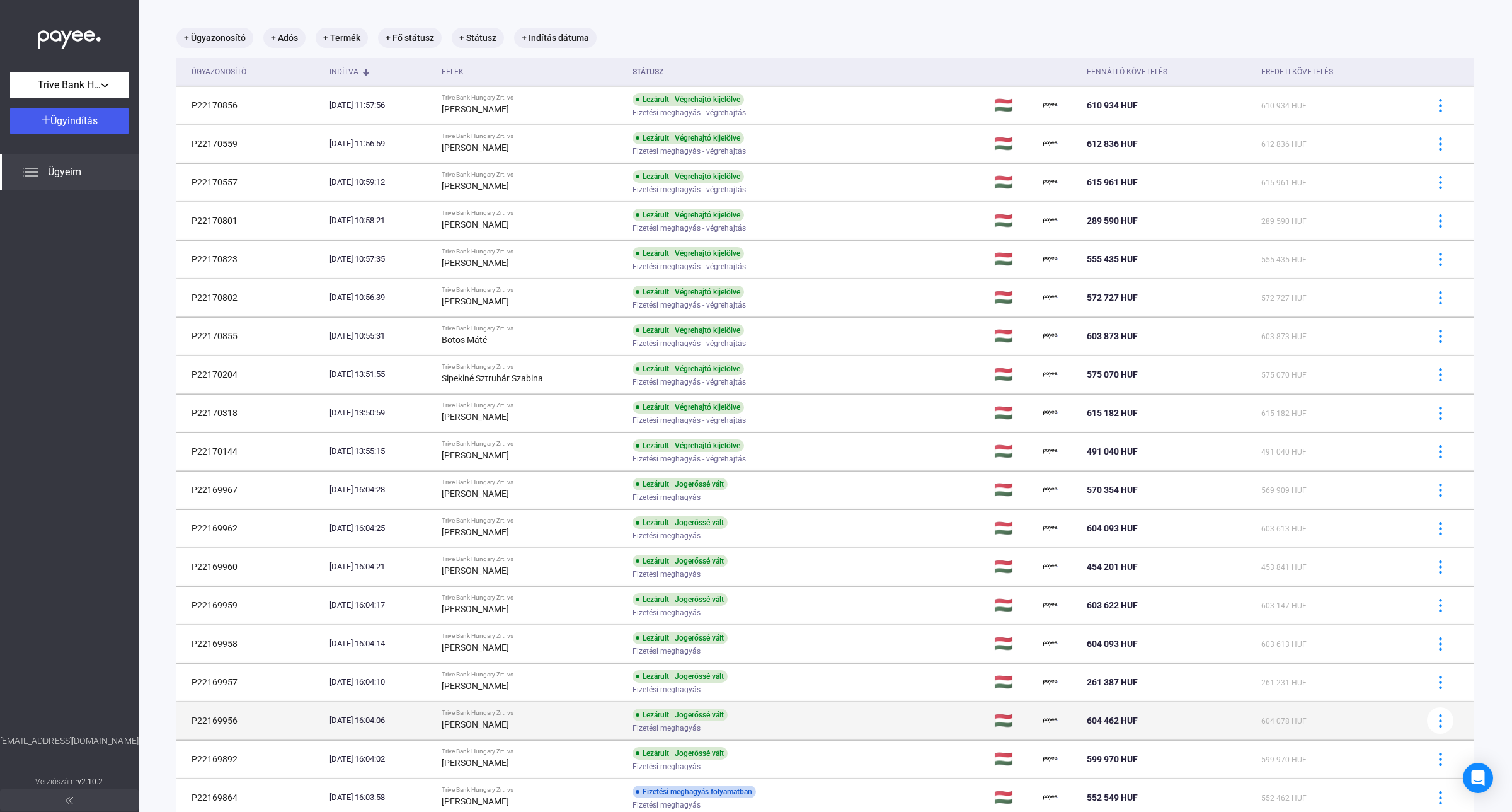
click at [691, 720] on div "Lezárult | Jogerőssé vált" at bounding box center [680, 714] width 95 height 13
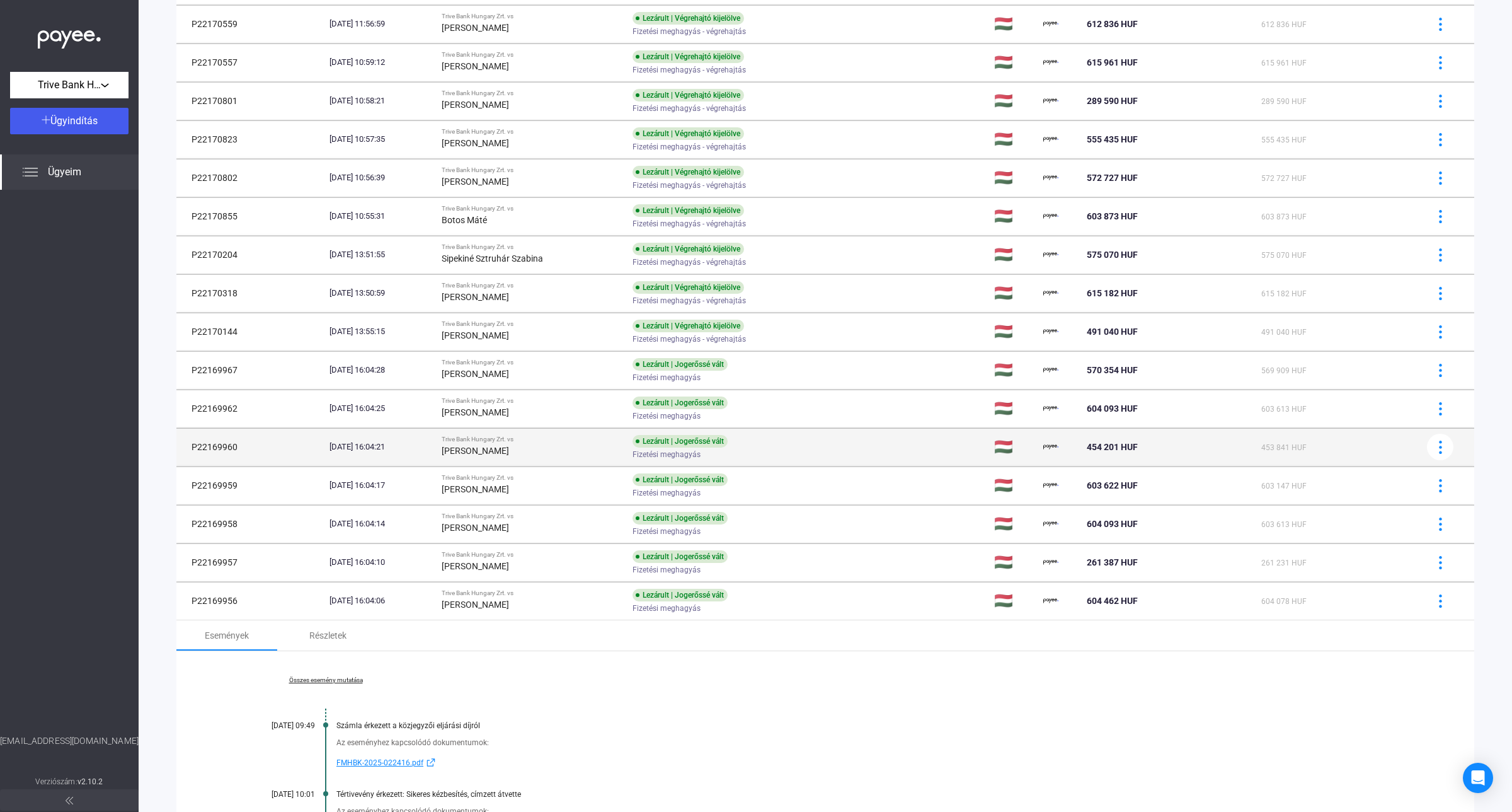
scroll to position [0, 0]
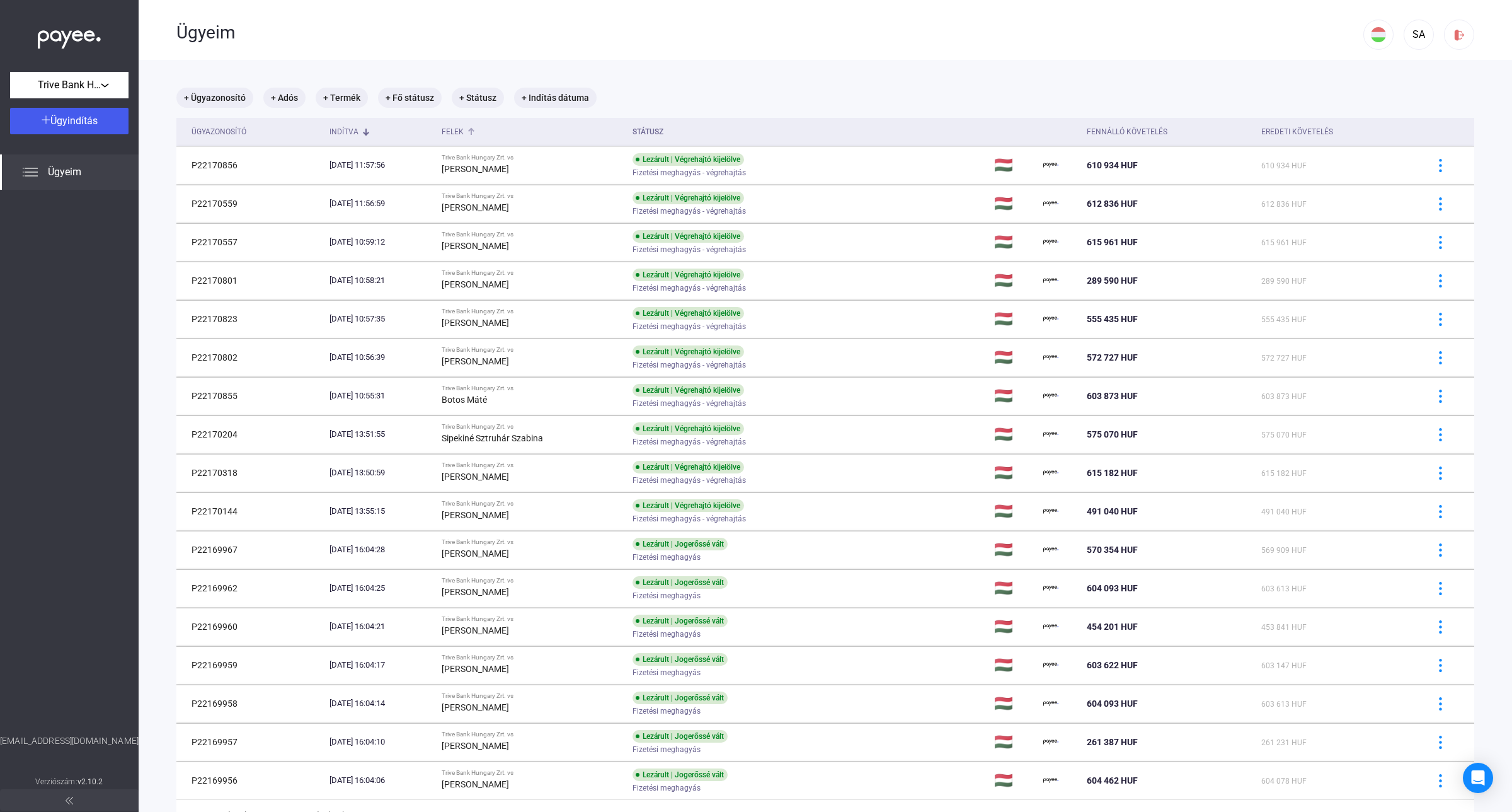
click at [478, 123] on th "Felek" at bounding box center [532, 132] width 191 height 28
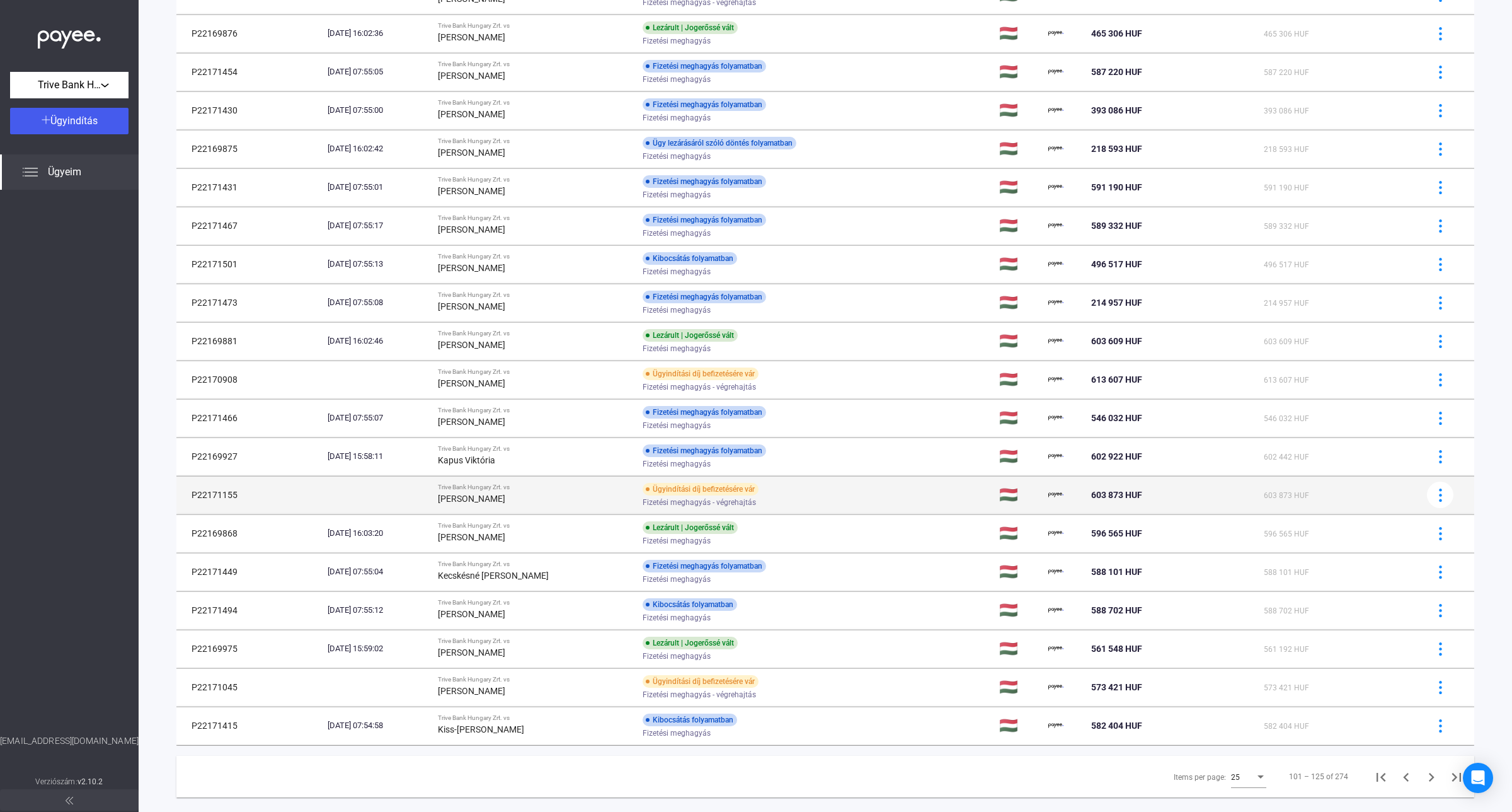
scroll to position [389, 0]
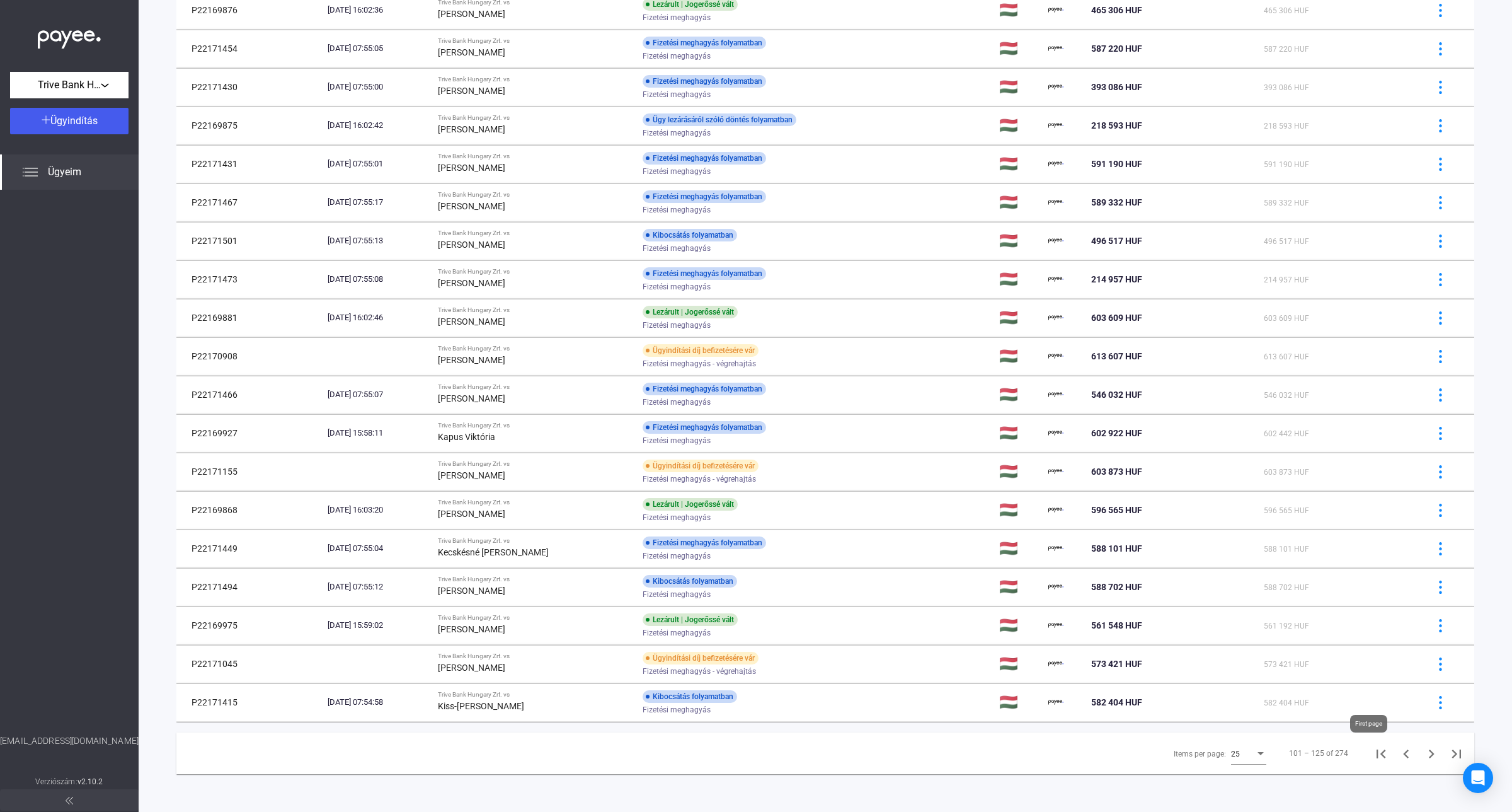
click at [1374, 760] on icon "First page" at bounding box center [1380, 754] width 18 height 18
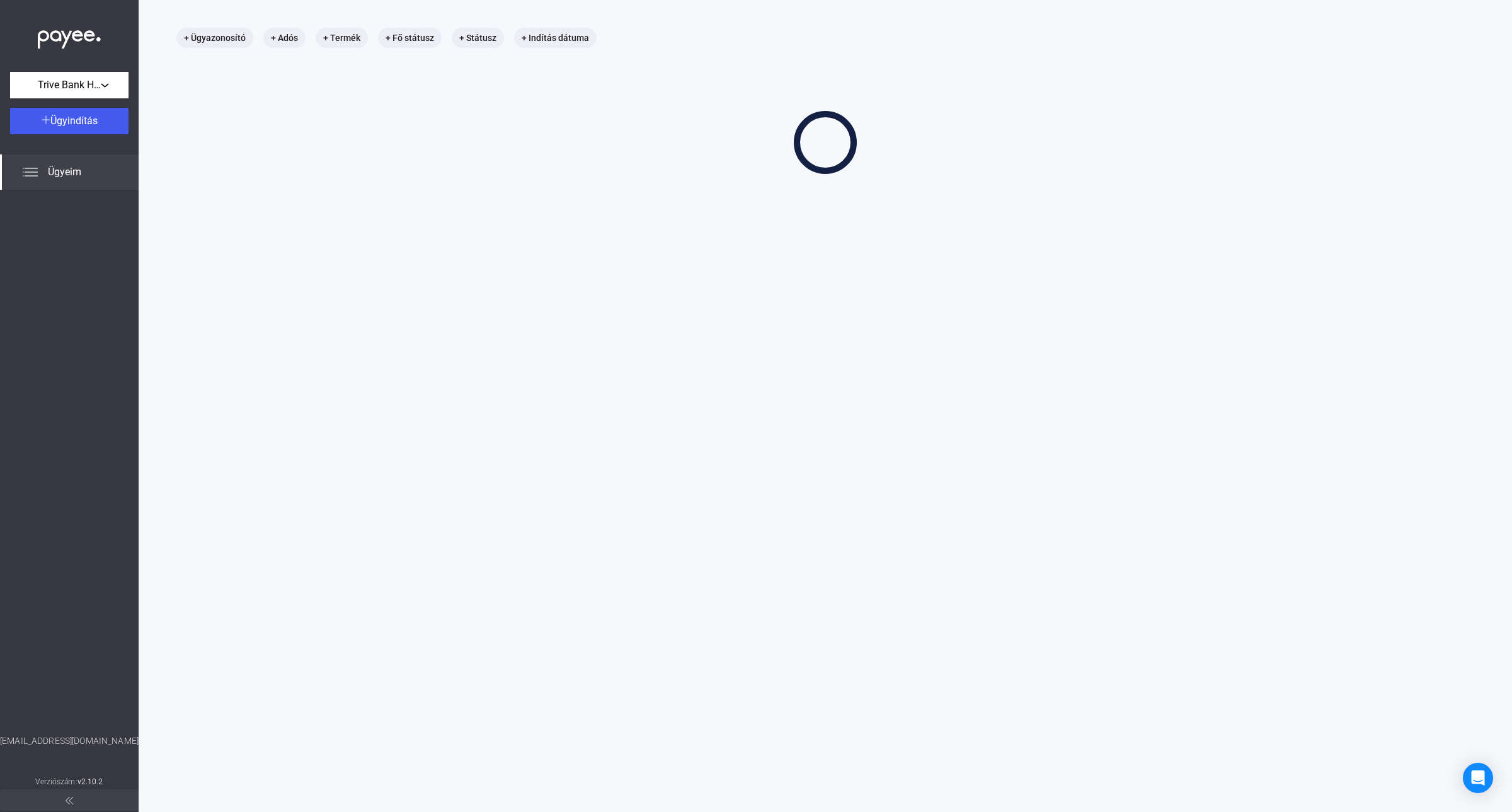
scroll to position [60, 0]
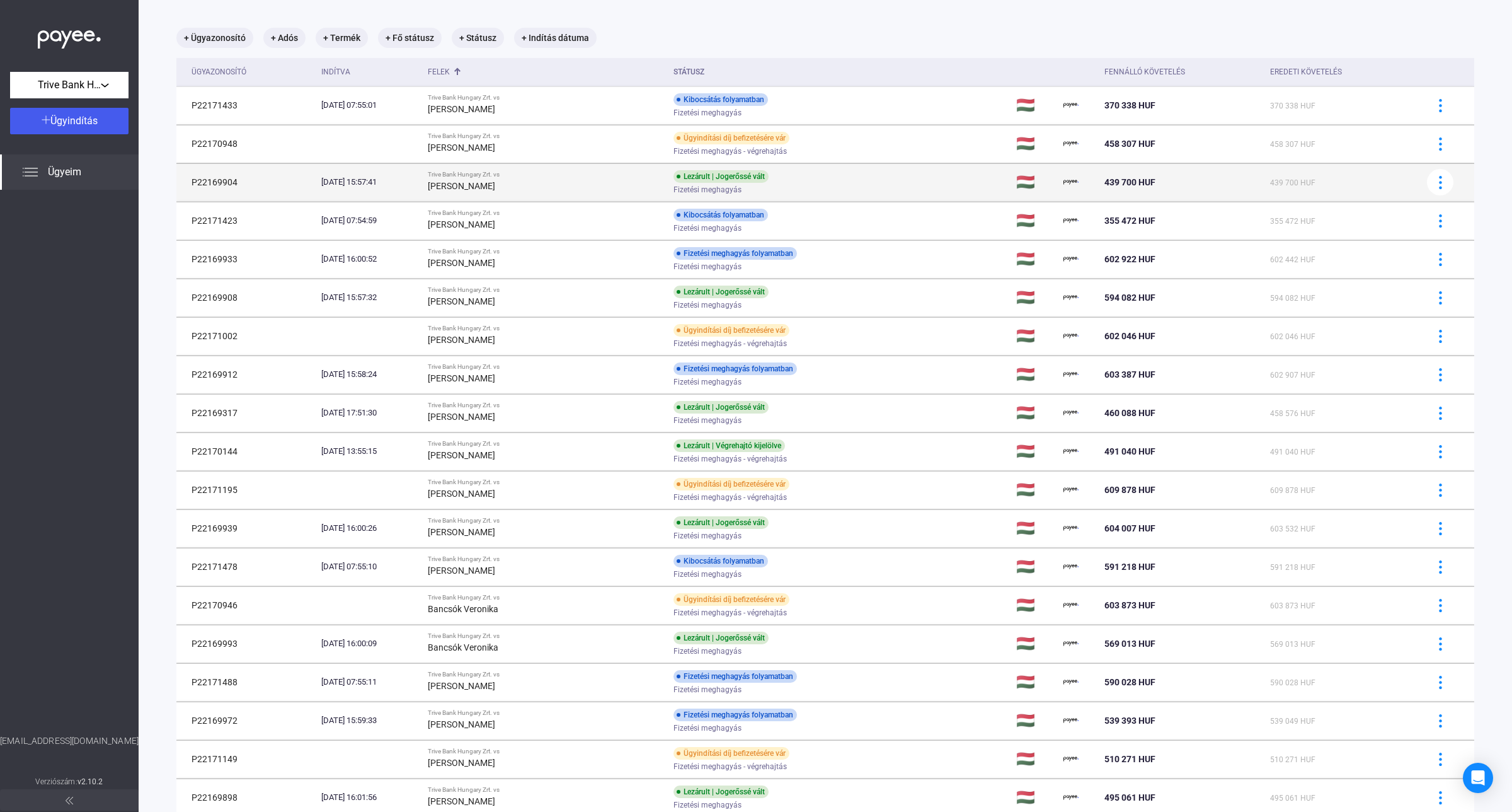
click at [625, 186] on div "[PERSON_NAME]" at bounding box center [545, 186] width 236 height 15
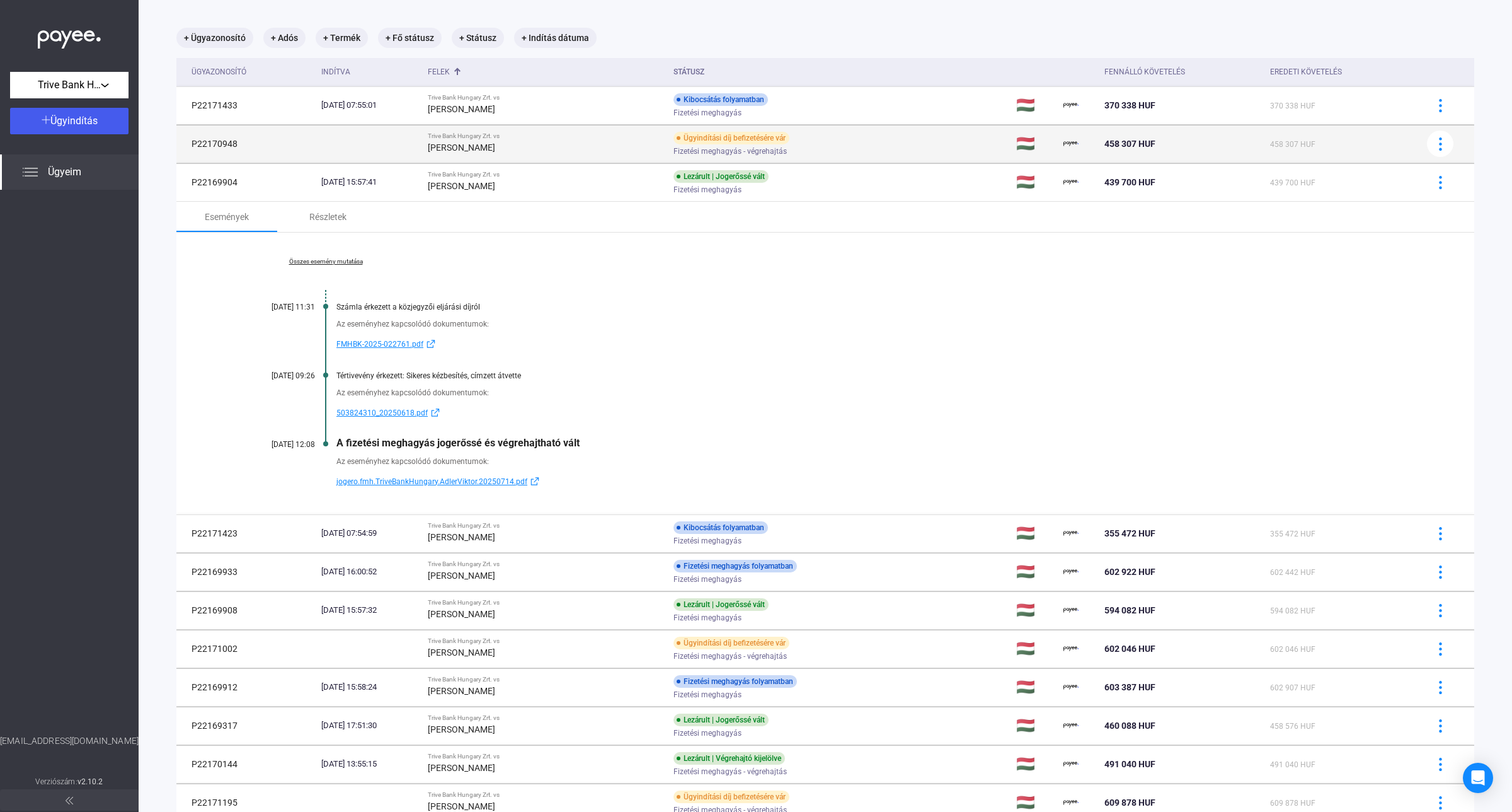
click at [599, 147] on div "[PERSON_NAME]" at bounding box center [545, 147] width 236 height 15
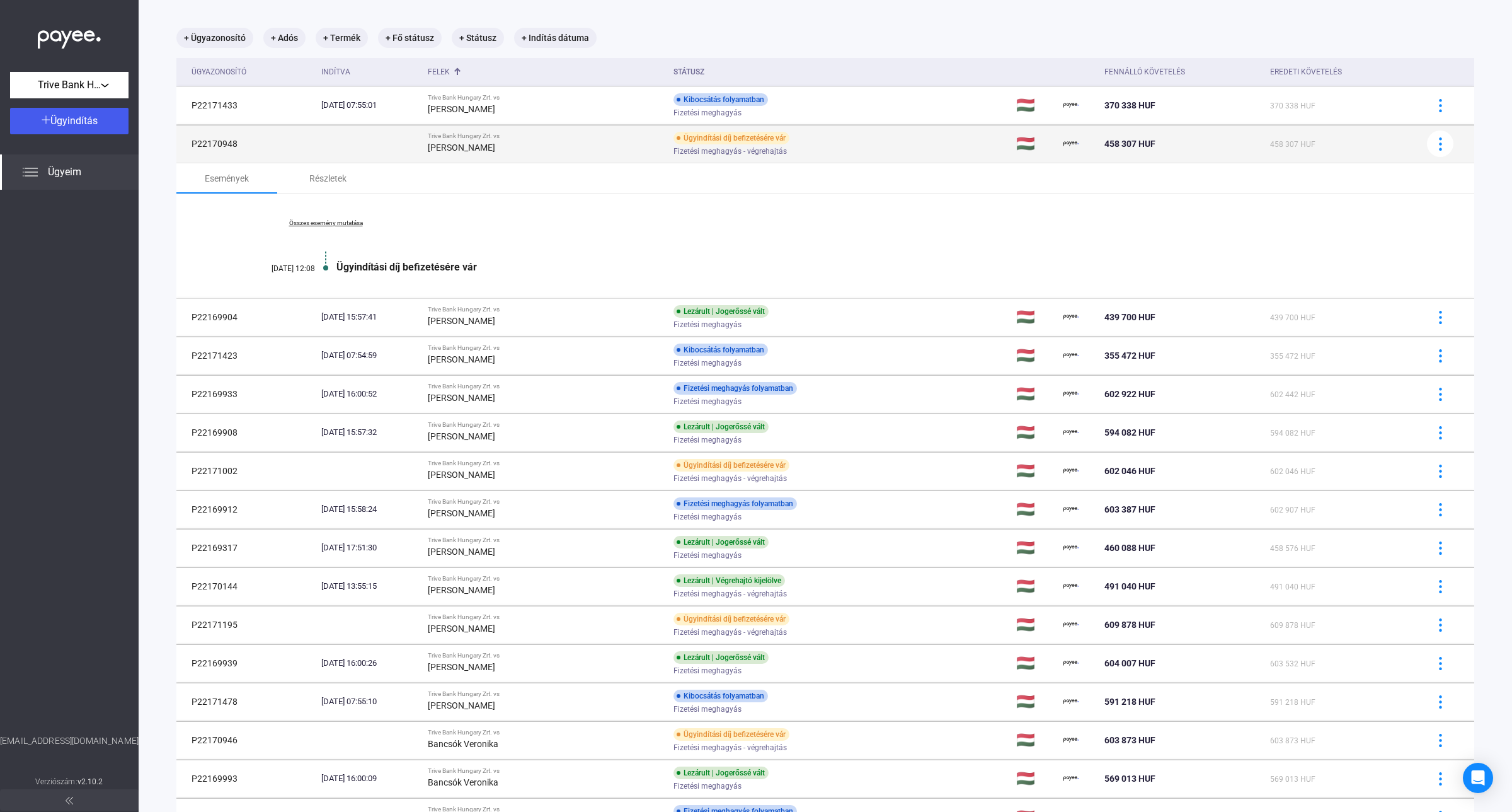
click at [599, 147] on div "[PERSON_NAME]" at bounding box center [545, 147] width 236 height 15
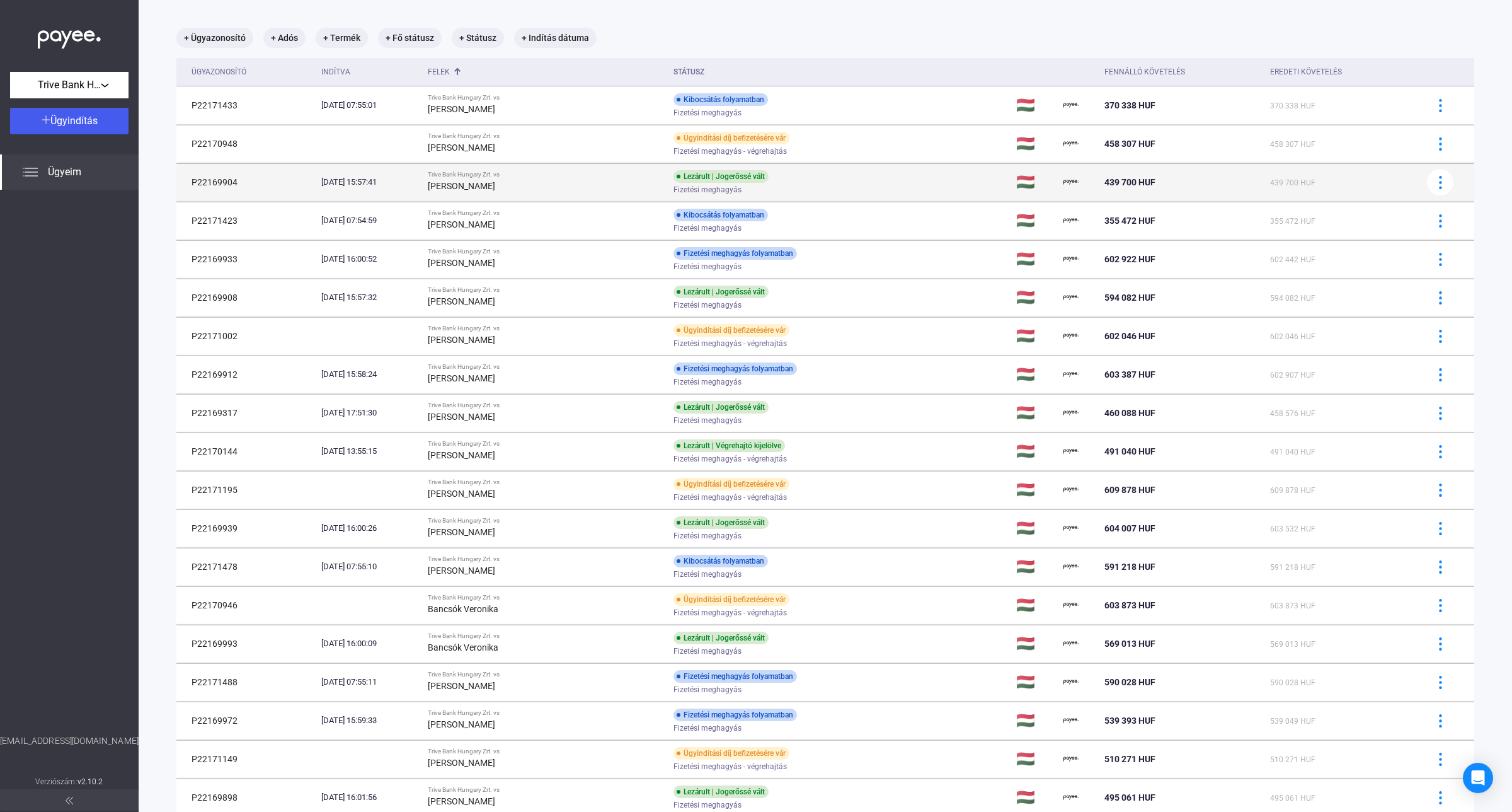
click at [619, 181] on div "[PERSON_NAME]" at bounding box center [545, 186] width 236 height 15
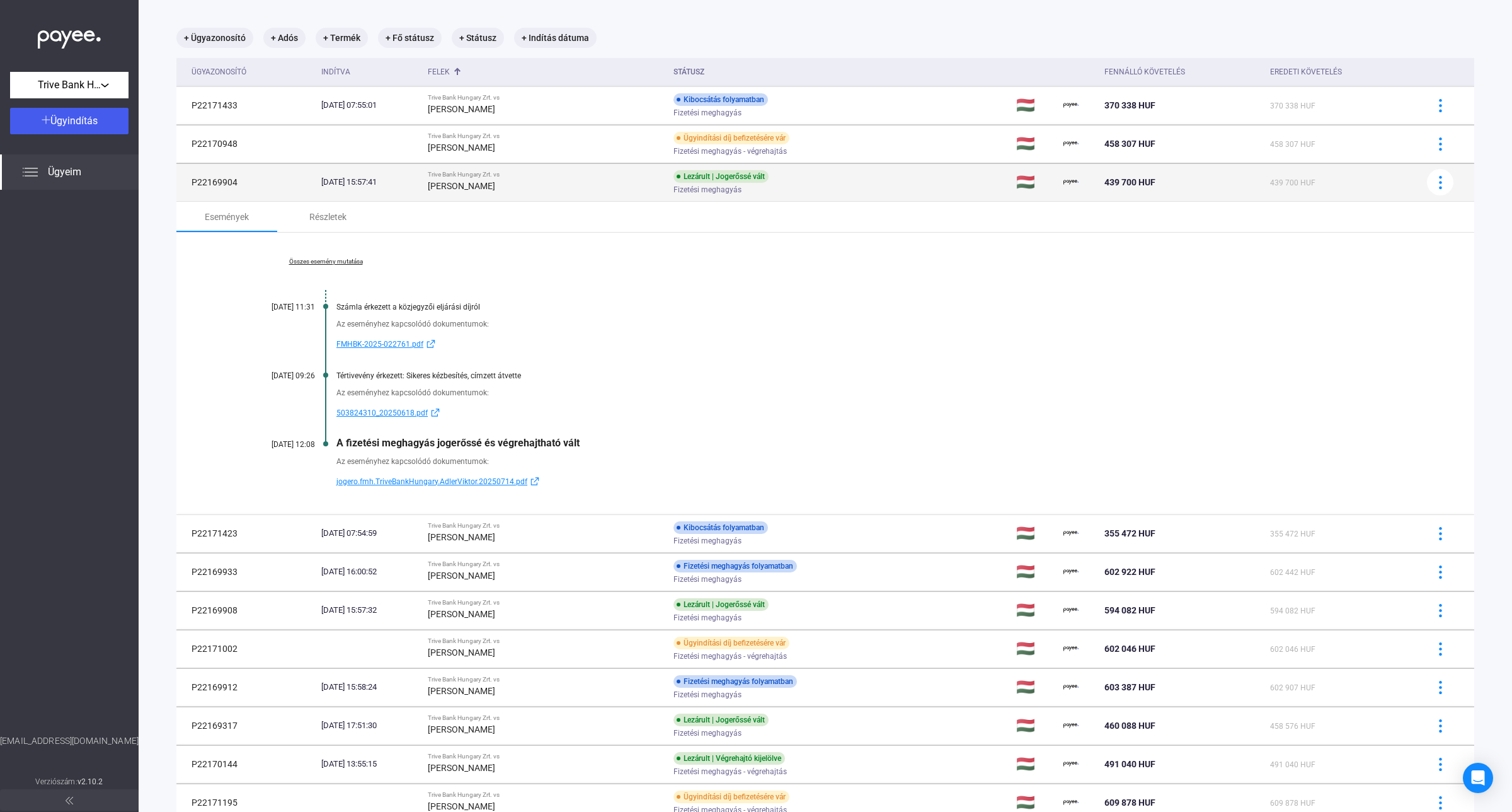
click at [605, 187] on div "[PERSON_NAME]" at bounding box center [545, 186] width 236 height 15
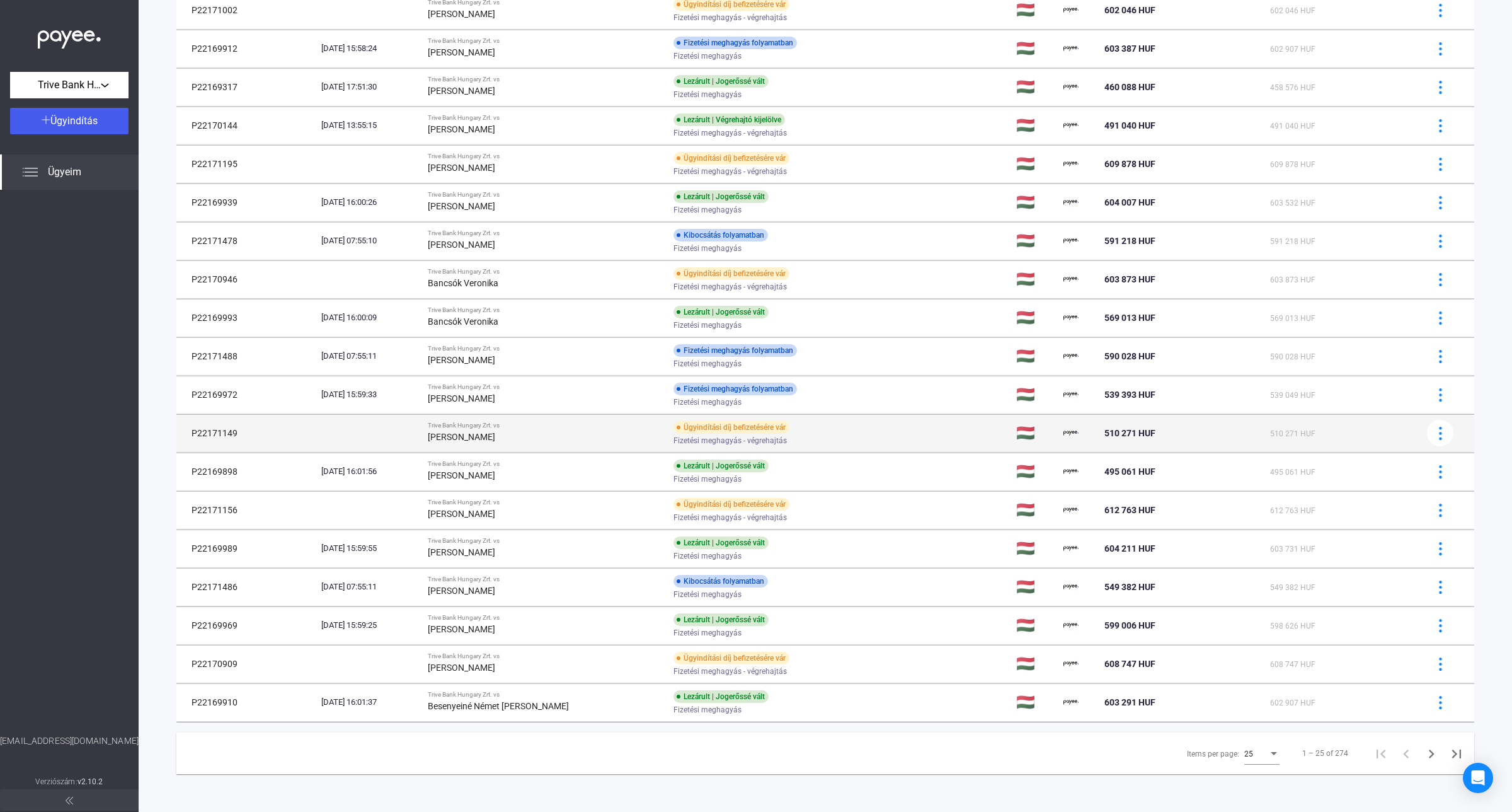
scroll to position [389, 0]
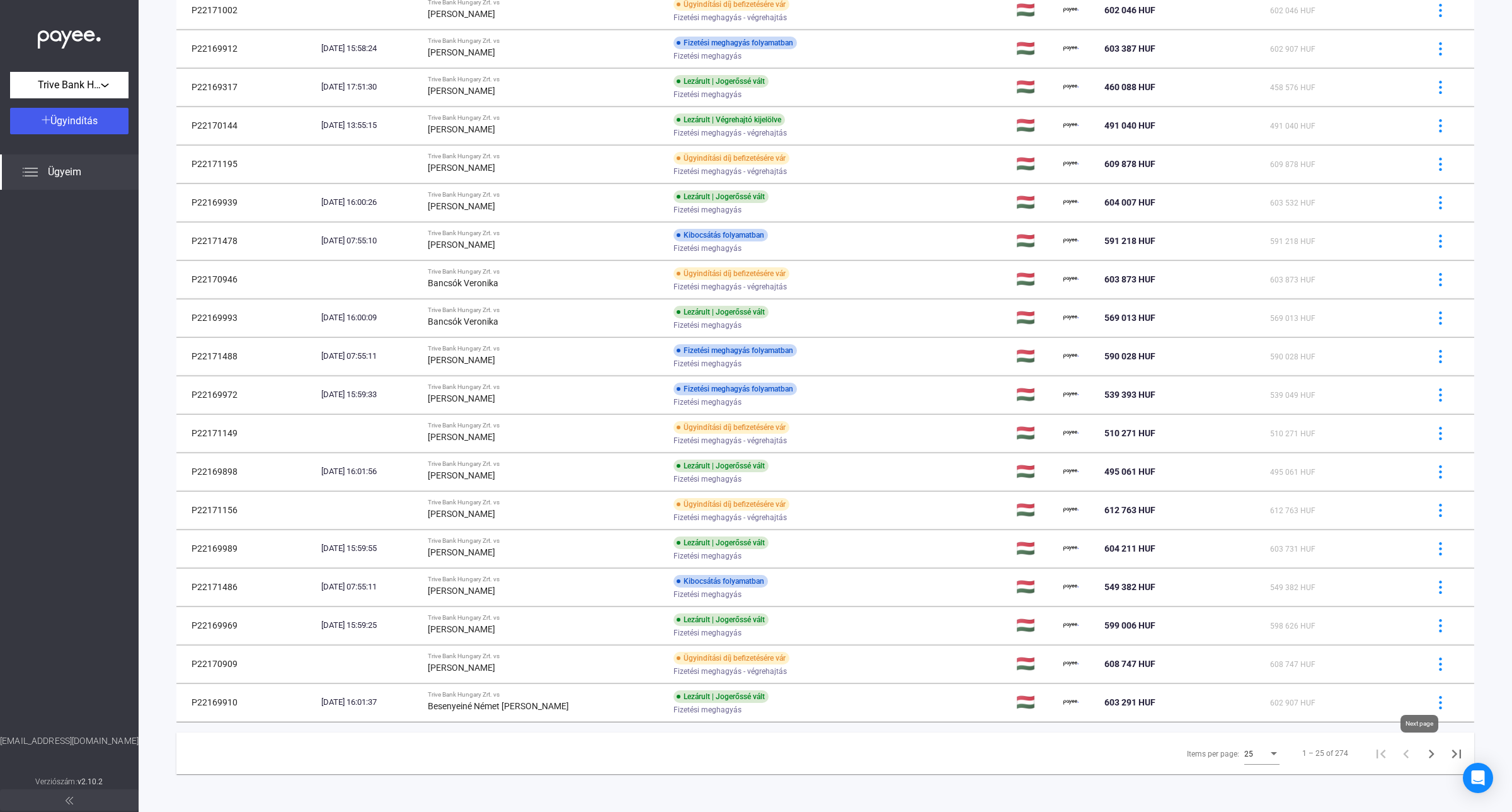
click at [1422, 753] on icon "Next page" at bounding box center [1431, 754] width 18 height 18
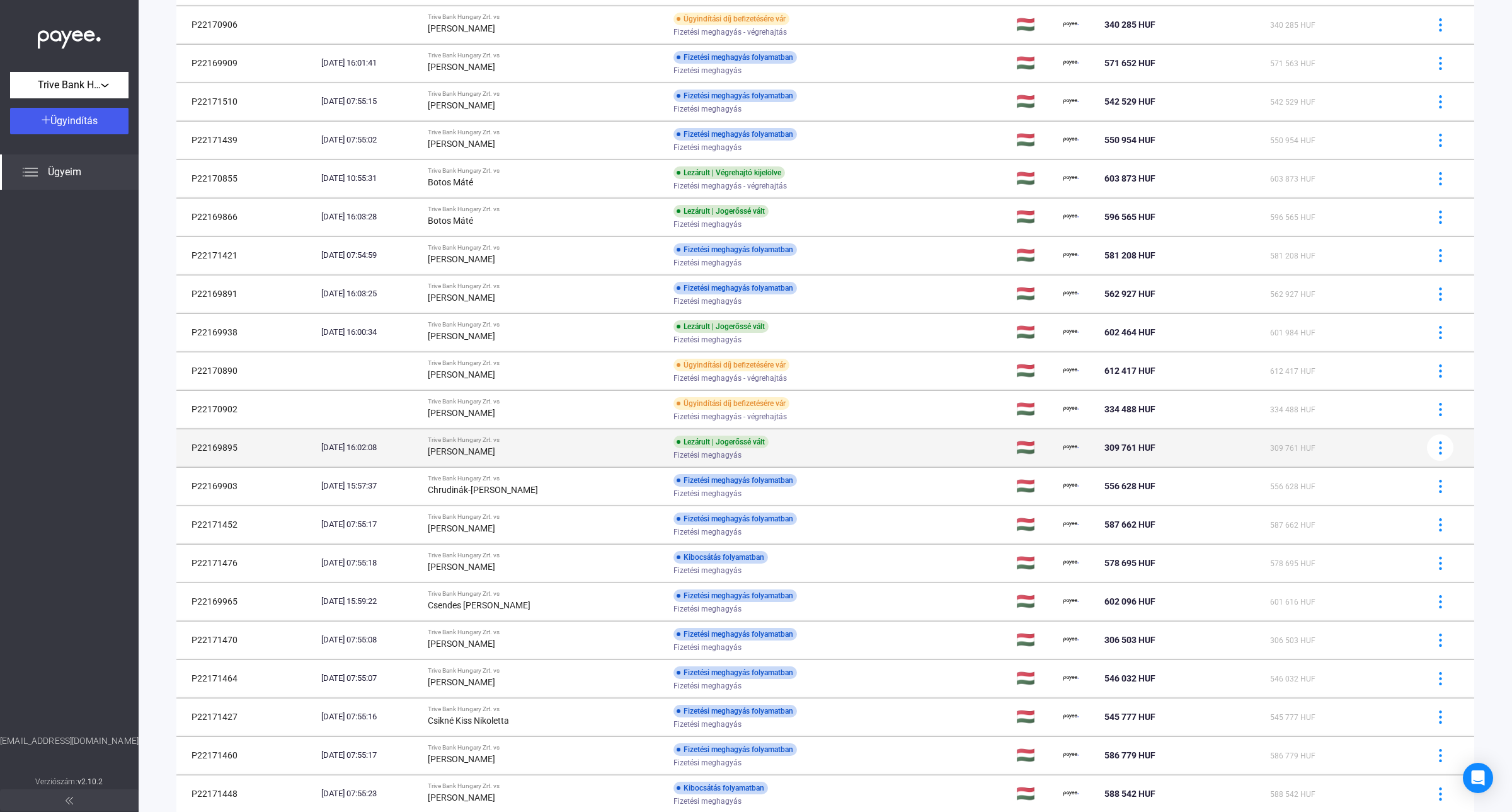
scroll to position [375, 0]
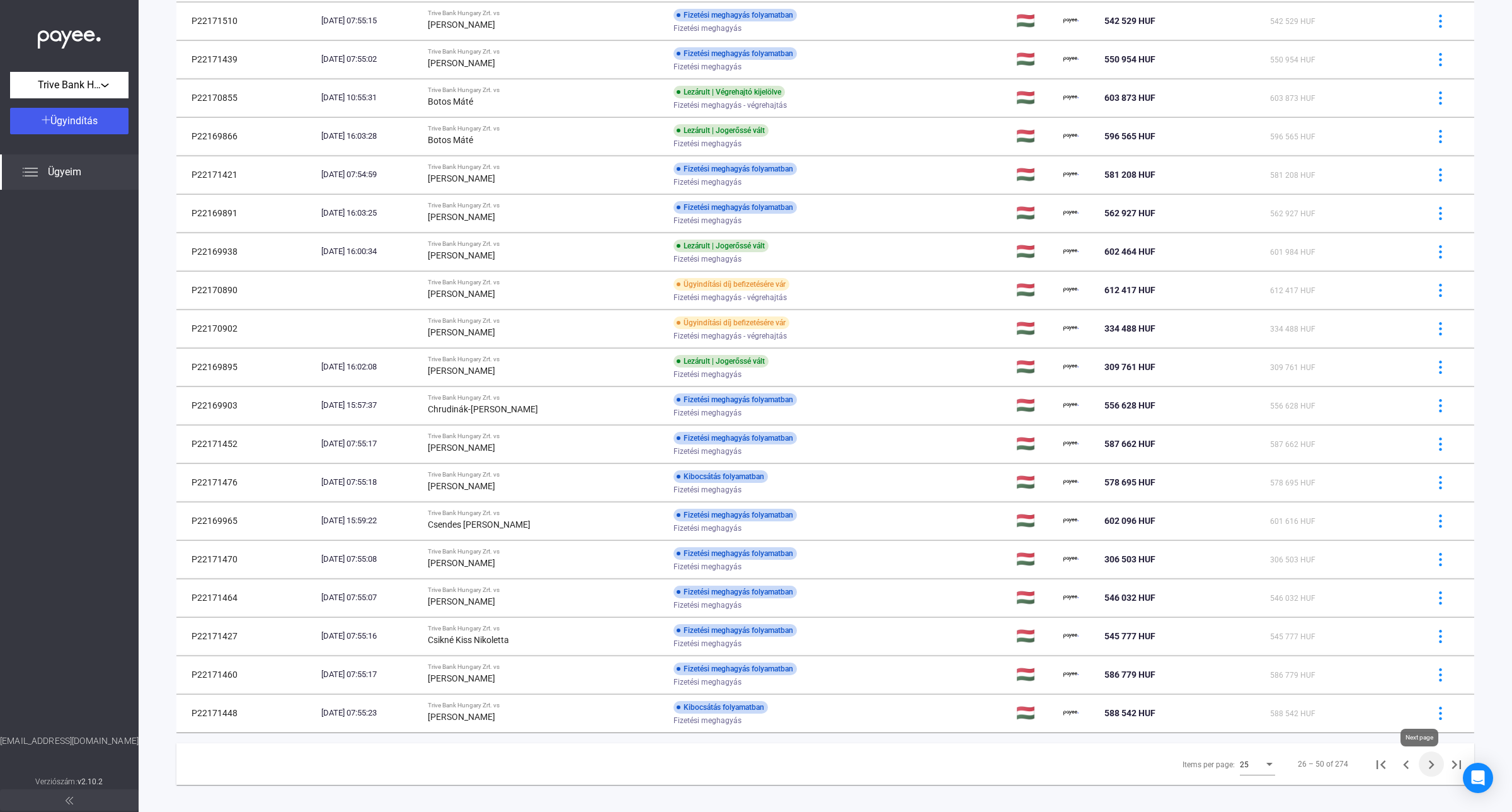
click at [1422, 774] on icon "Next page" at bounding box center [1431, 764] width 18 height 18
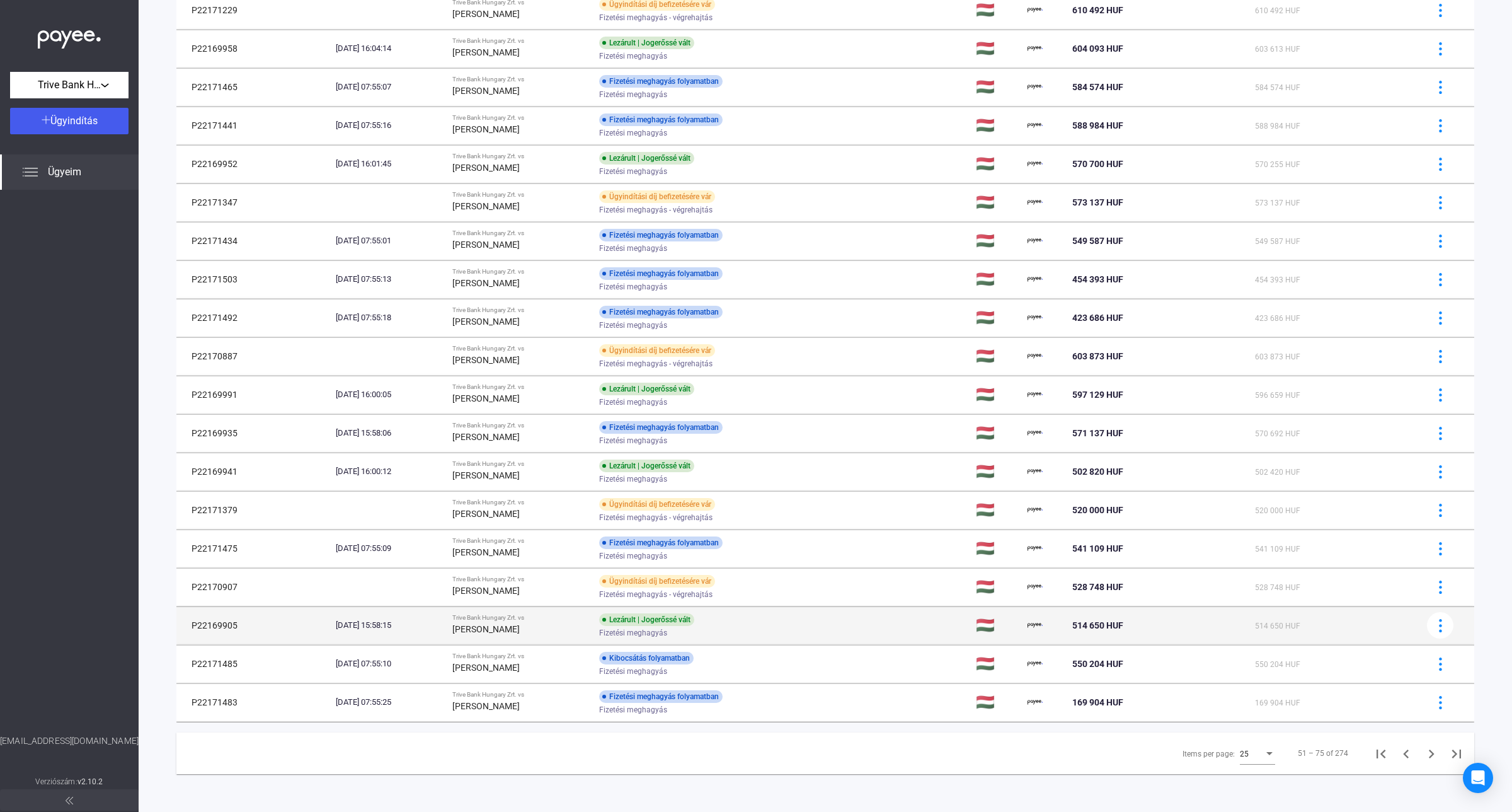
scroll to position [389, 0]
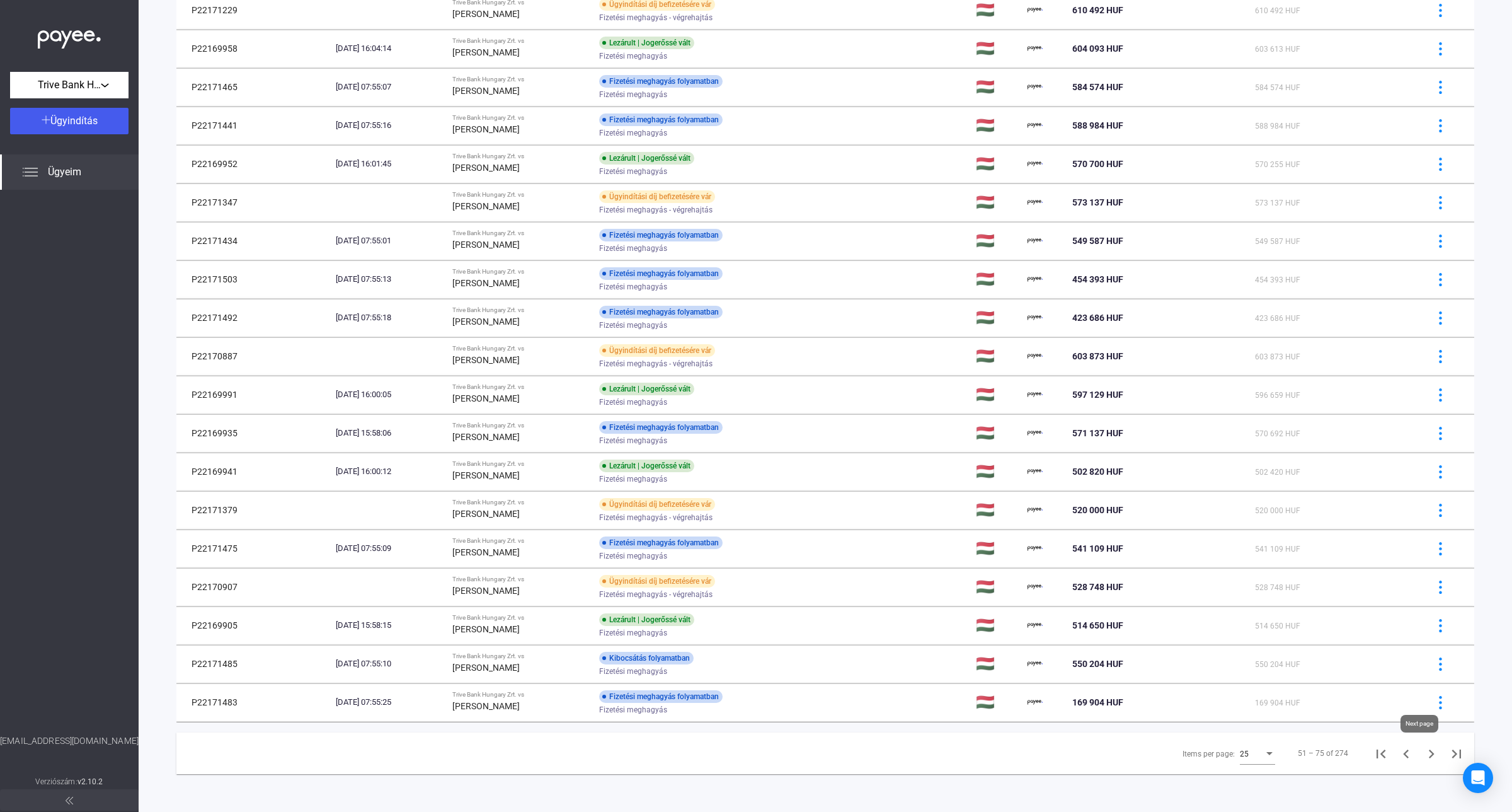
click at [1422, 754] on icon "Next page" at bounding box center [1431, 754] width 18 height 18
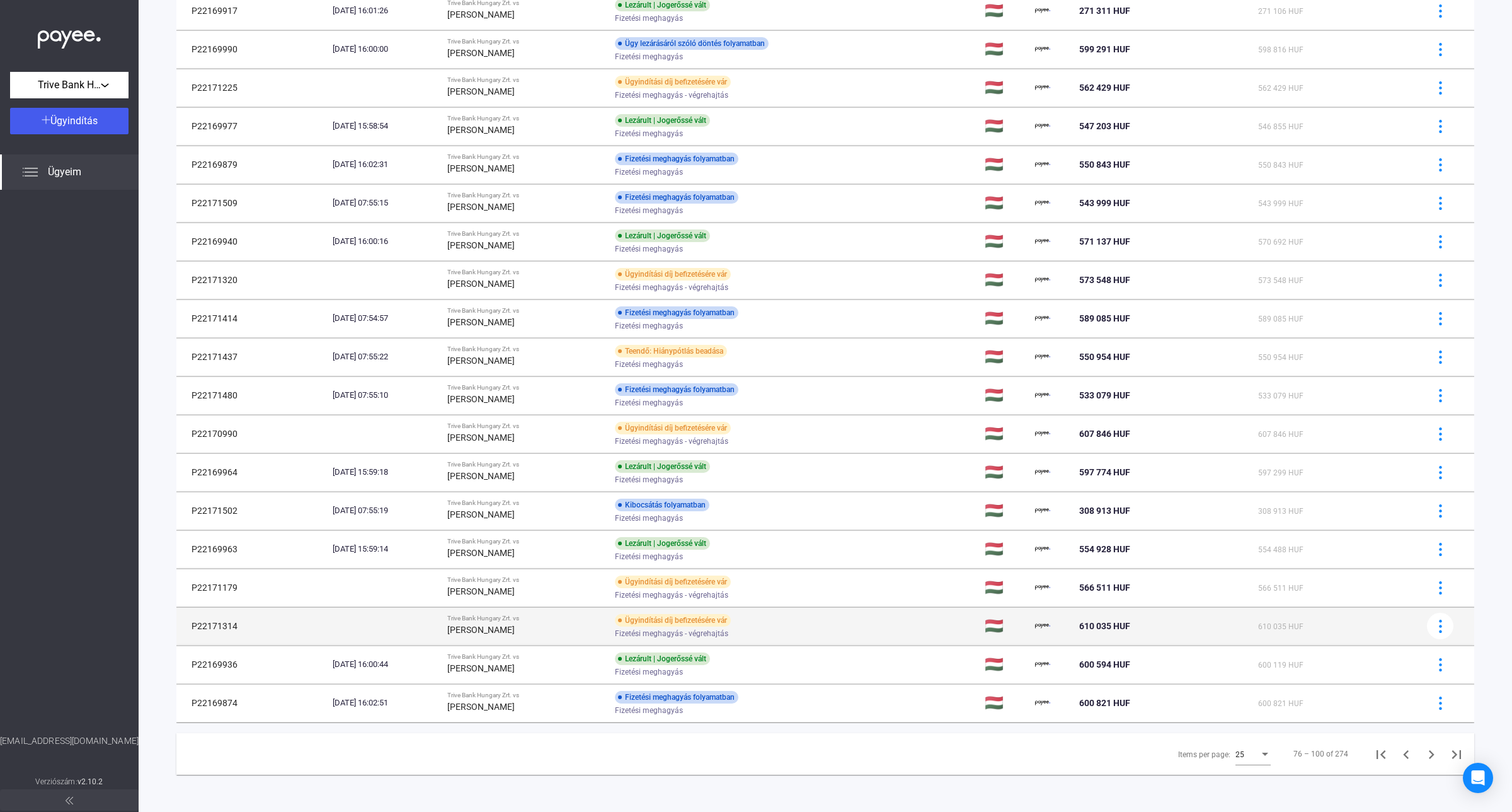
scroll to position [389, 0]
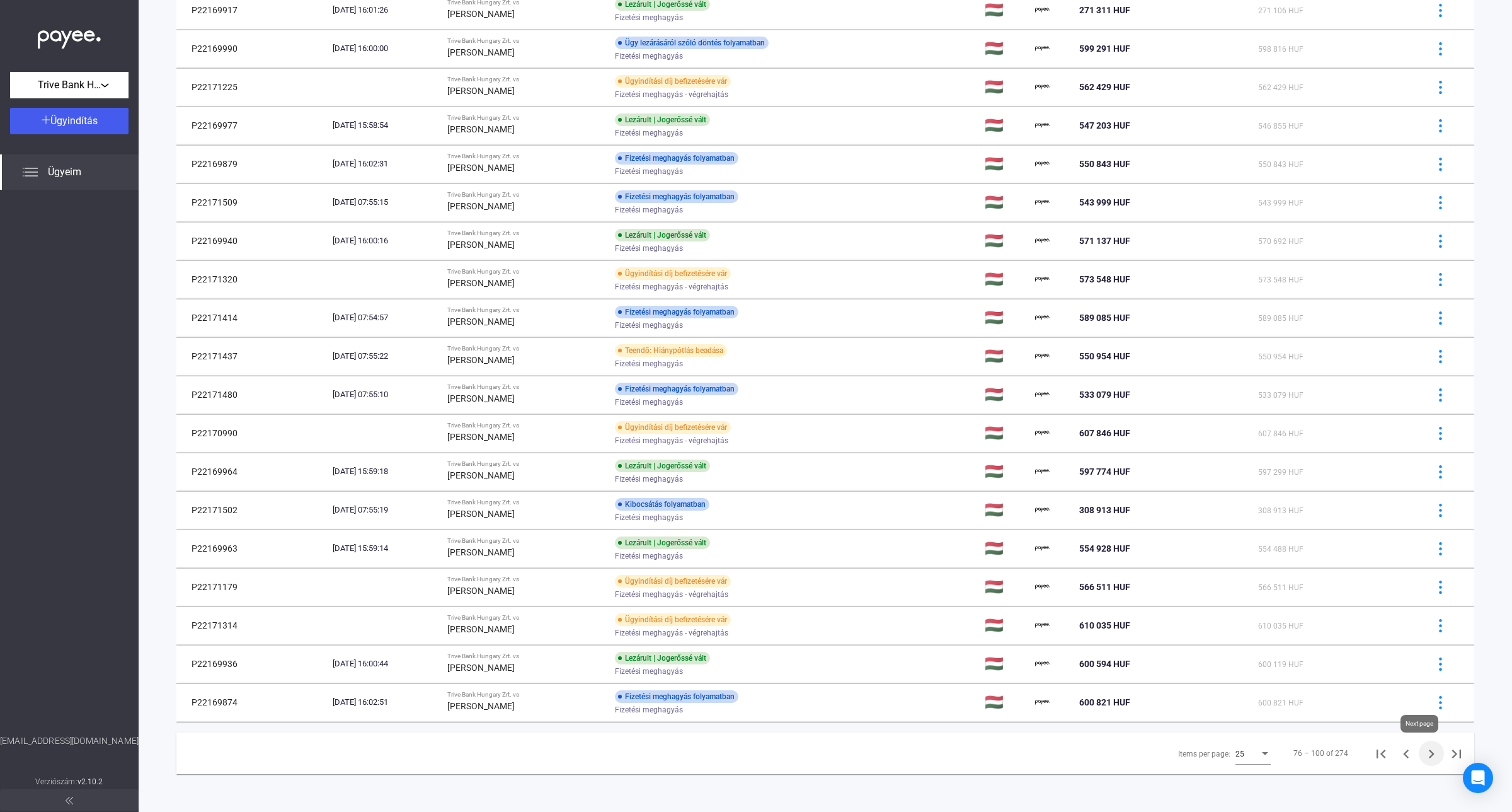
click at [1422, 751] on icon "Next page" at bounding box center [1431, 754] width 18 height 18
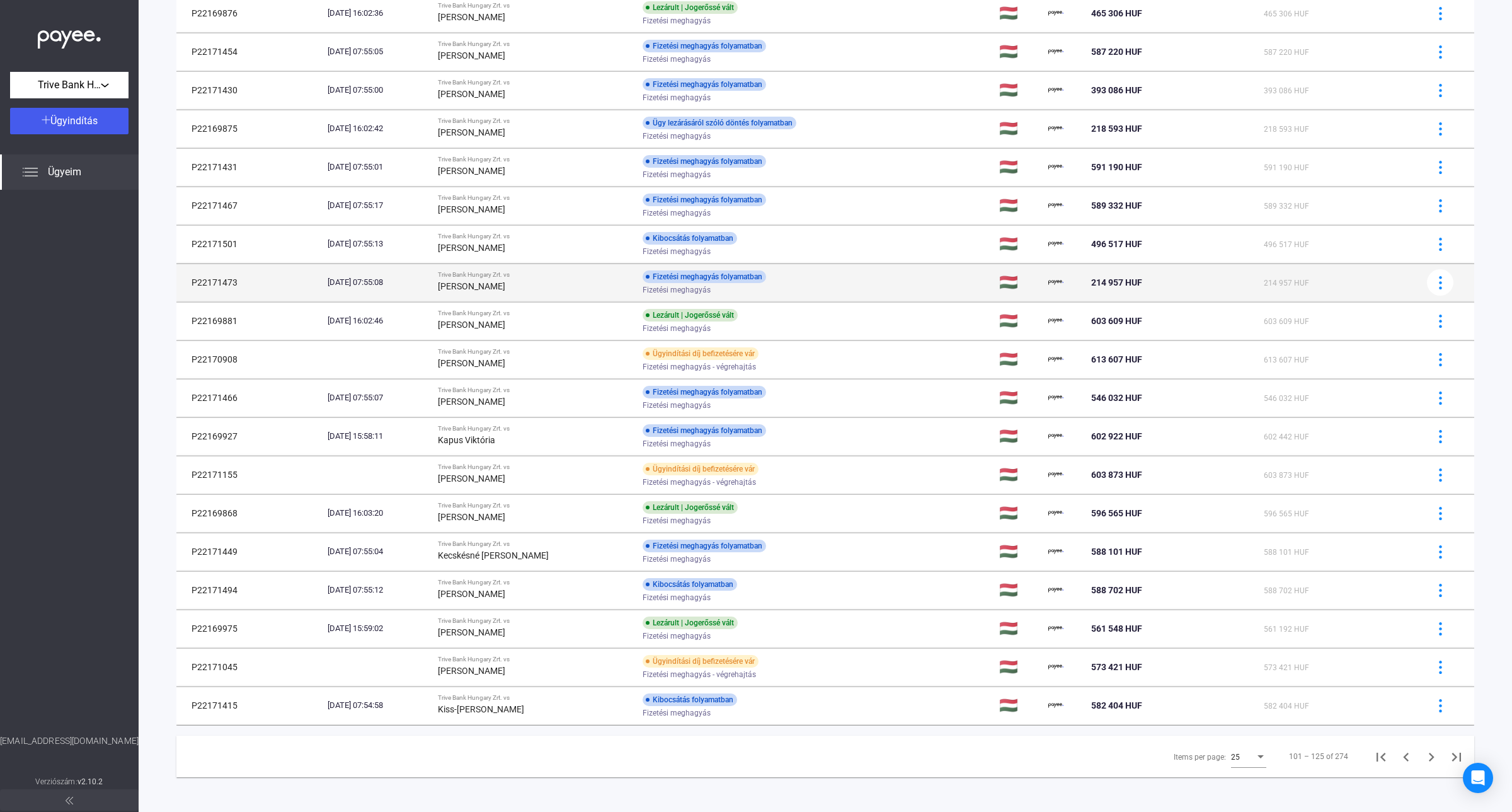
scroll to position [389, 0]
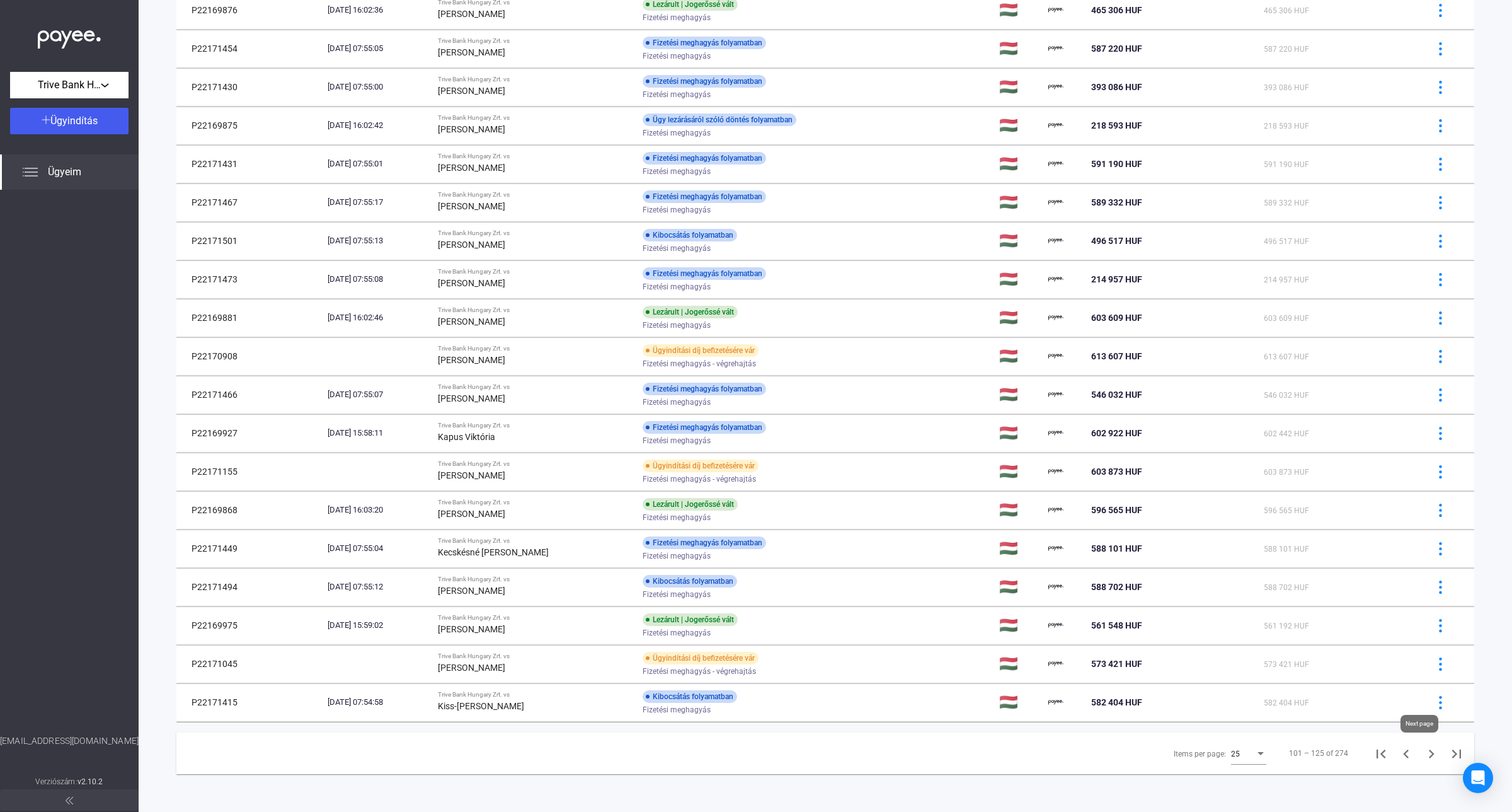
click at [1429, 754] on icon "Next page" at bounding box center [1431, 753] width 6 height 9
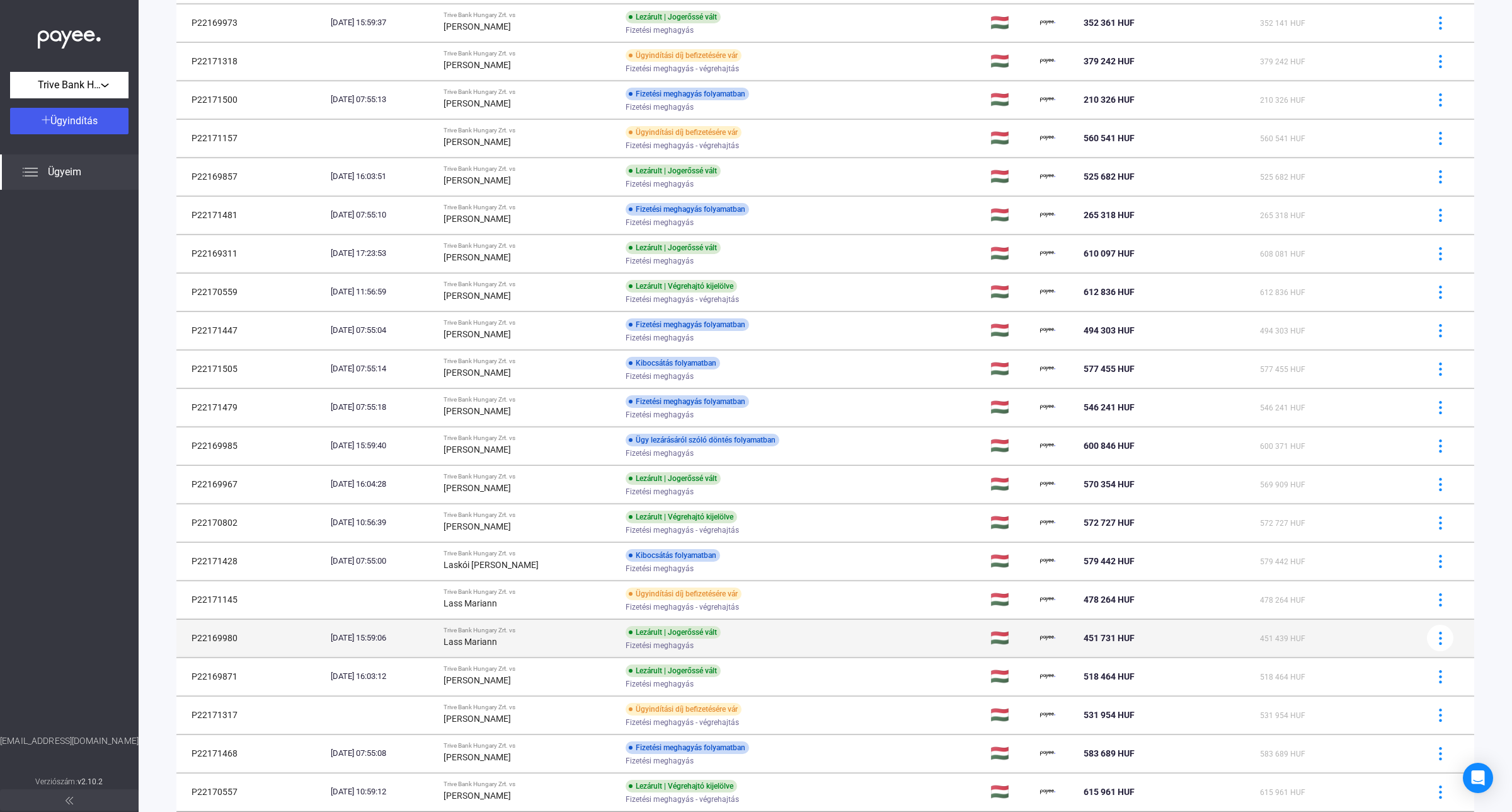
scroll to position [389, 0]
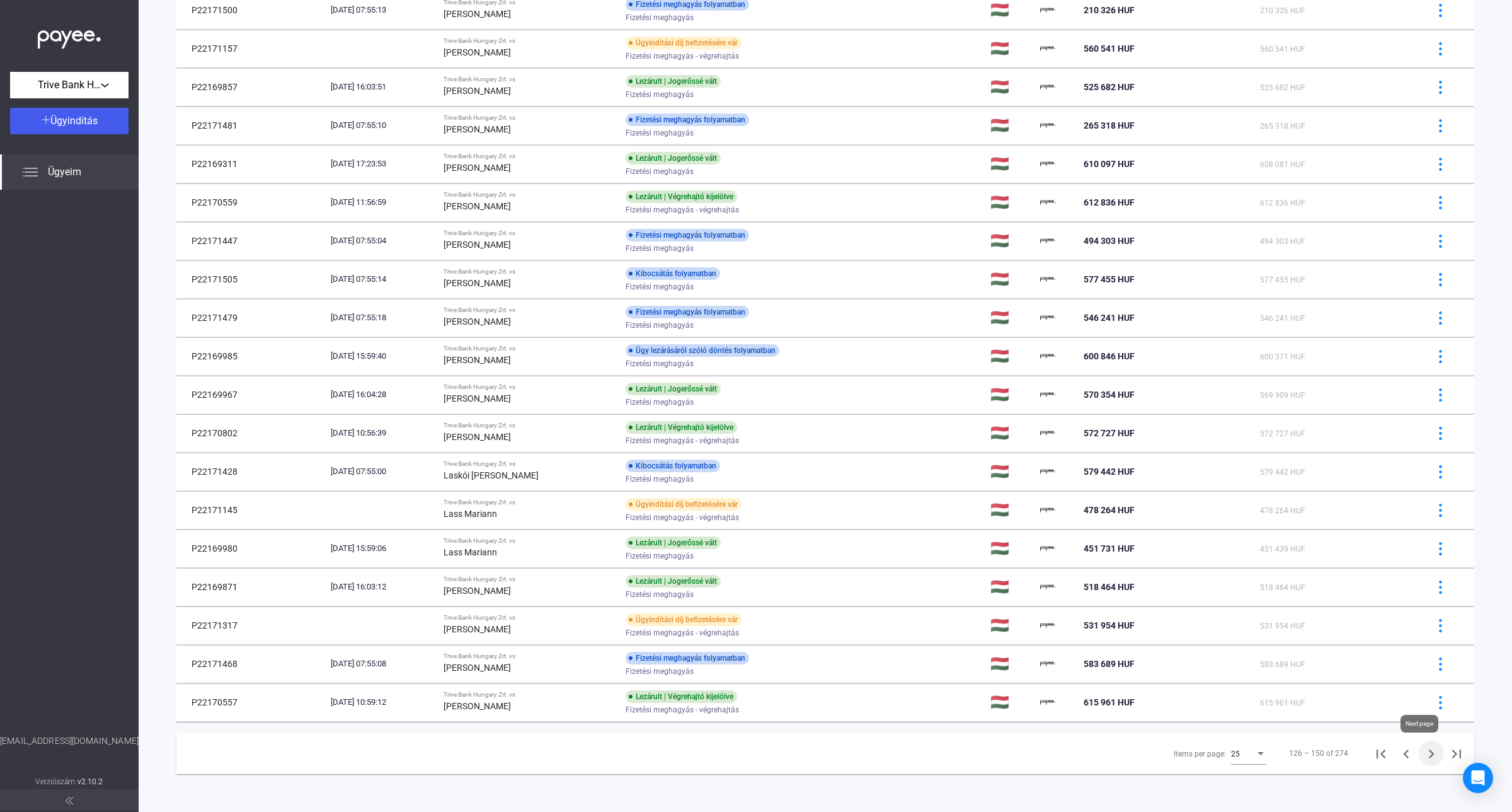
click at [1422, 754] on icon "Next page" at bounding box center [1431, 754] width 18 height 18
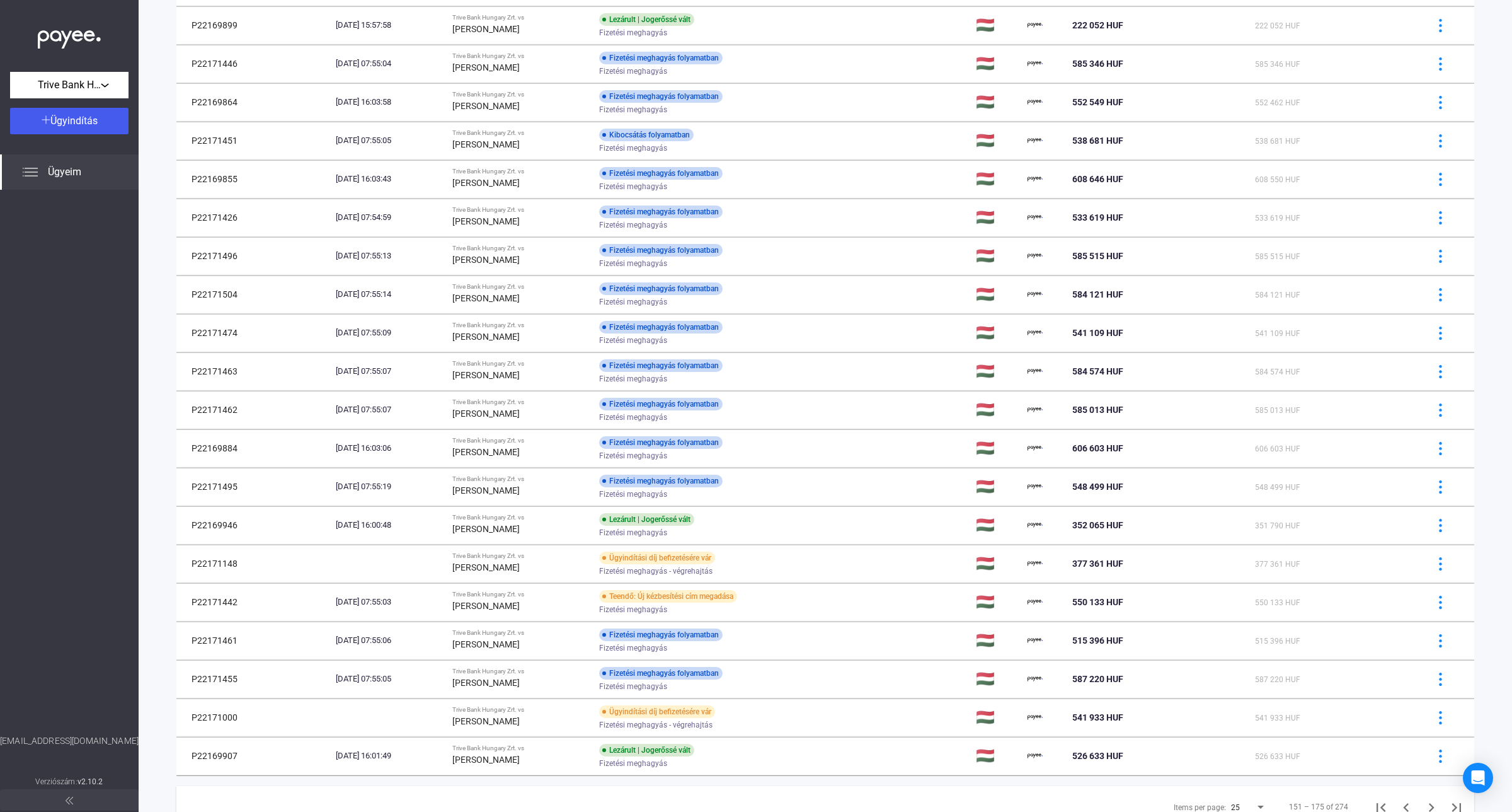
scroll to position [375, 0]
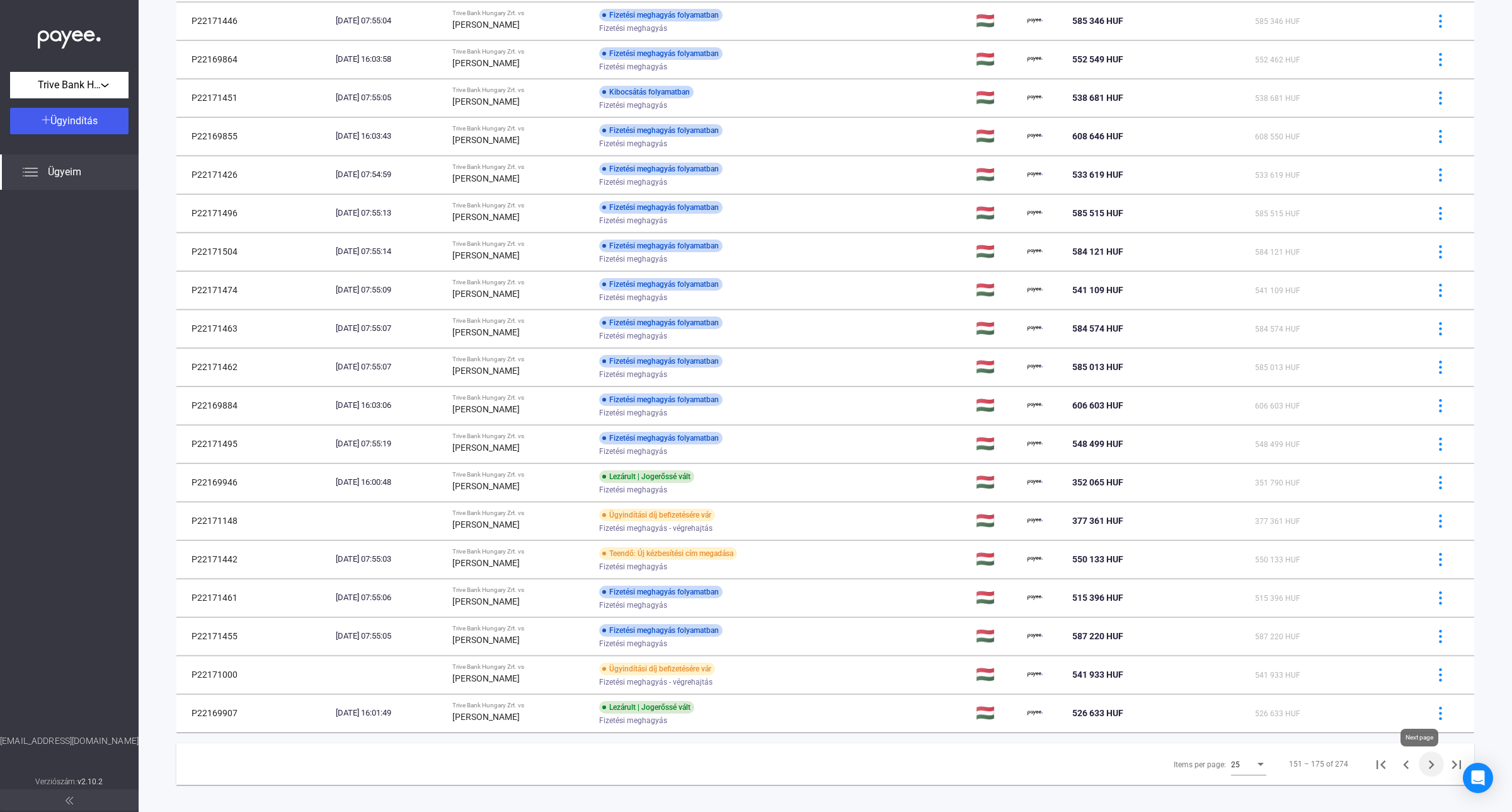
click at [1425, 769] on icon "Next page" at bounding box center [1431, 764] width 18 height 18
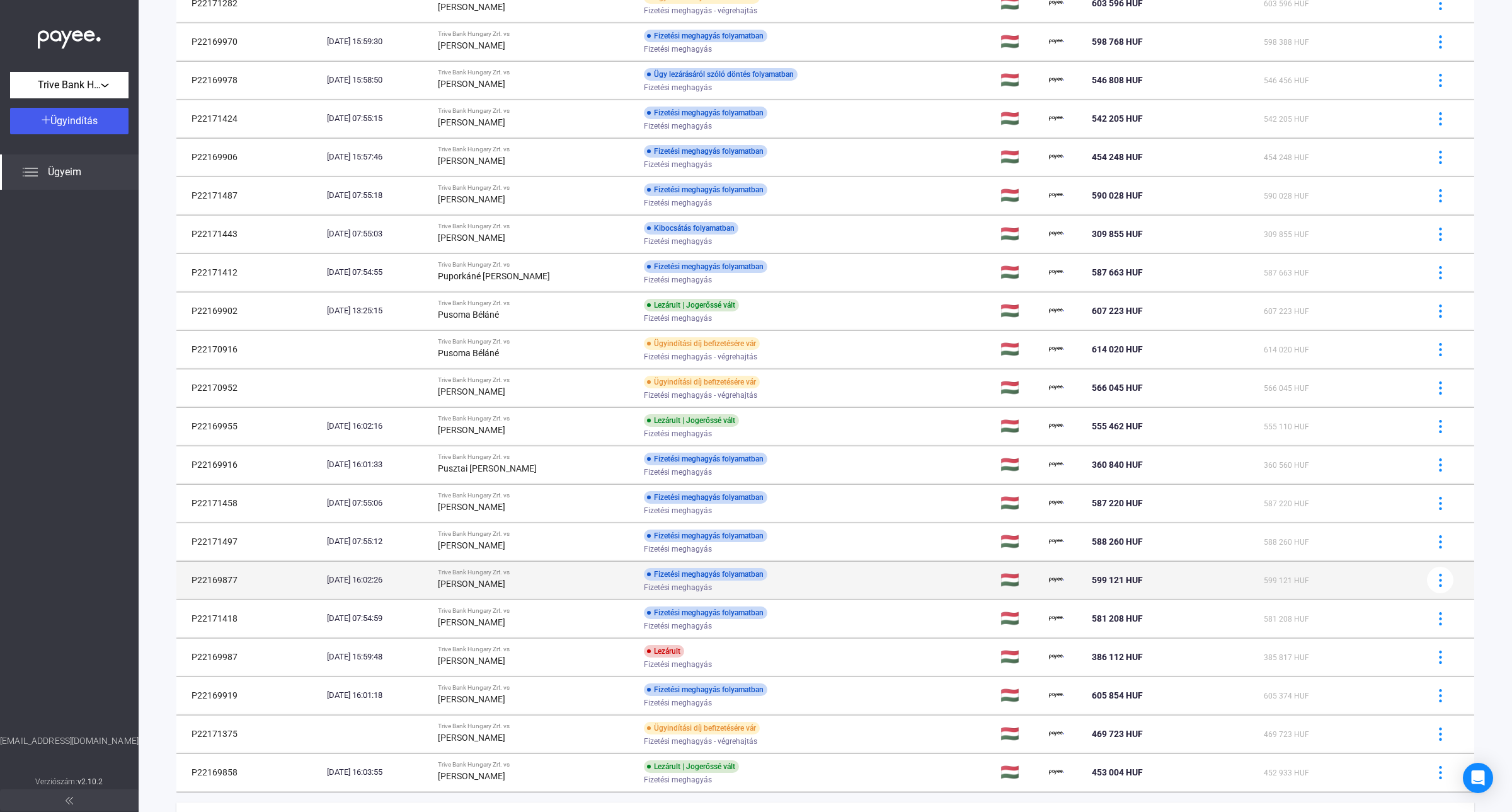
scroll to position [375, 0]
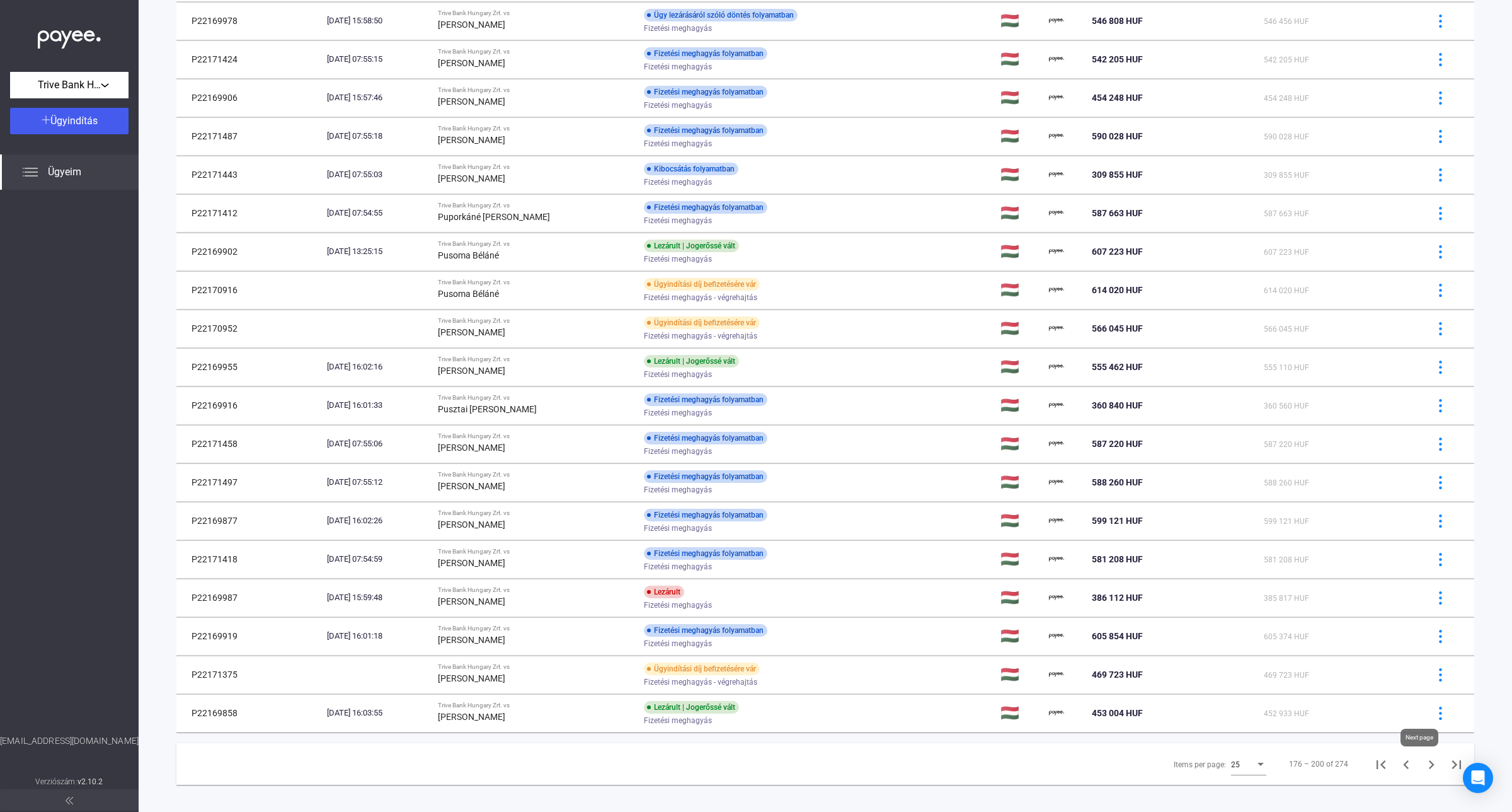
click at [1422, 764] on icon "Next page" at bounding box center [1431, 764] width 18 height 18
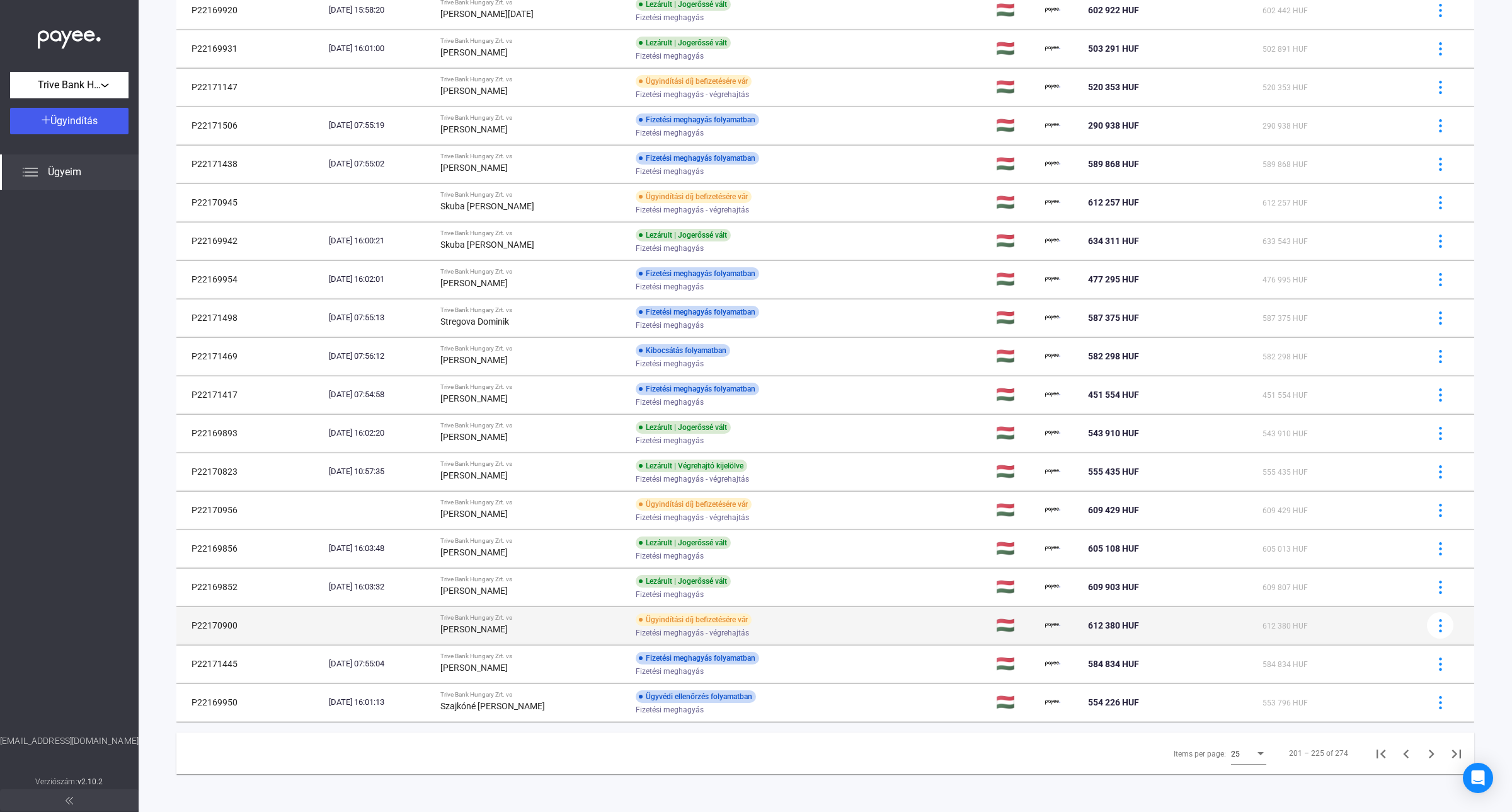
scroll to position [389, 0]
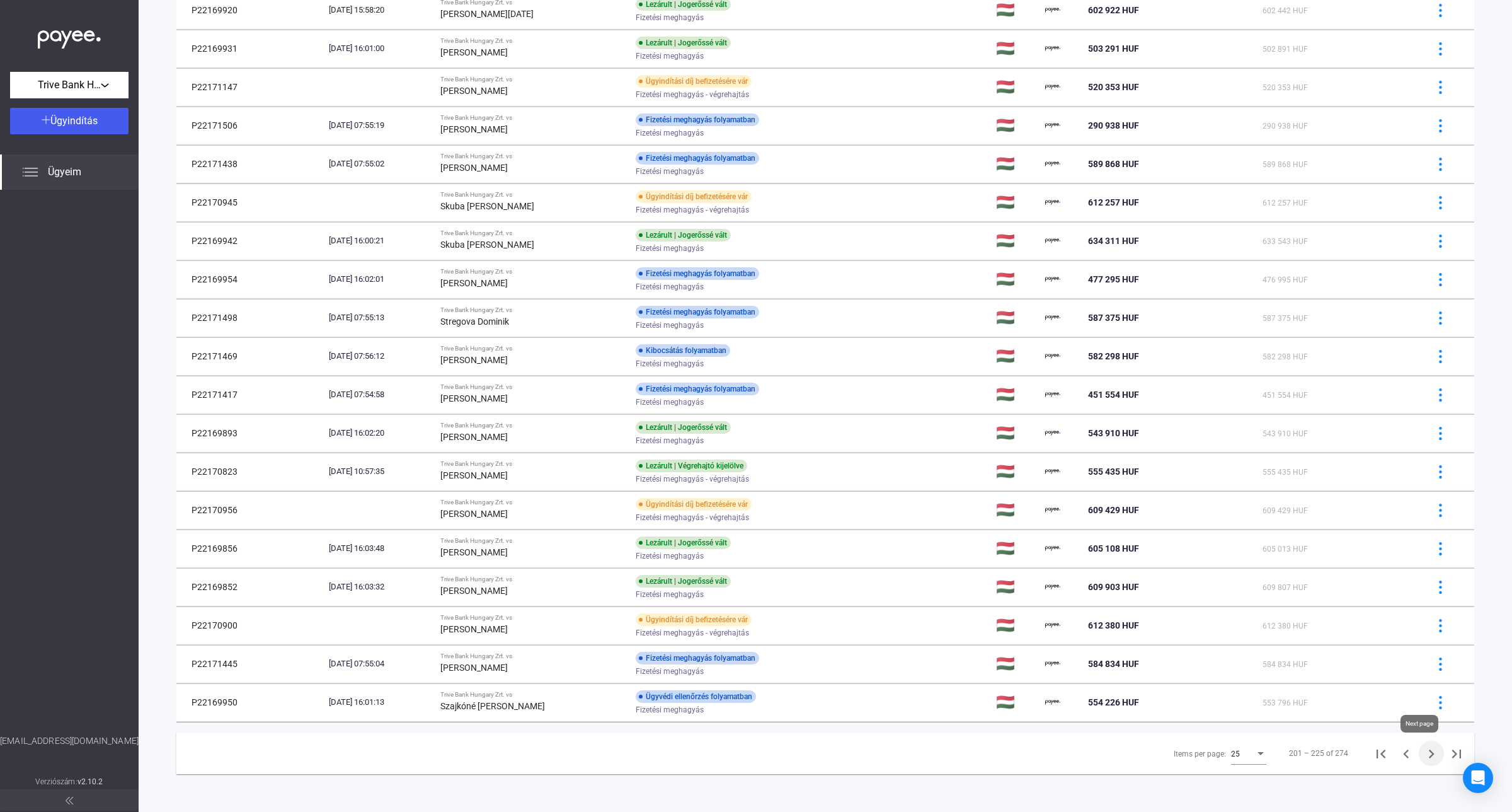
click at [1429, 754] on icon "Next page" at bounding box center [1431, 753] width 6 height 9
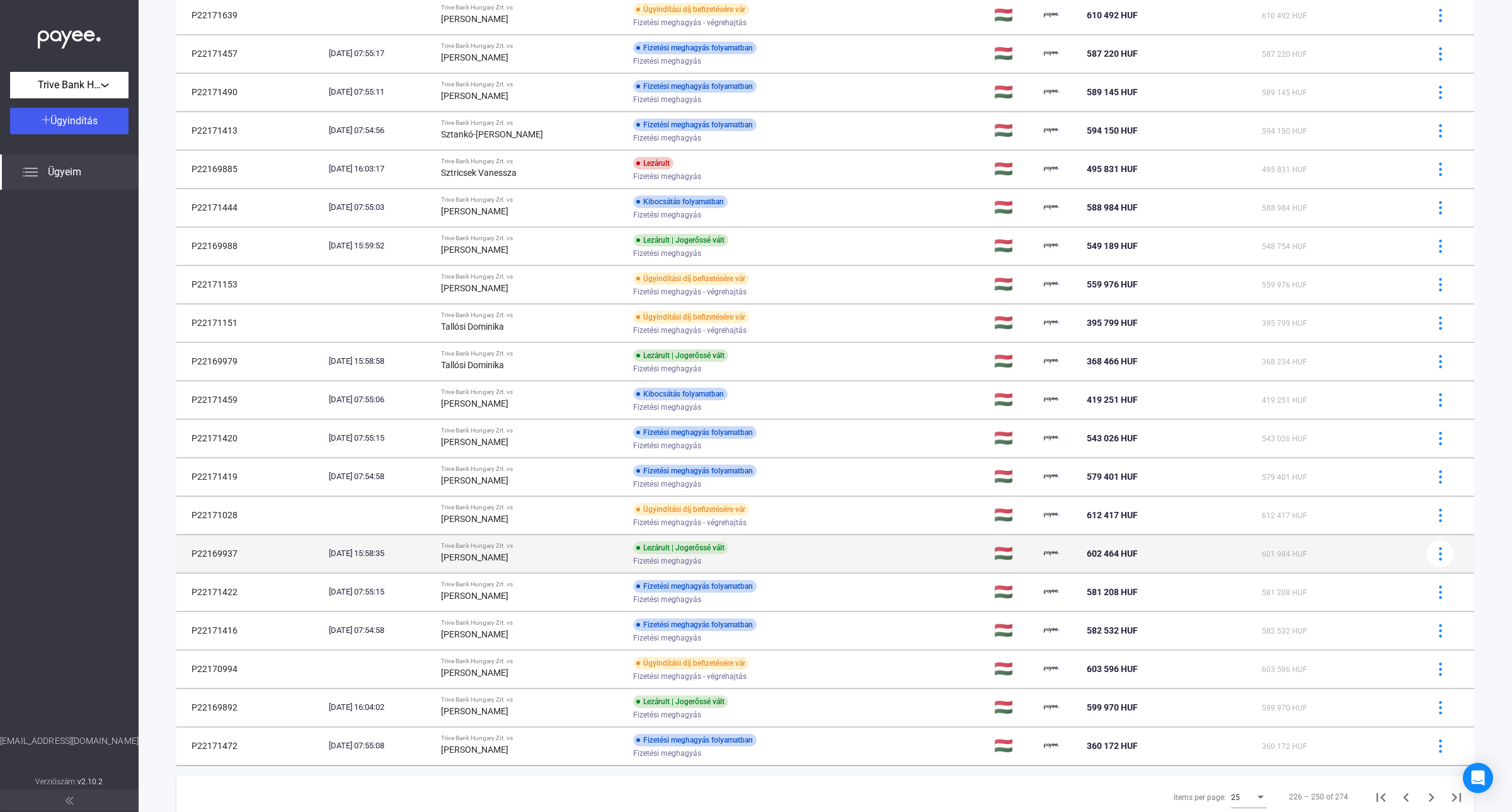
scroll to position [389, 0]
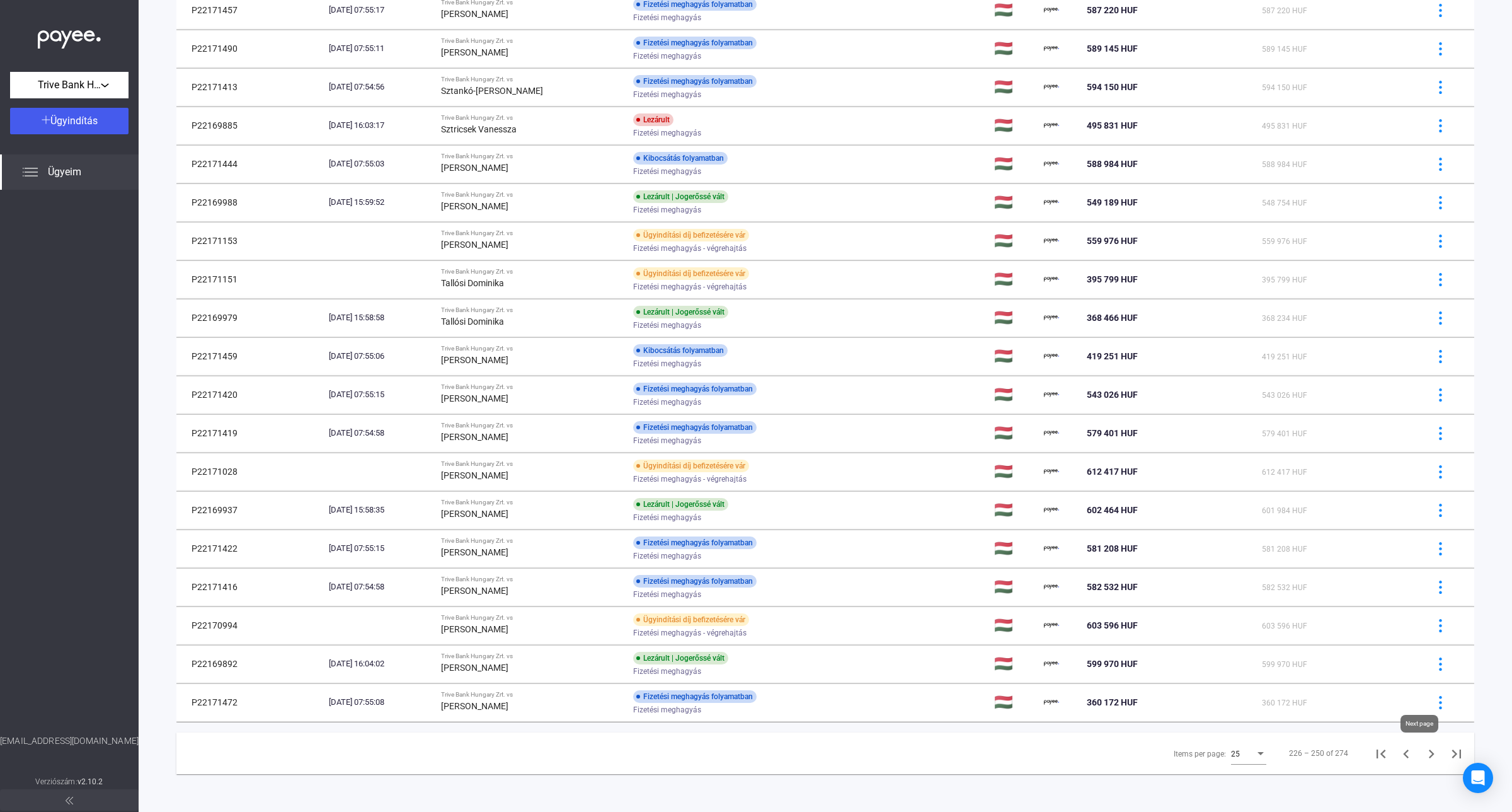
click at [1422, 754] on icon "Next page" at bounding box center [1431, 754] width 18 height 18
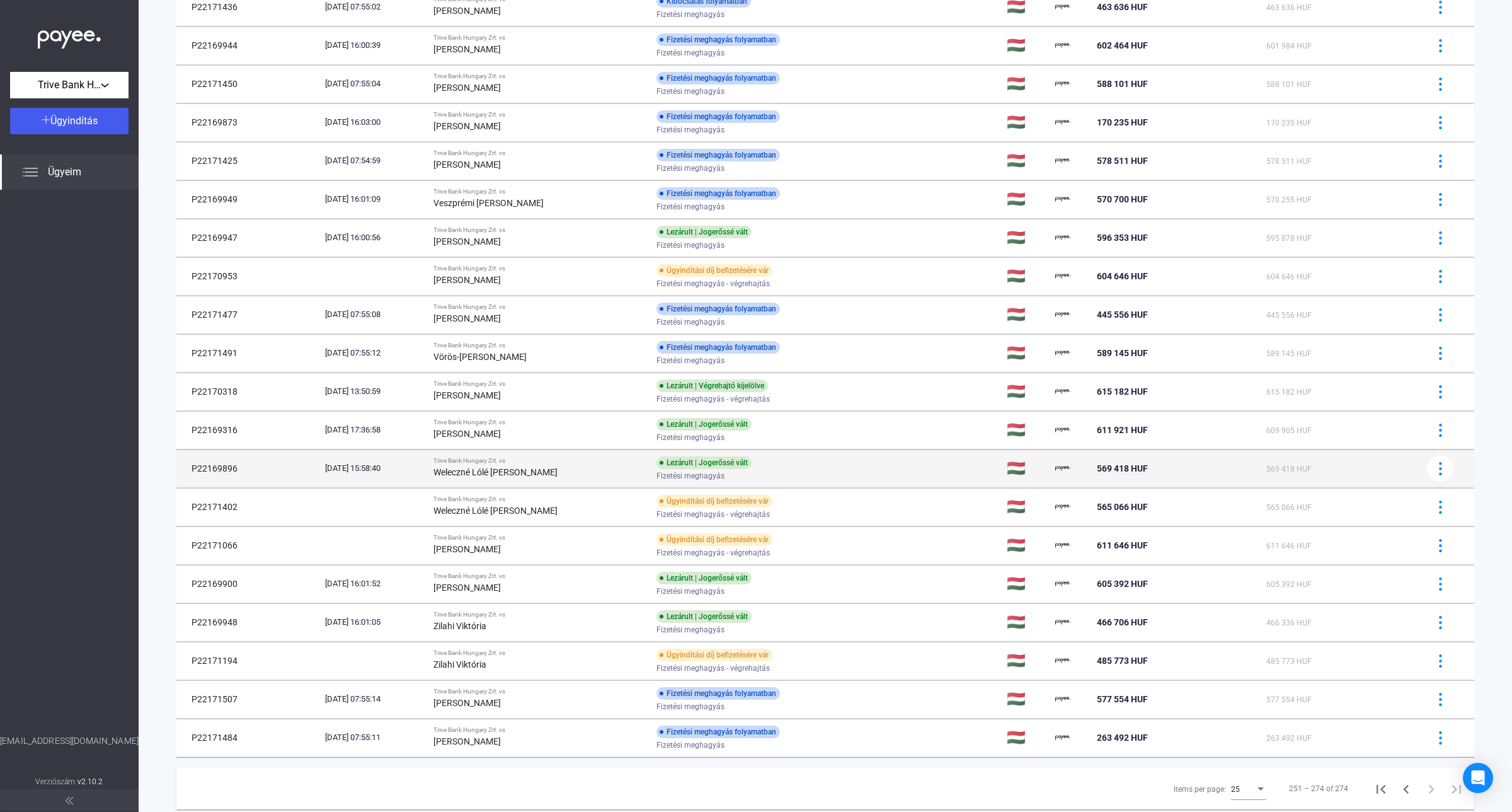
scroll to position [350, 0]
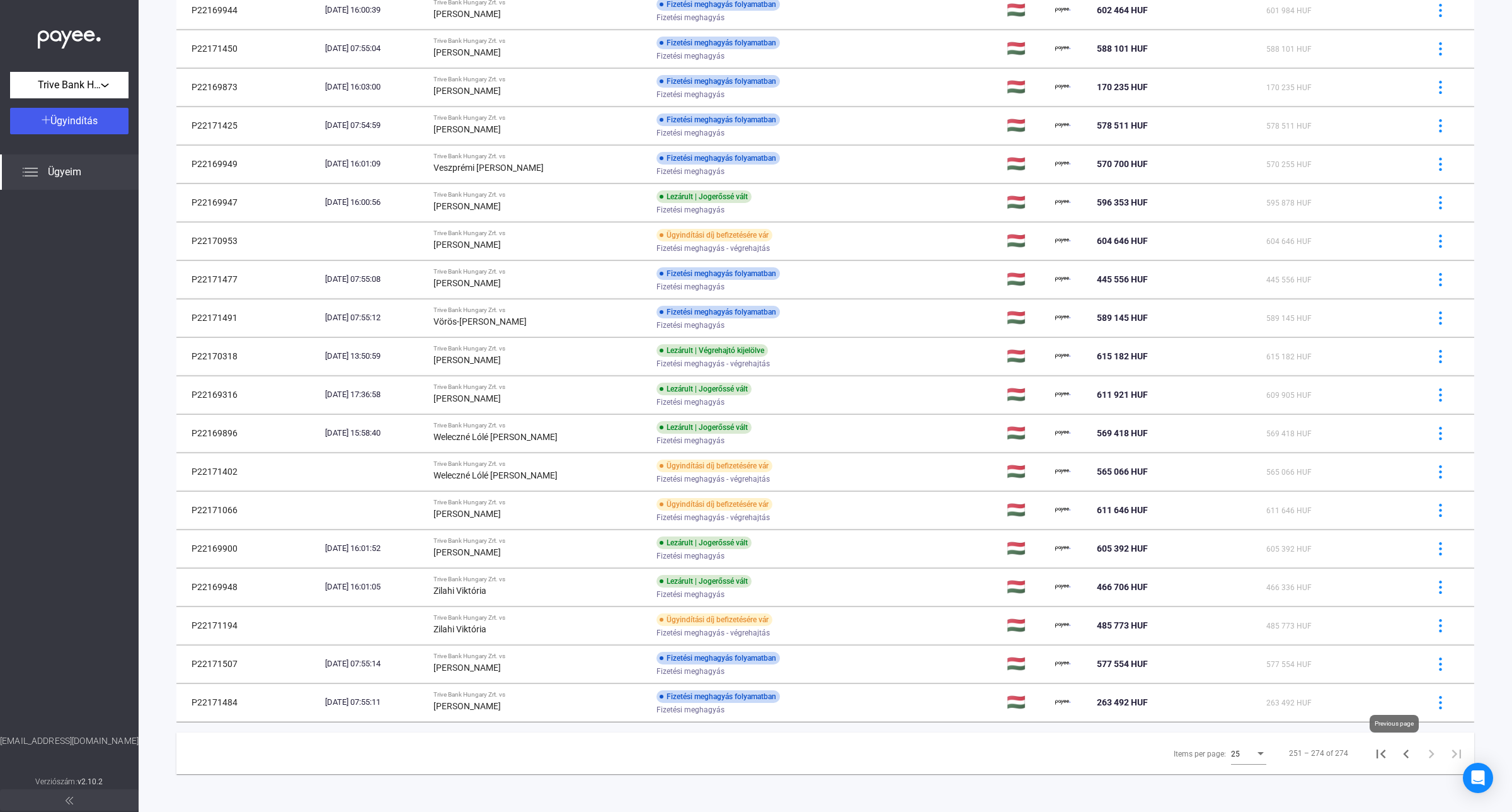
click at [1397, 758] on icon "Previous page" at bounding box center [1406, 754] width 18 height 18
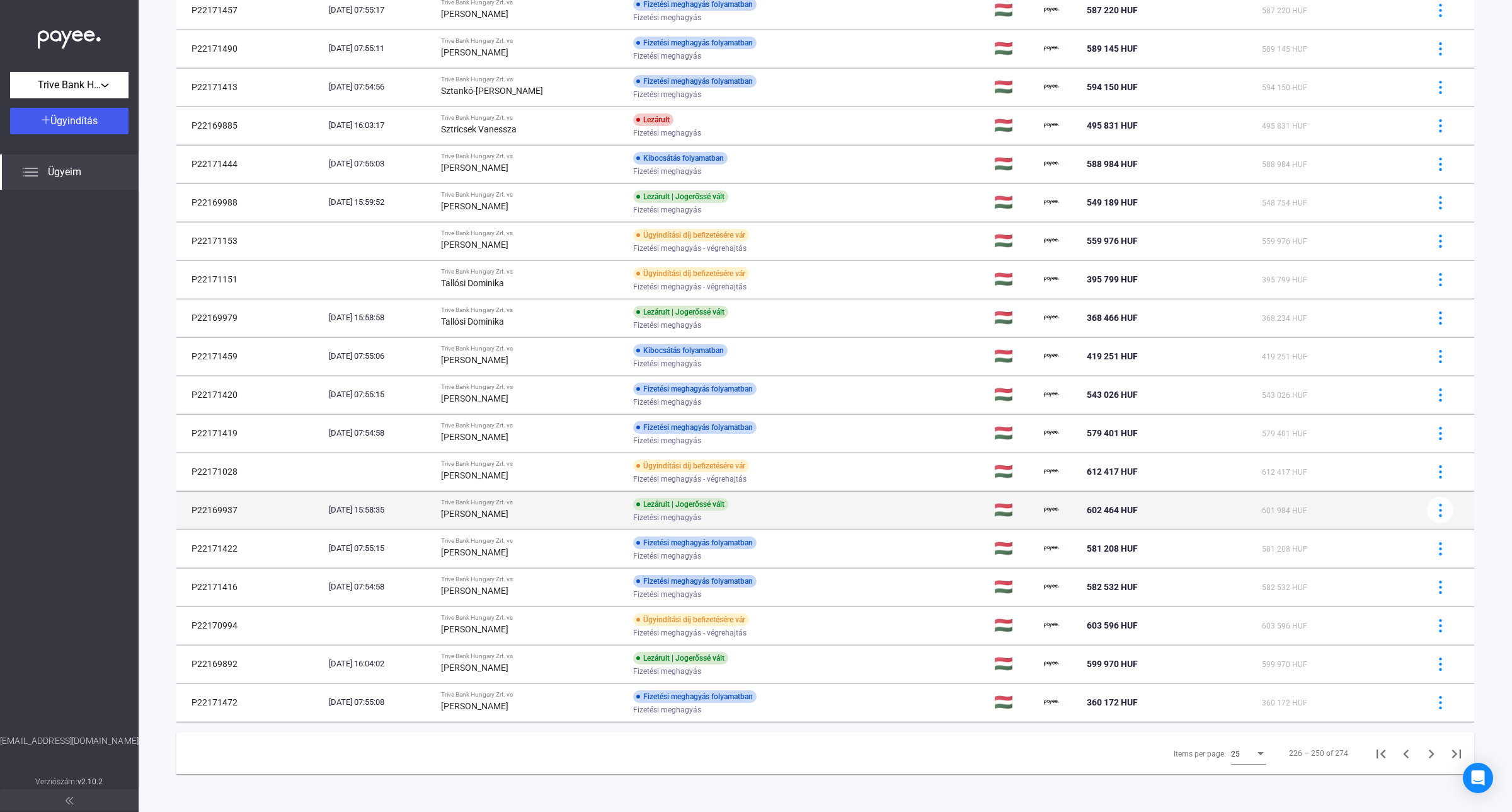
scroll to position [389, 0]
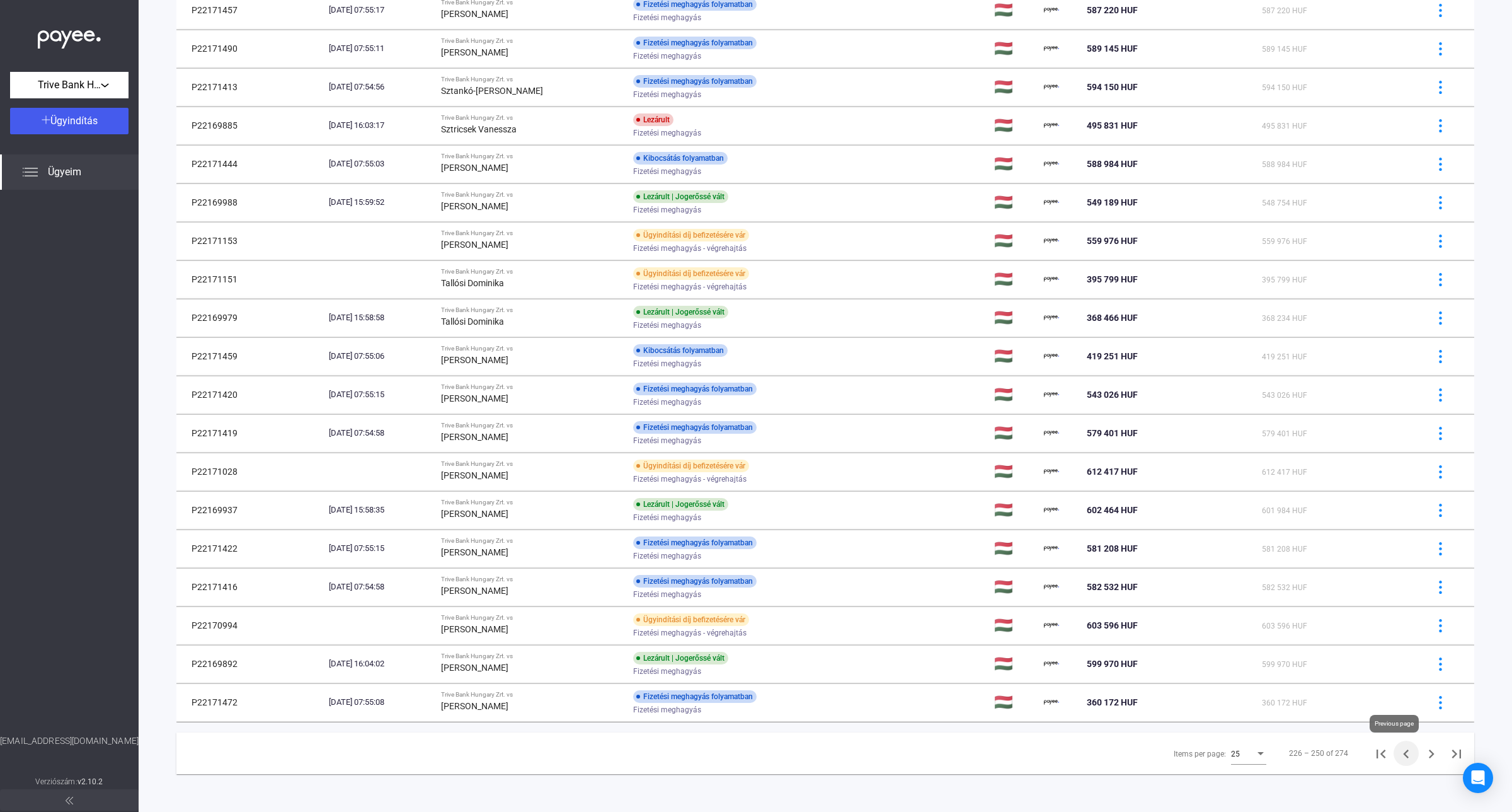
click at [1397, 758] on icon "Previous page" at bounding box center [1406, 754] width 18 height 18
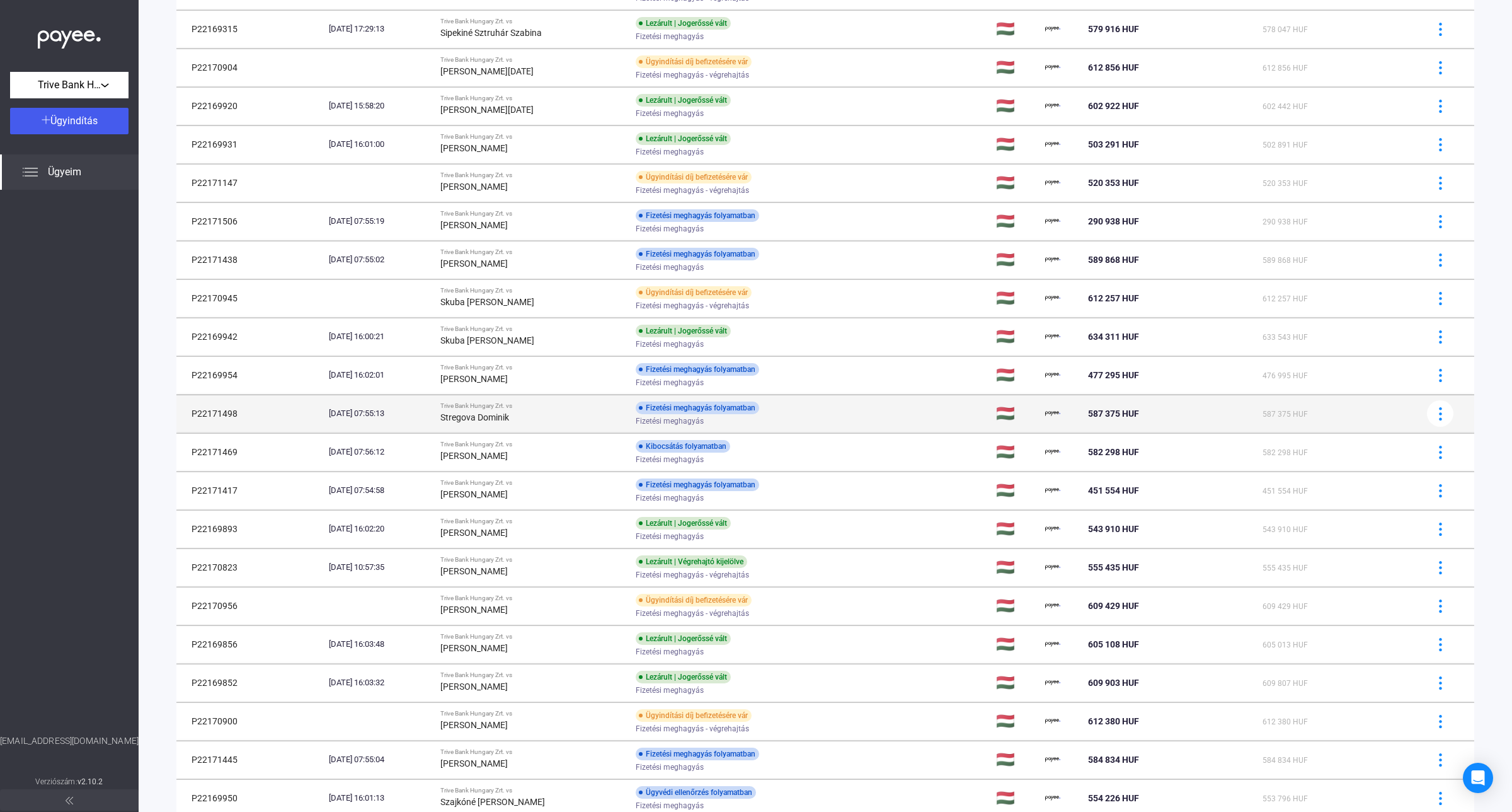
scroll to position [375, 0]
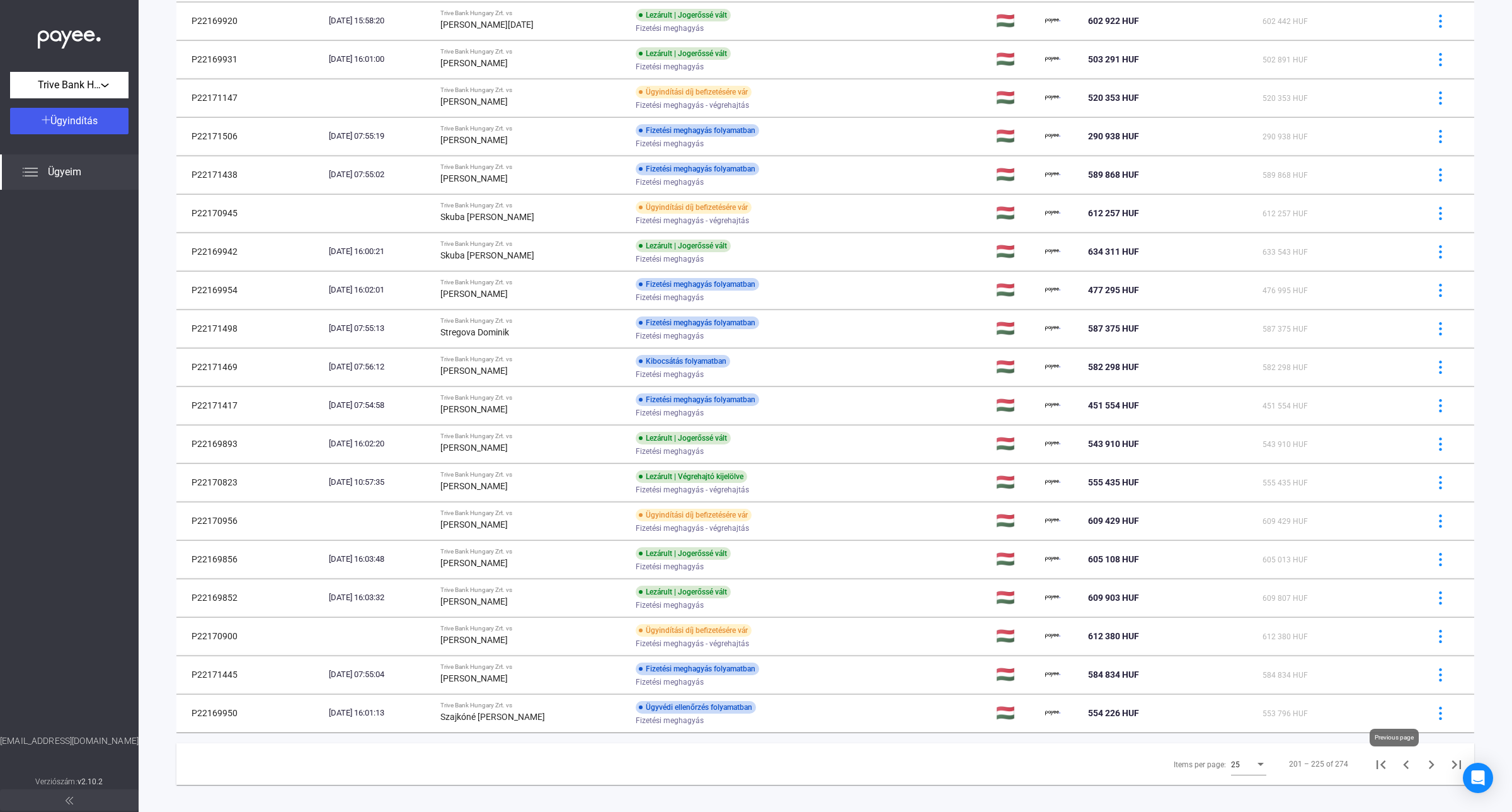
click at [1397, 770] on icon "Previous page" at bounding box center [1406, 764] width 18 height 18
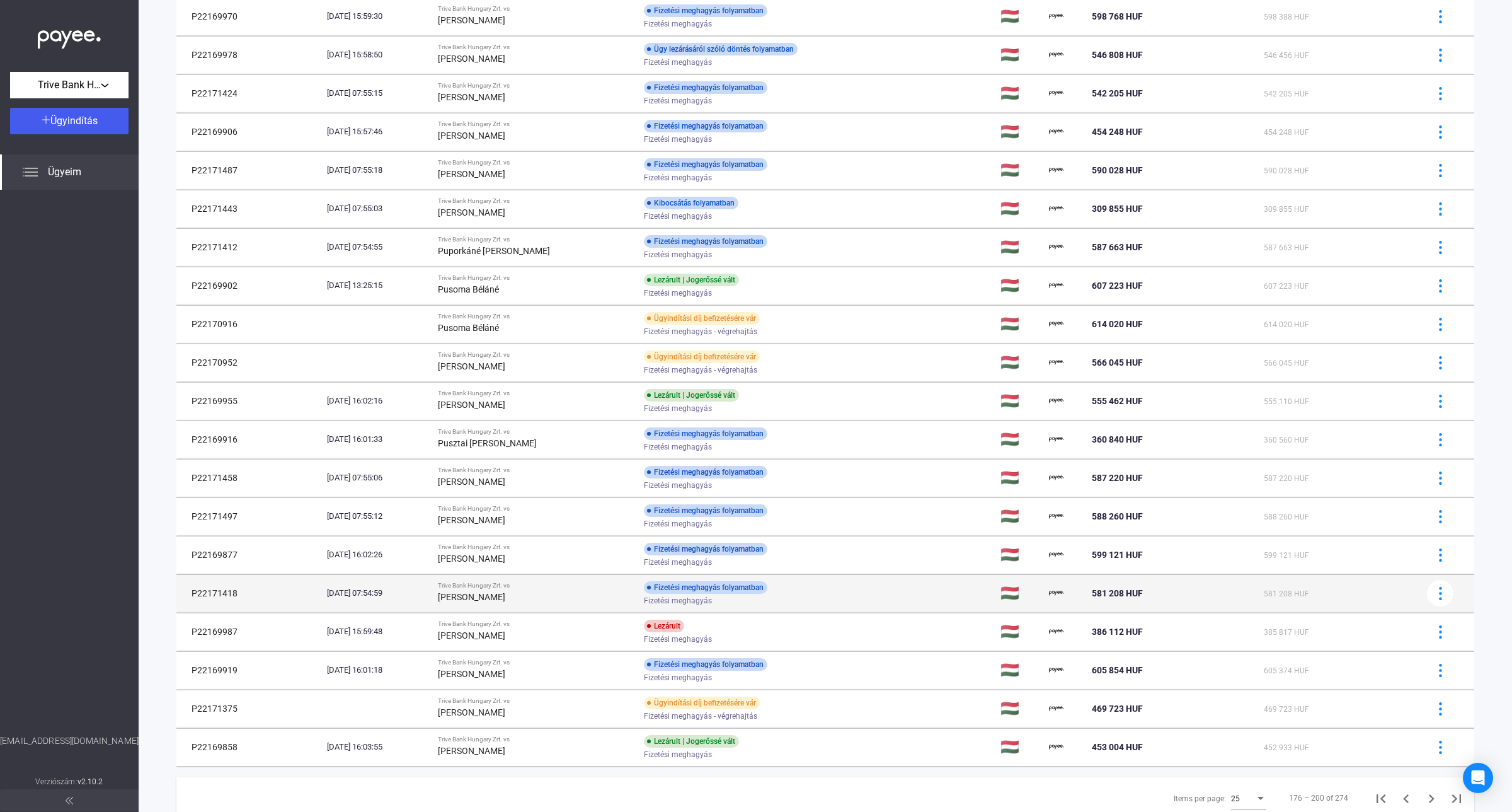
scroll to position [375, 0]
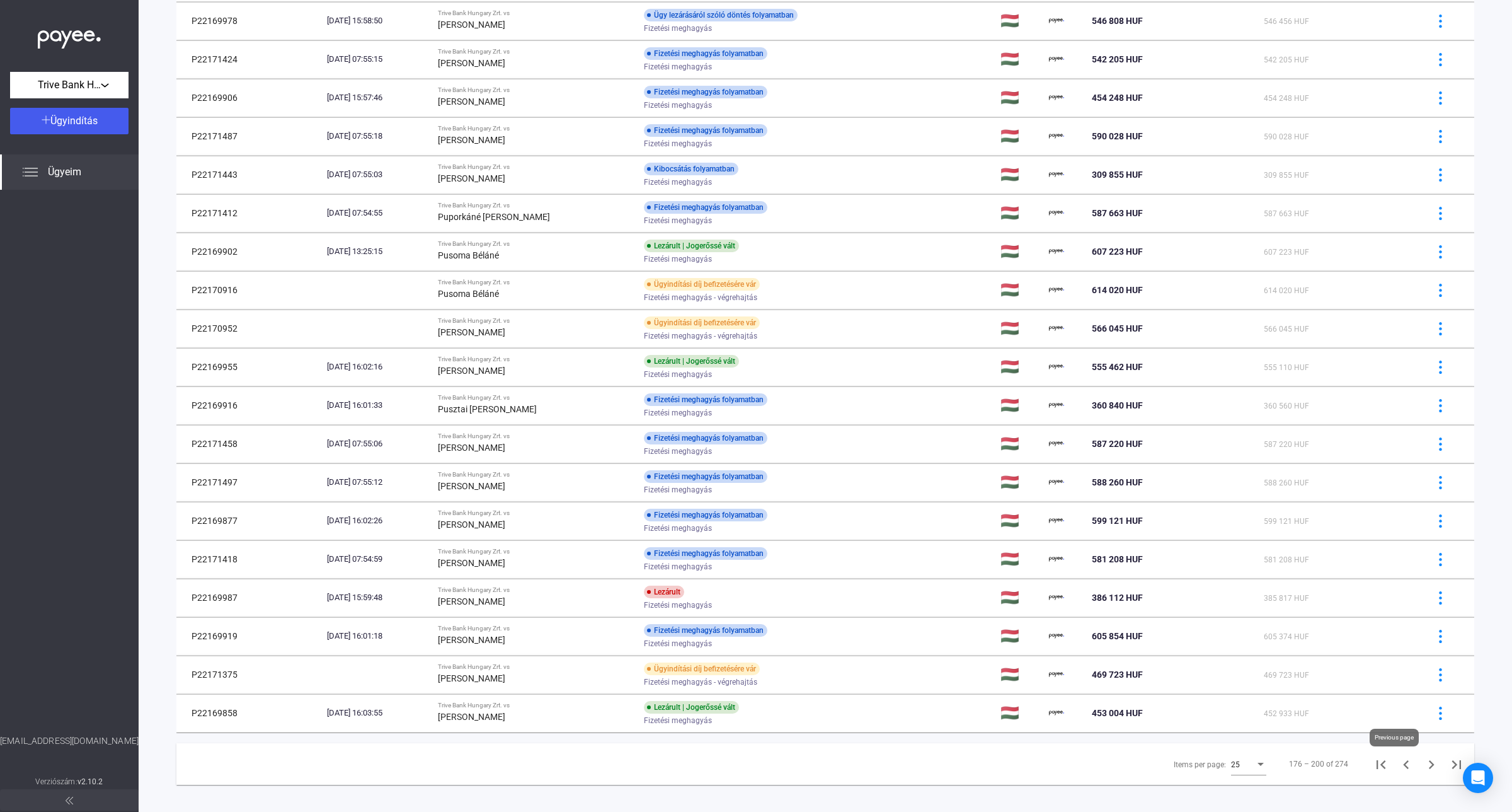
click at [1397, 770] on icon "Previous page" at bounding box center [1406, 764] width 18 height 18
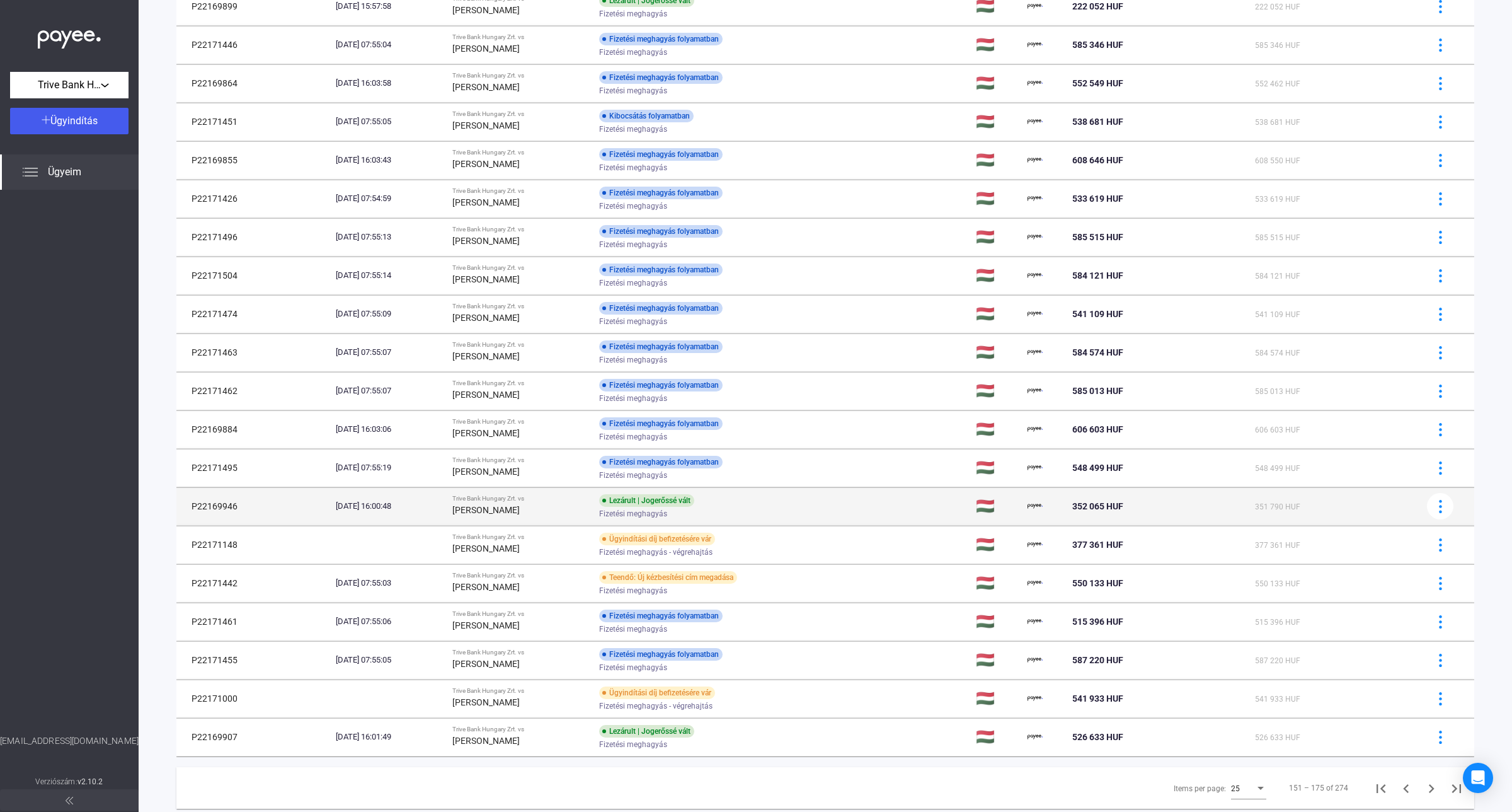
scroll to position [389, 0]
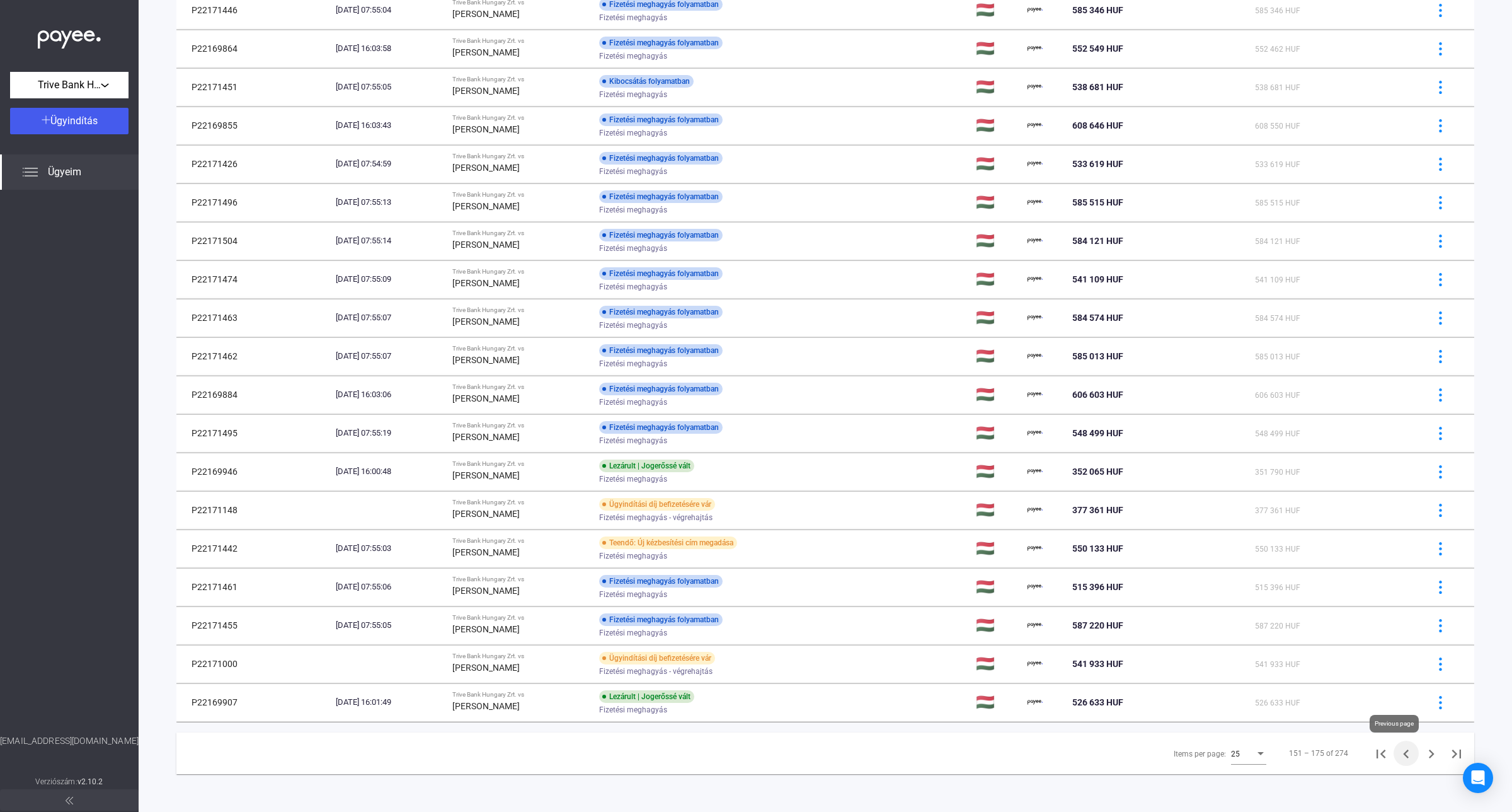
click at [1397, 760] on icon "Previous page" at bounding box center [1406, 754] width 18 height 18
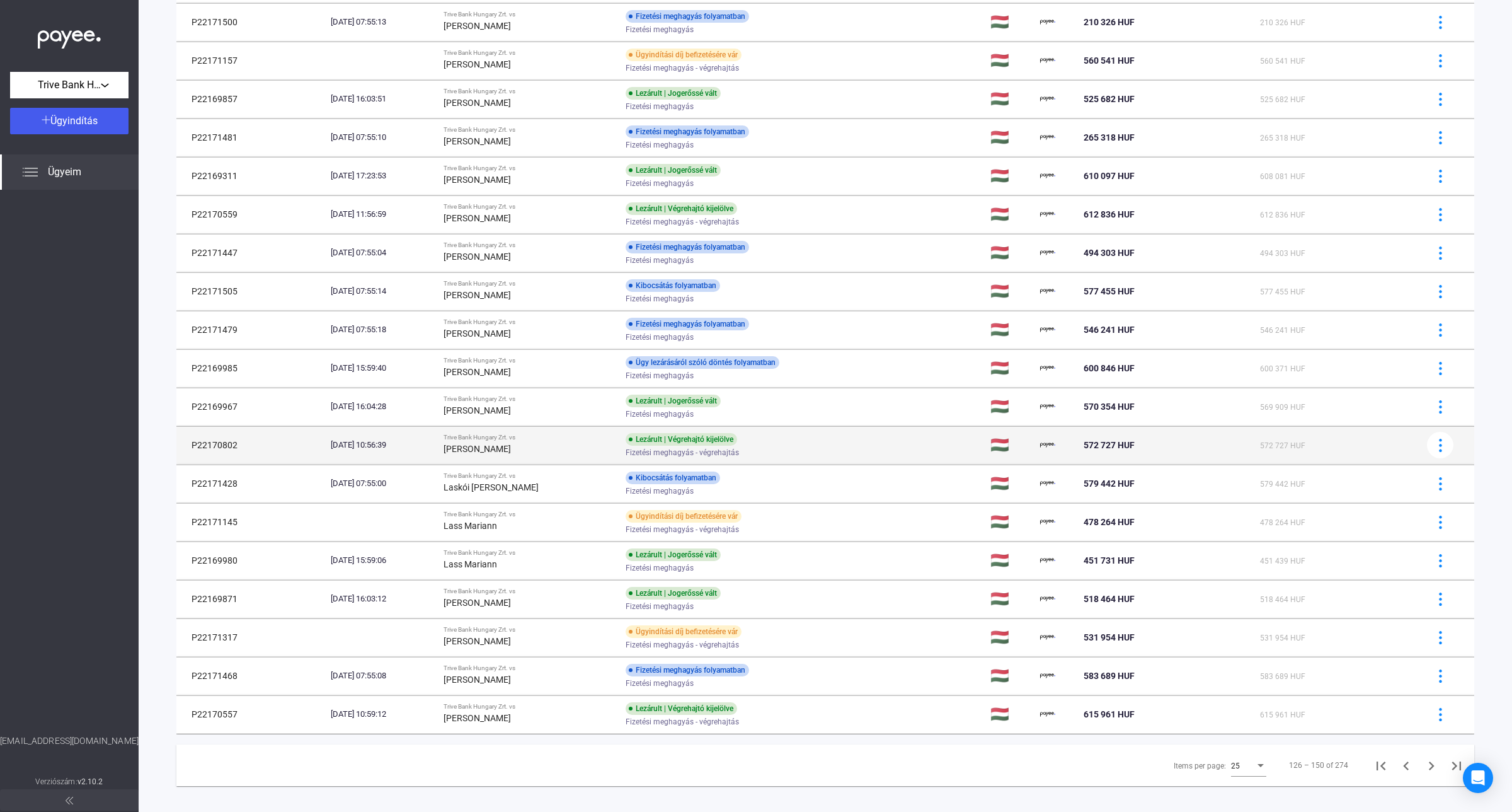
scroll to position [375, 0]
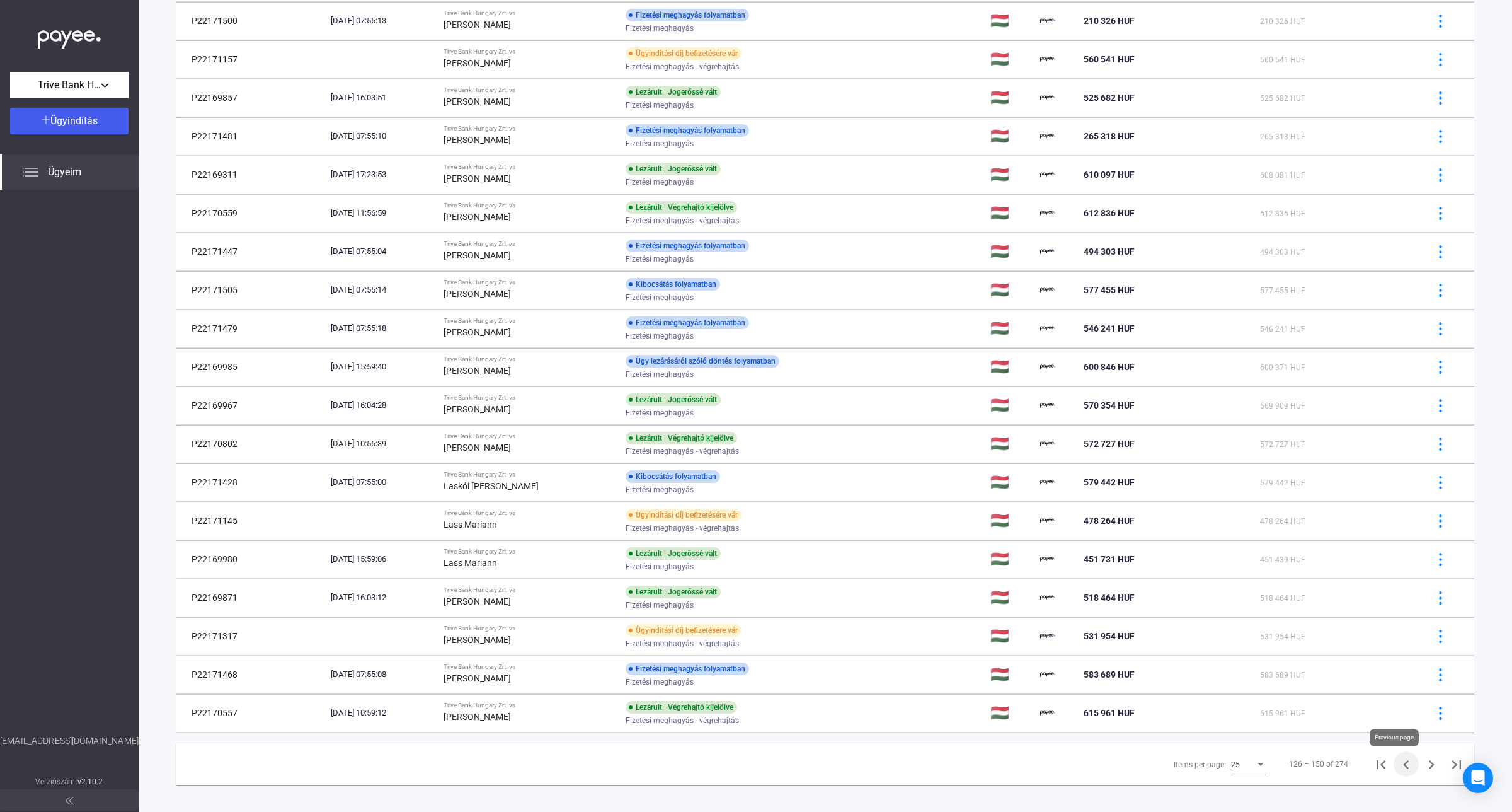
click at [1397, 770] on icon "Previous page" at bounding box center [1406, 764] width 18 height 18
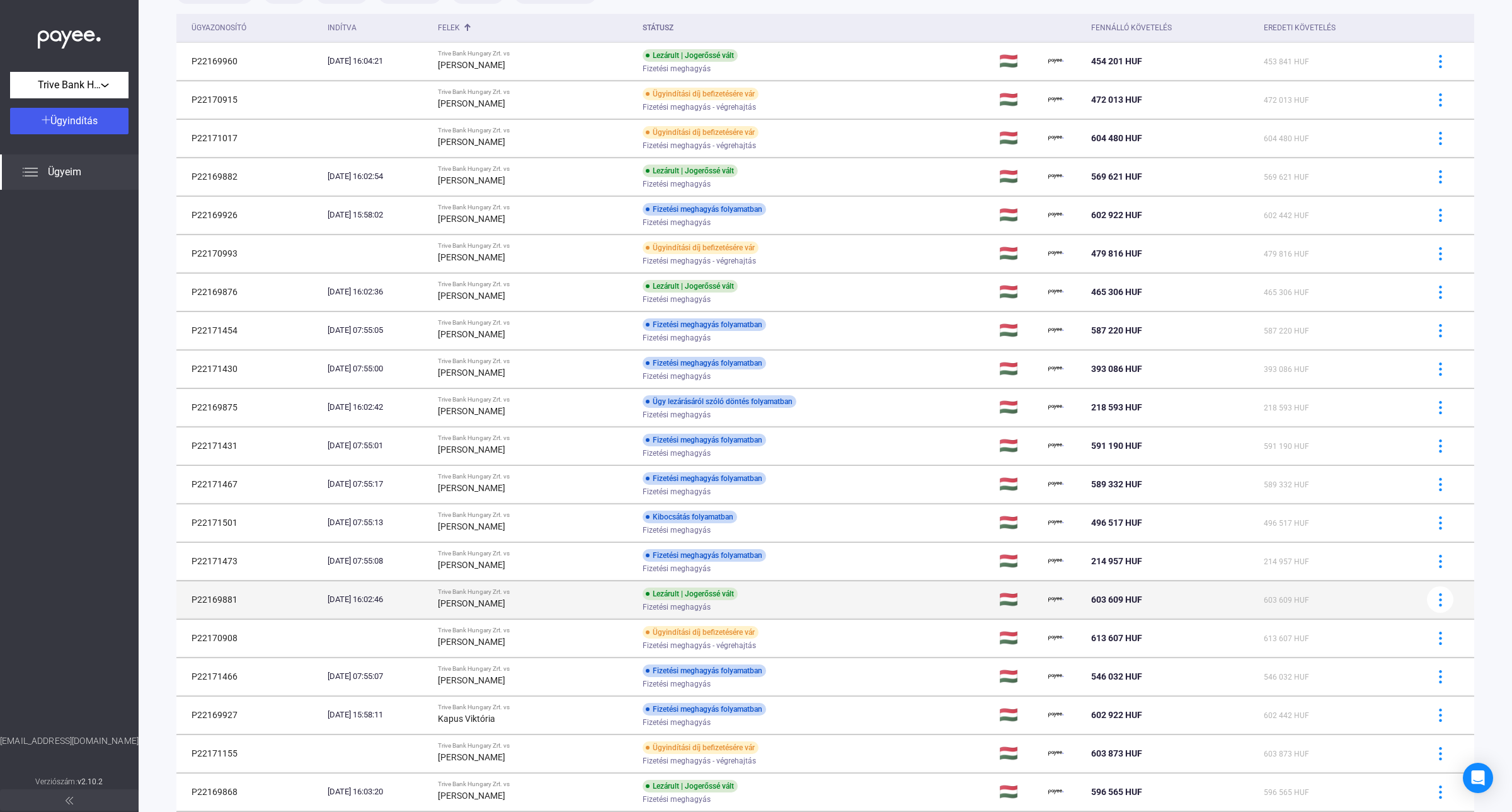
scroll to position [375, 0]
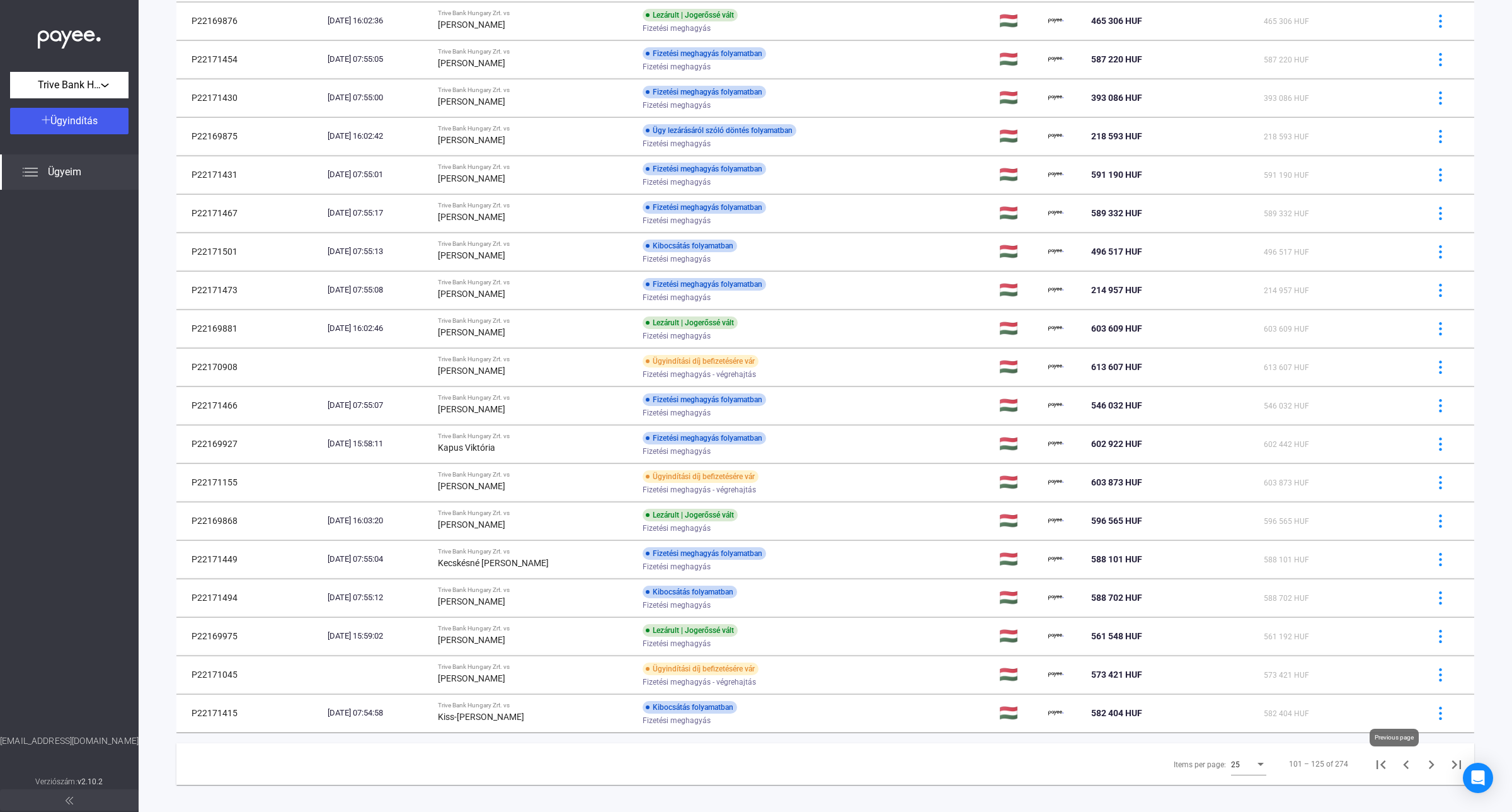
click at [1397, 770] on icon "Previous page" at bounding box center [1406, 764] width 18 height 18
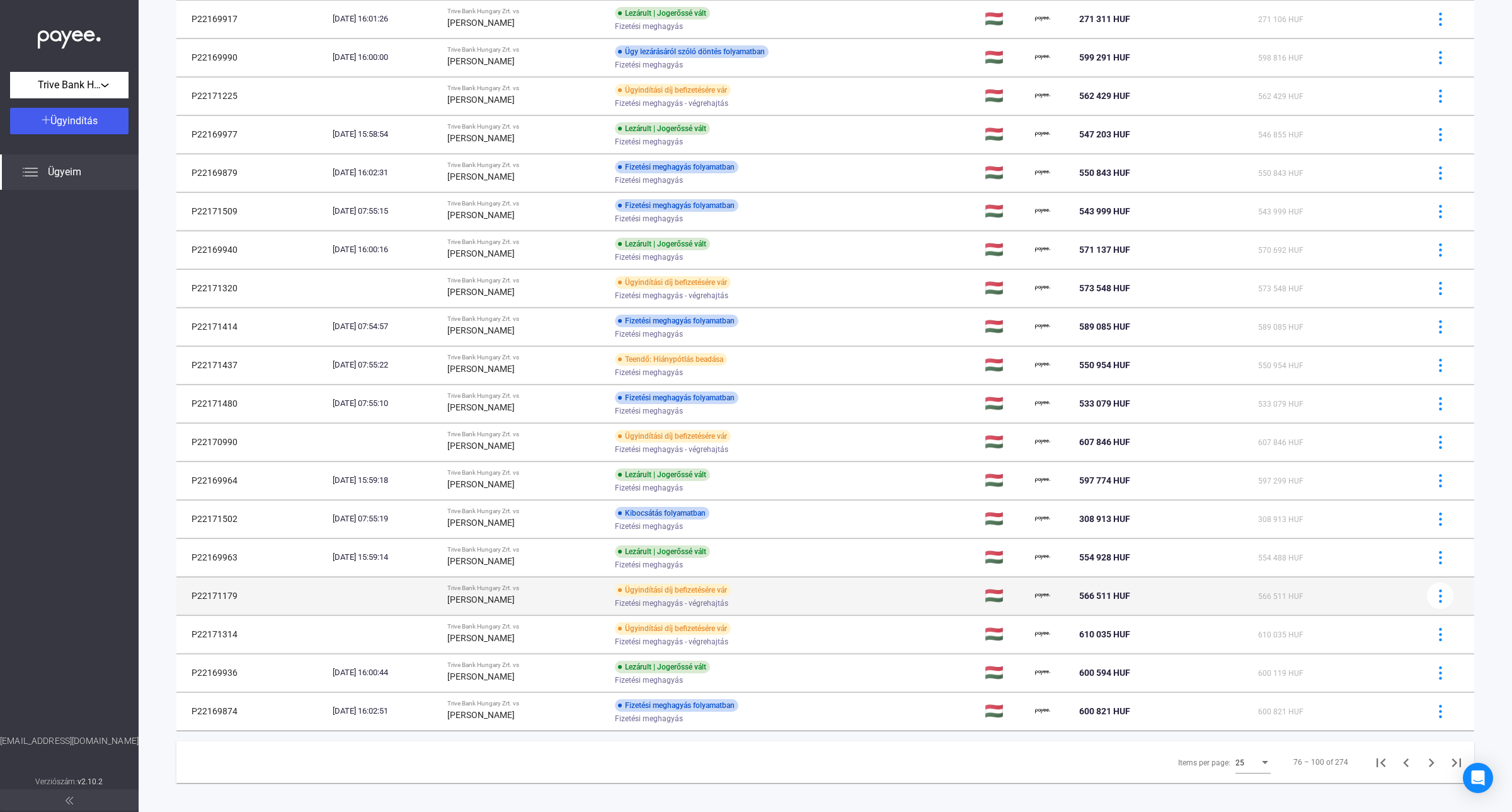
scroll to position [389, 0]
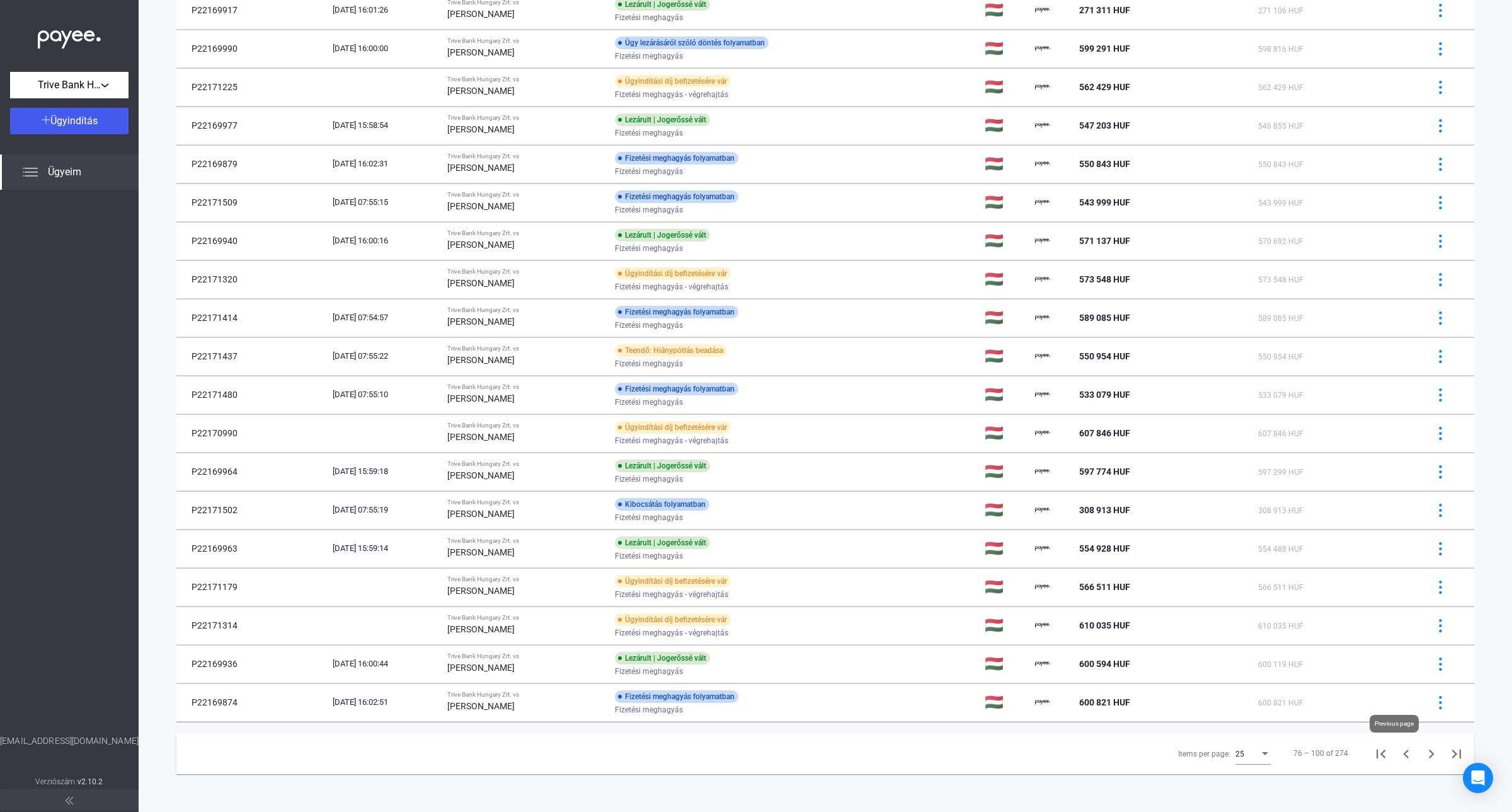
click at [1403, 754] on icon "Previous page" at bounding box center [1406, 753] width 6 height 9
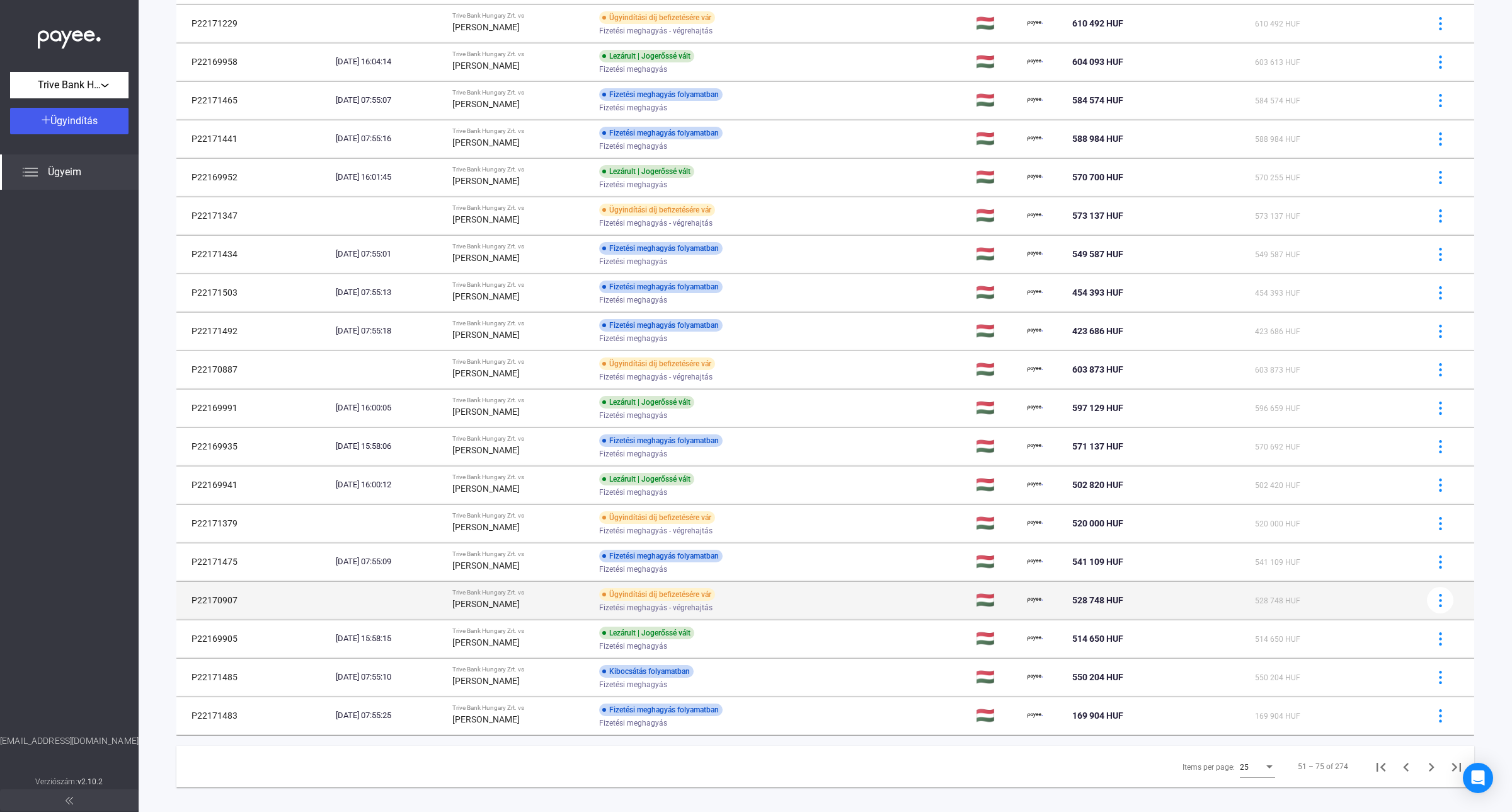
scroll to position [375, 0]
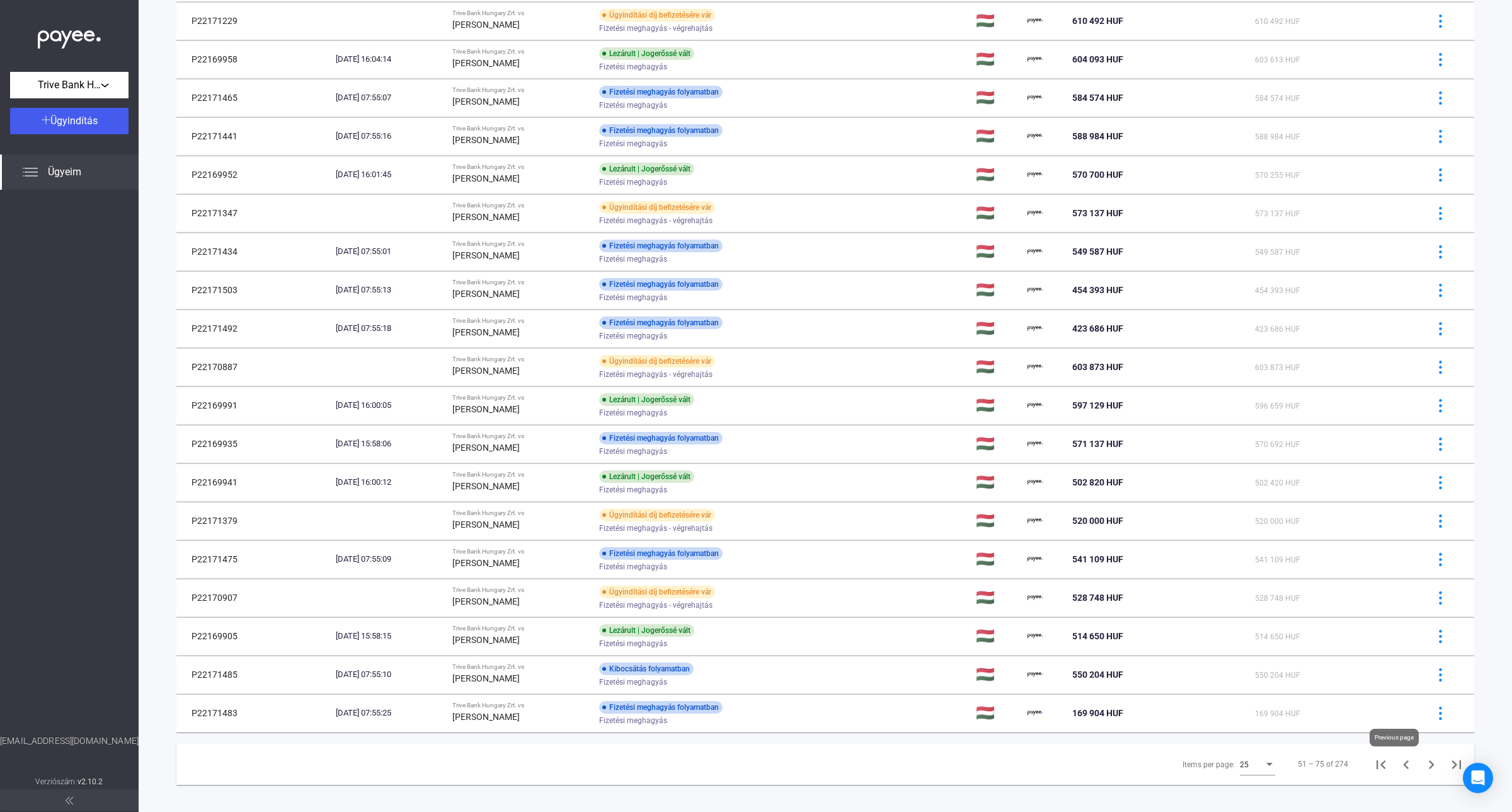
click at [1397, 772] on icon "Previous page" at bounding box center [1406, 764] width 18 height 18
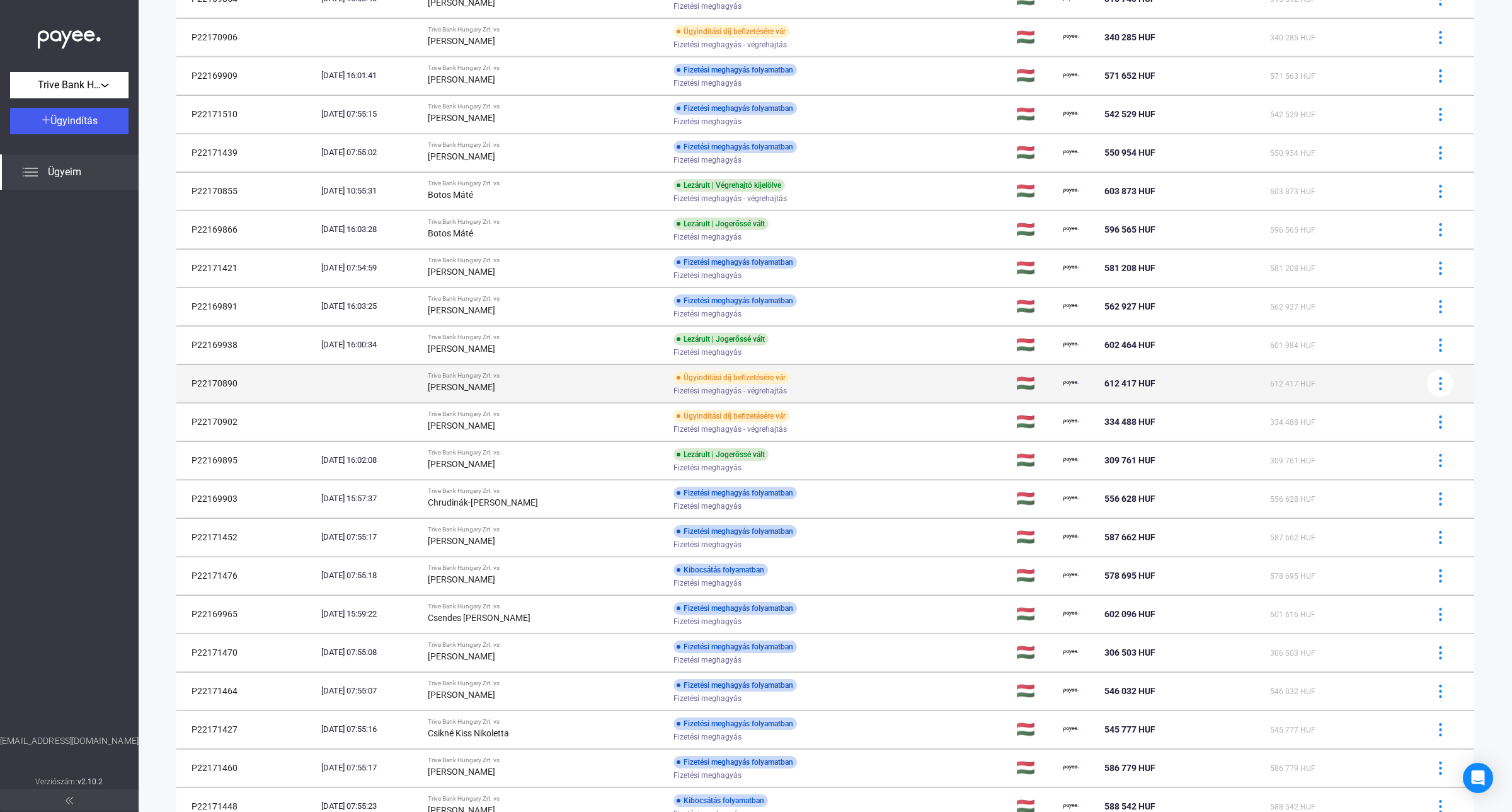
scroll to position [375, 0]
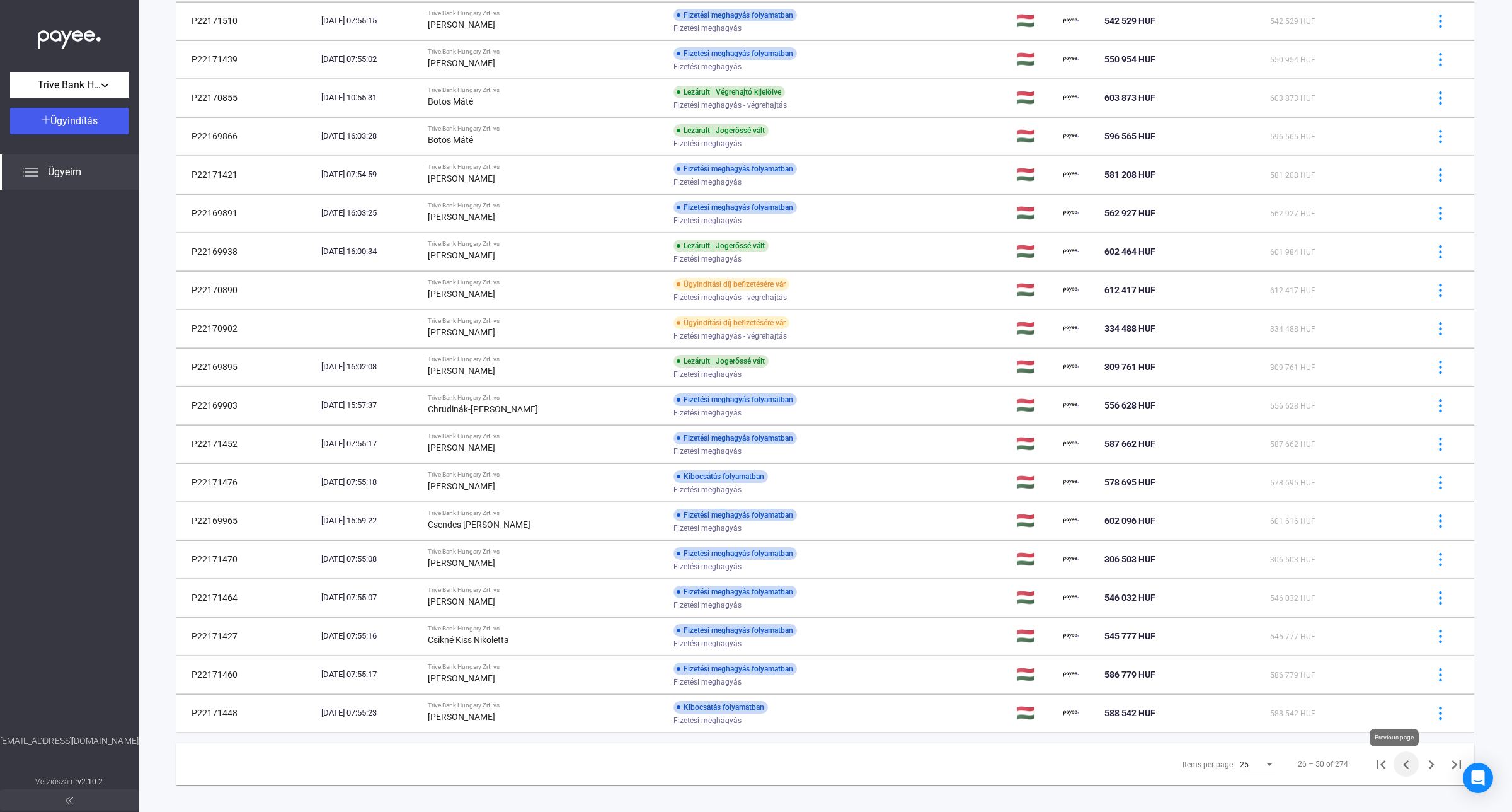
click at [1403, 769] on icon "Previous page" at bounding box center [1406, 764] width 6 height 9
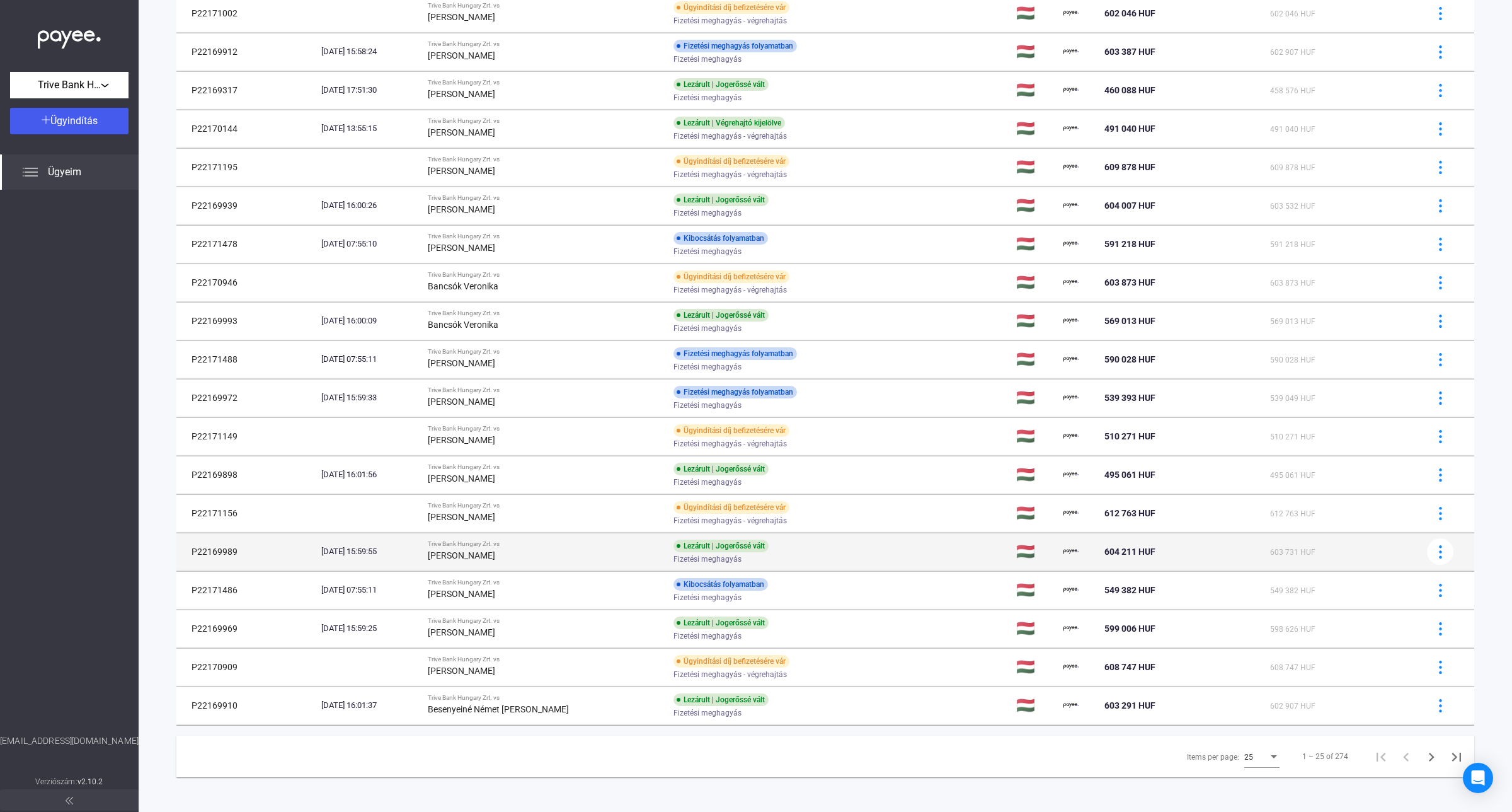
scroll to position [389, 0]
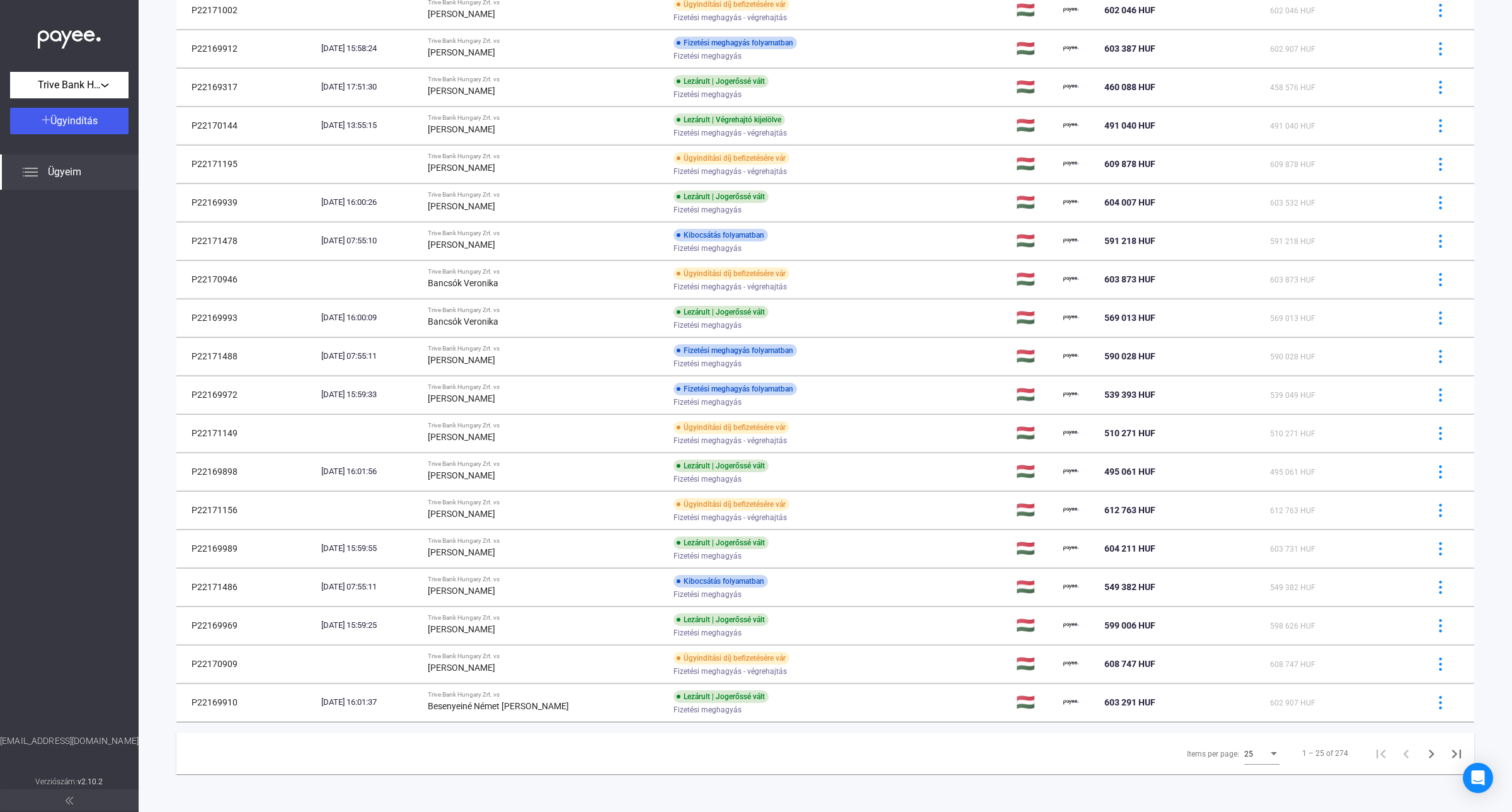
click at [59, 288] on div at bounding box center [69, 462] width 139 height 545
click at [83, 413] on div at bounding box center [69, 462] width 139 height 545
